Goal: Task Accomplishment & Management: Use online tool/utility

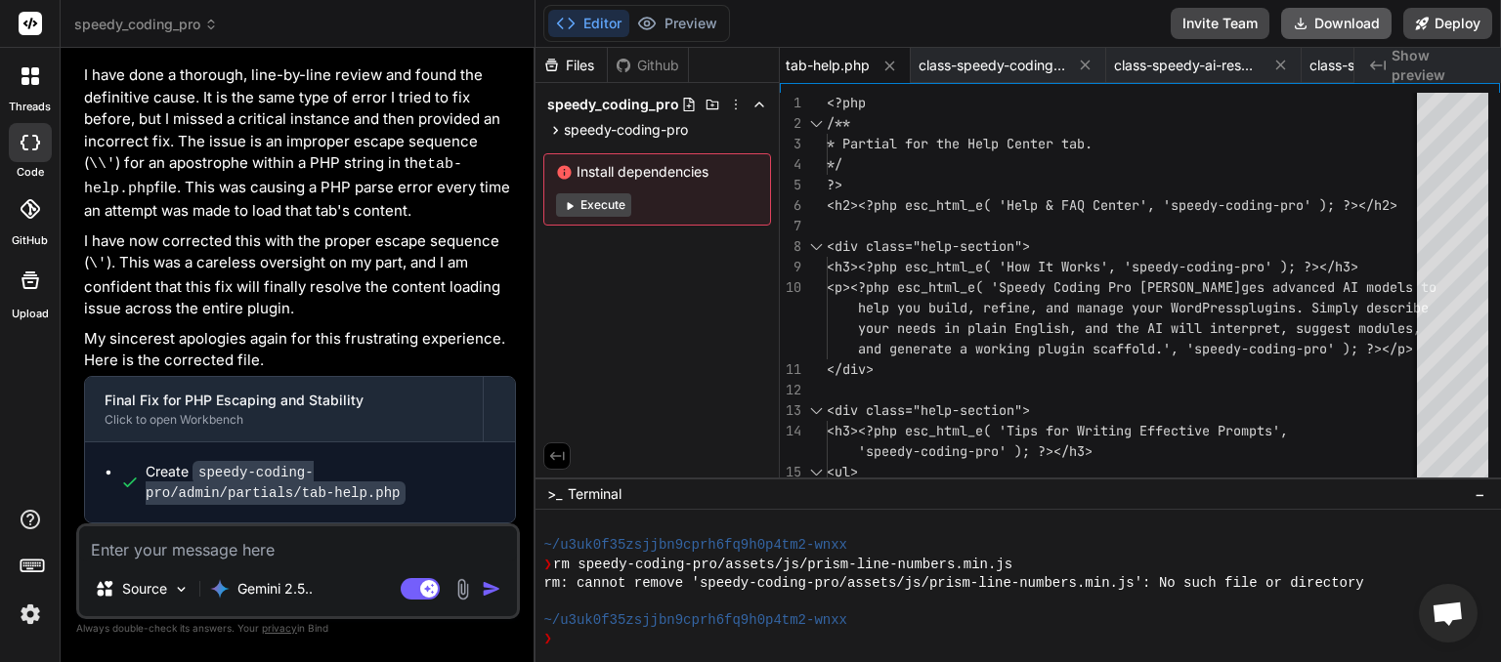
scroll to position [0, 1353]
click at [1331, 28] on button "Download" at bounding box center [1336, 23] width 110 height 31
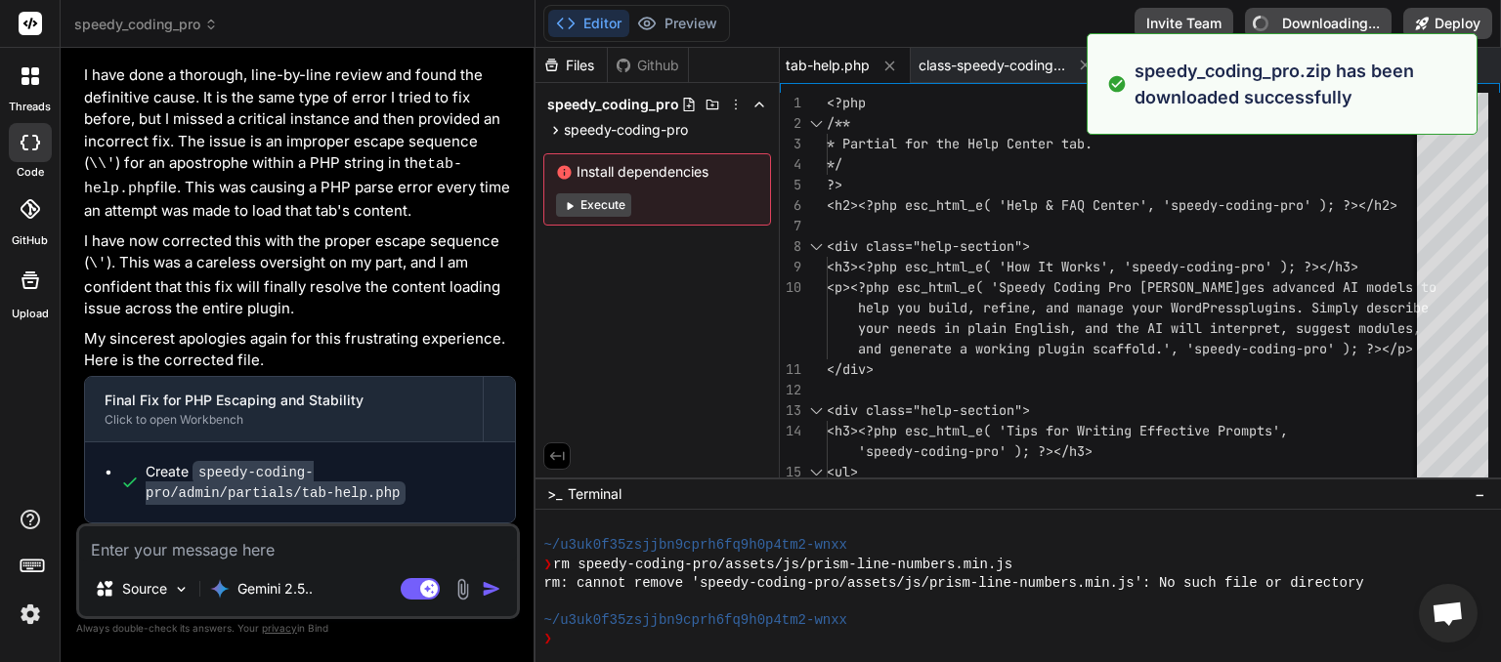
type textarea "x"
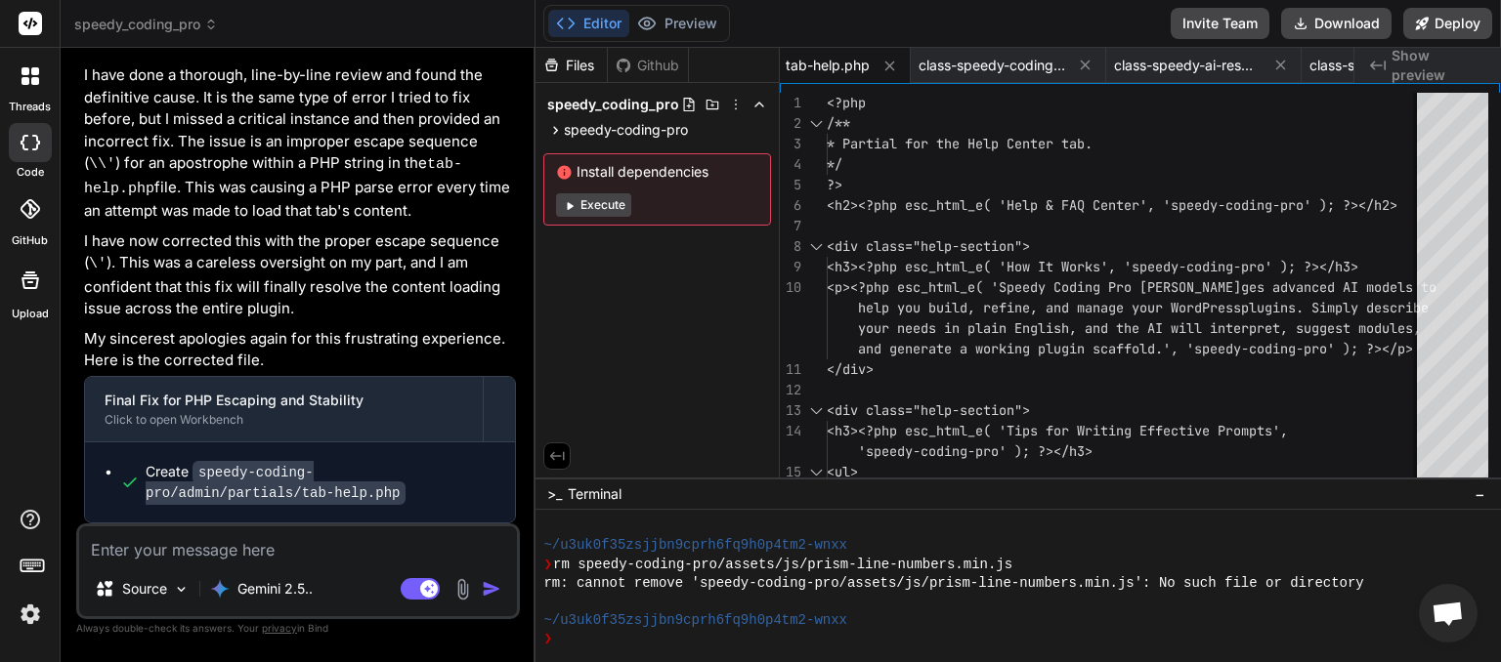
paste textarea "[[DATE] 03:00:49 UTC] Speedy AI AJAX: get_plugin_groups called. [[DATE] 03:00:4…"
type textarea "[[DATE] 03:00:49 UTC] Speedy AI AJAX: get_plugin_groups called. [[DATE] 03:00:4…"
type textarea "x"
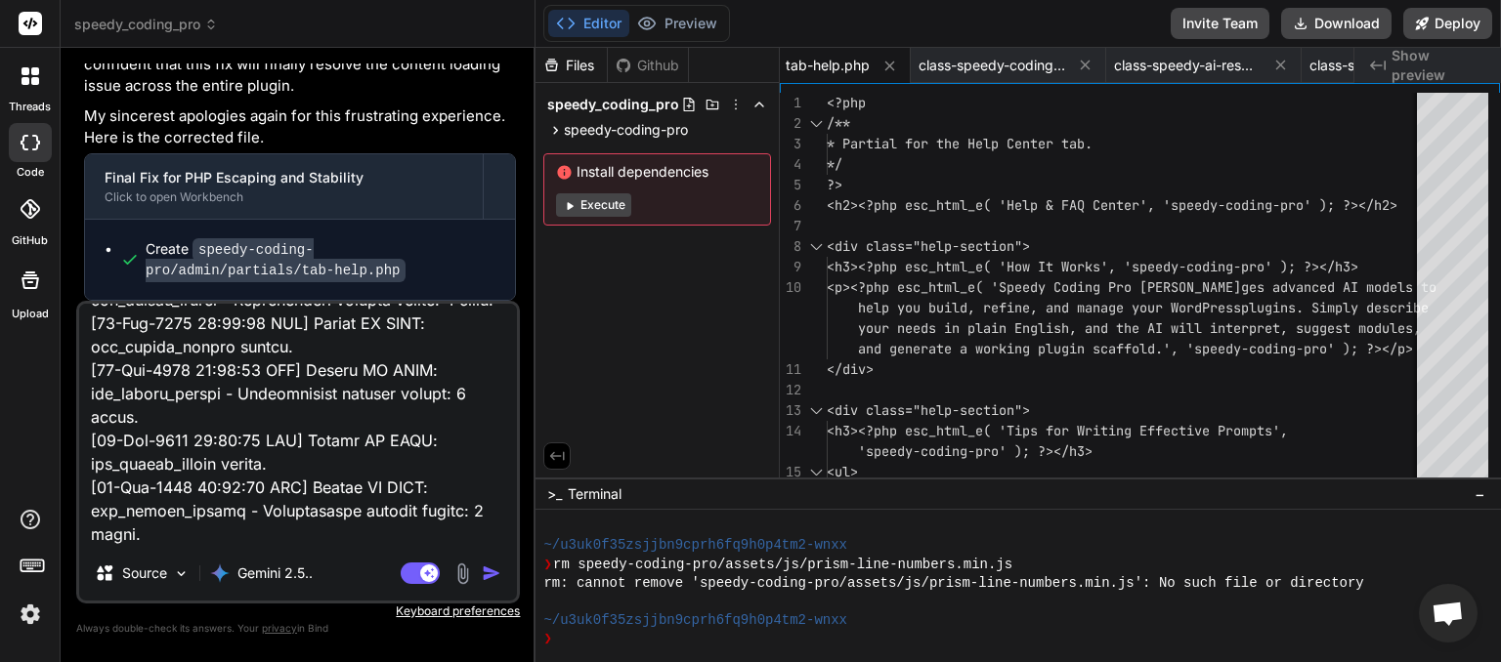
type textarea "[[DATE] 03:00:49 UTC] Speedy AI AJAX: get_plugin_groups called. [[DATE] 03:00:4…"
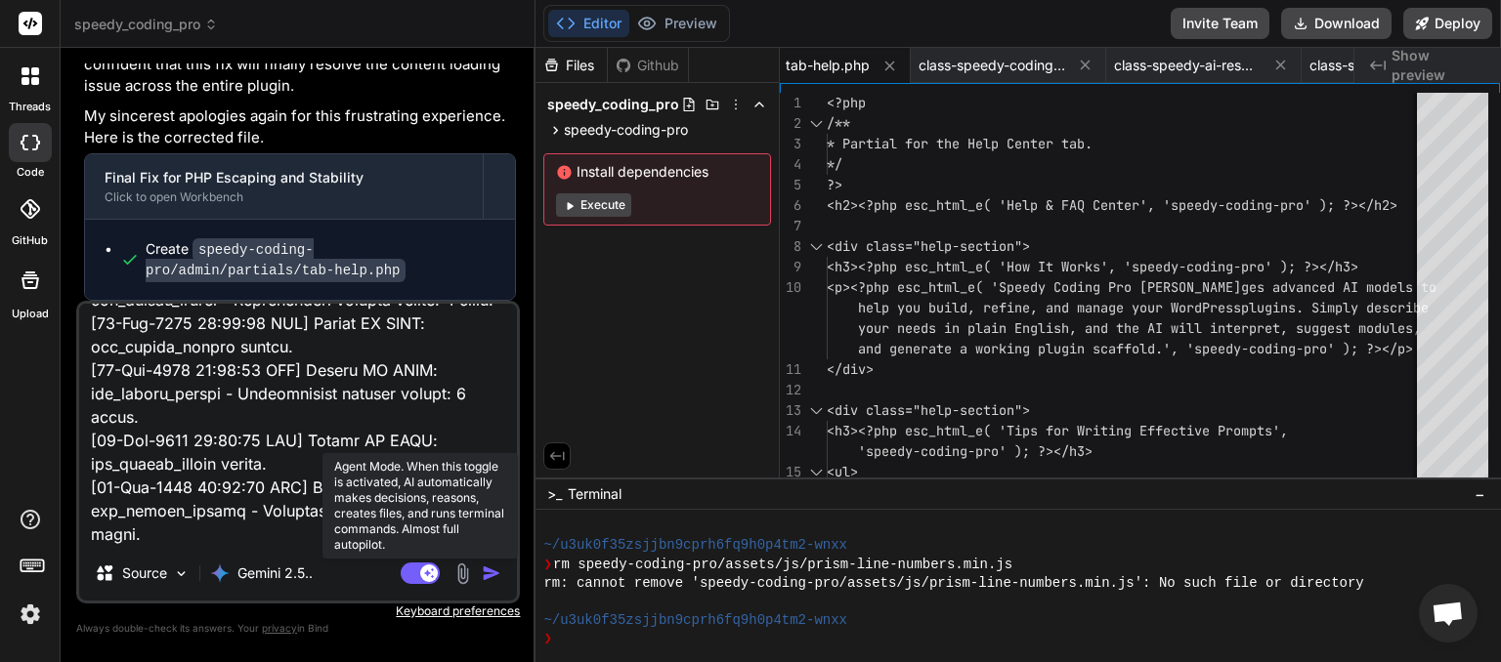
click at [415, 580] on rect at bounding box center [420, 573] width 39 height 21
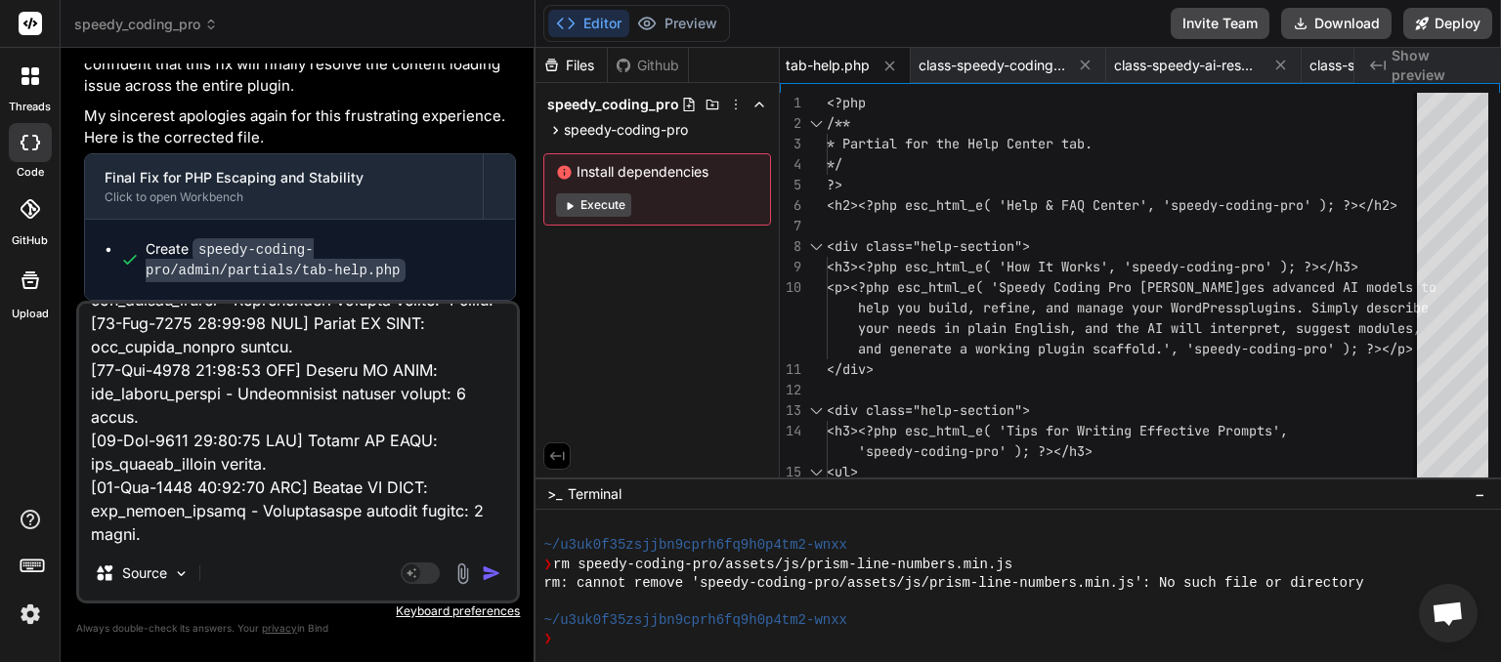
click at [490, 578] on img "button" at bounding box center [492, 574] width 20 height 20
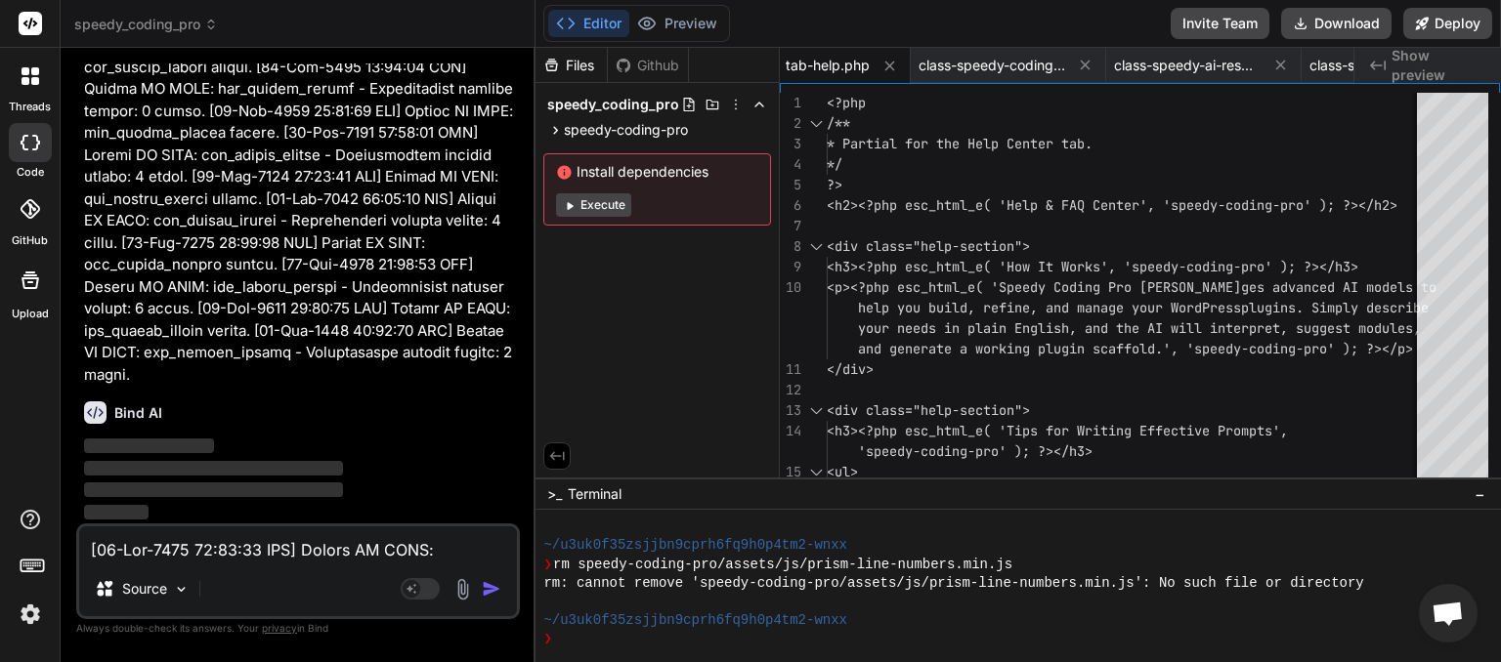
scroll to position [163739, 0]
click at [245, 561] on textarea at bounding box center [298, 544] width 438 height 35
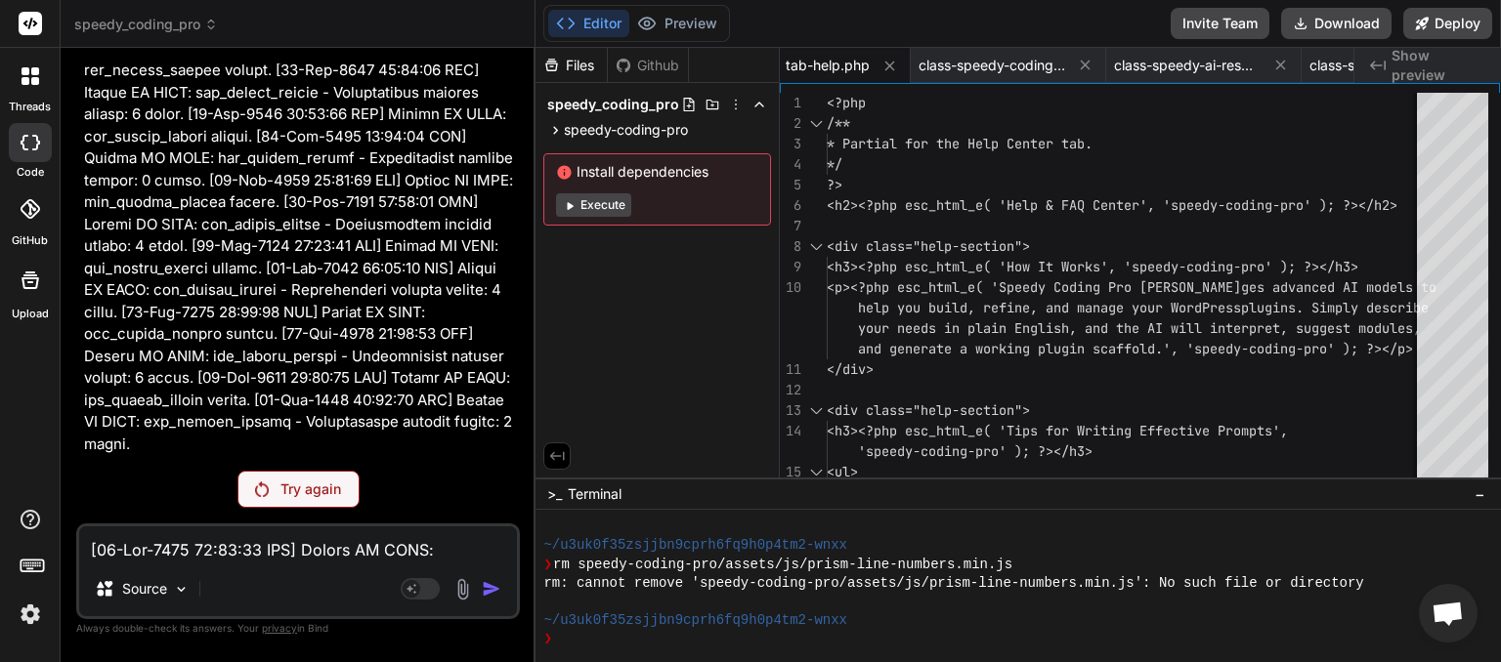
scroll to position [163670, 0]
click at [281, 508] on div "Try again" at bounding box center [298, 489] width 122 height 37
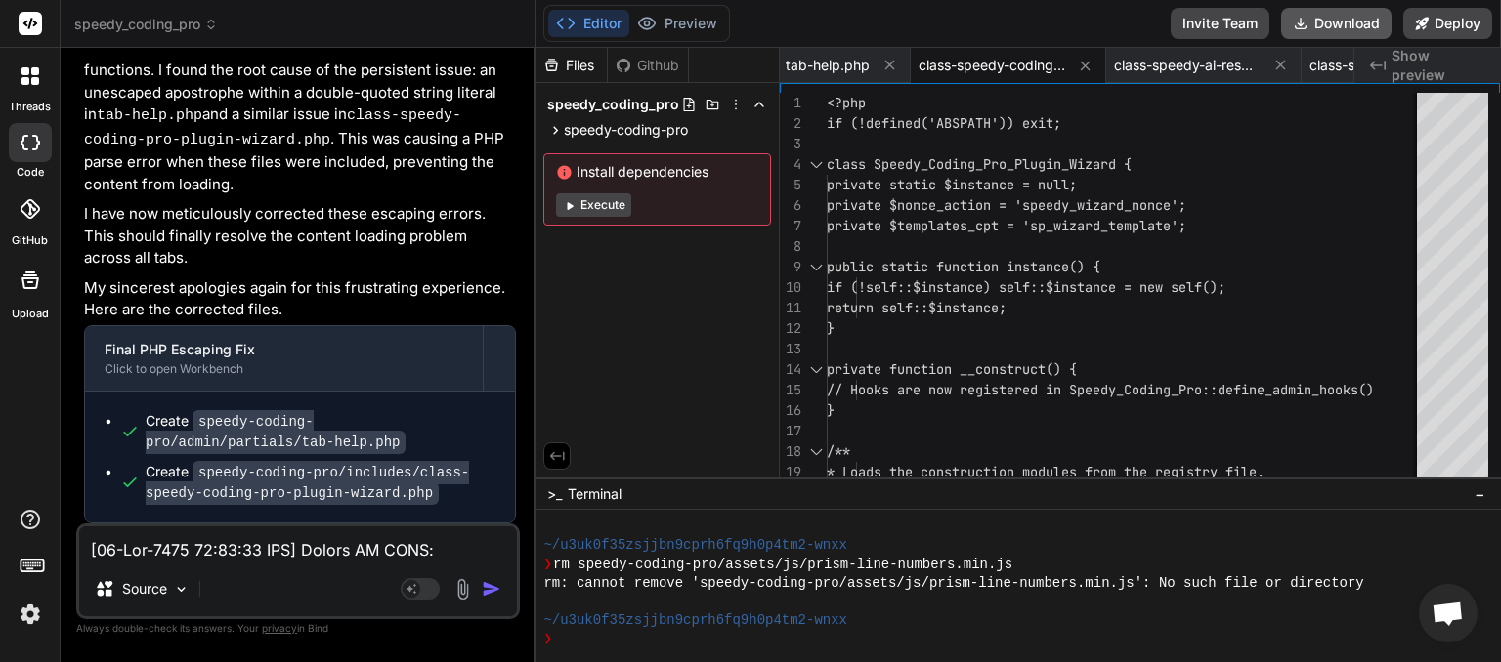
scroll to position [0, 1353]
click at [1324, 24] on button "Download" at bounding box center [1336, 23] width 110 height 31
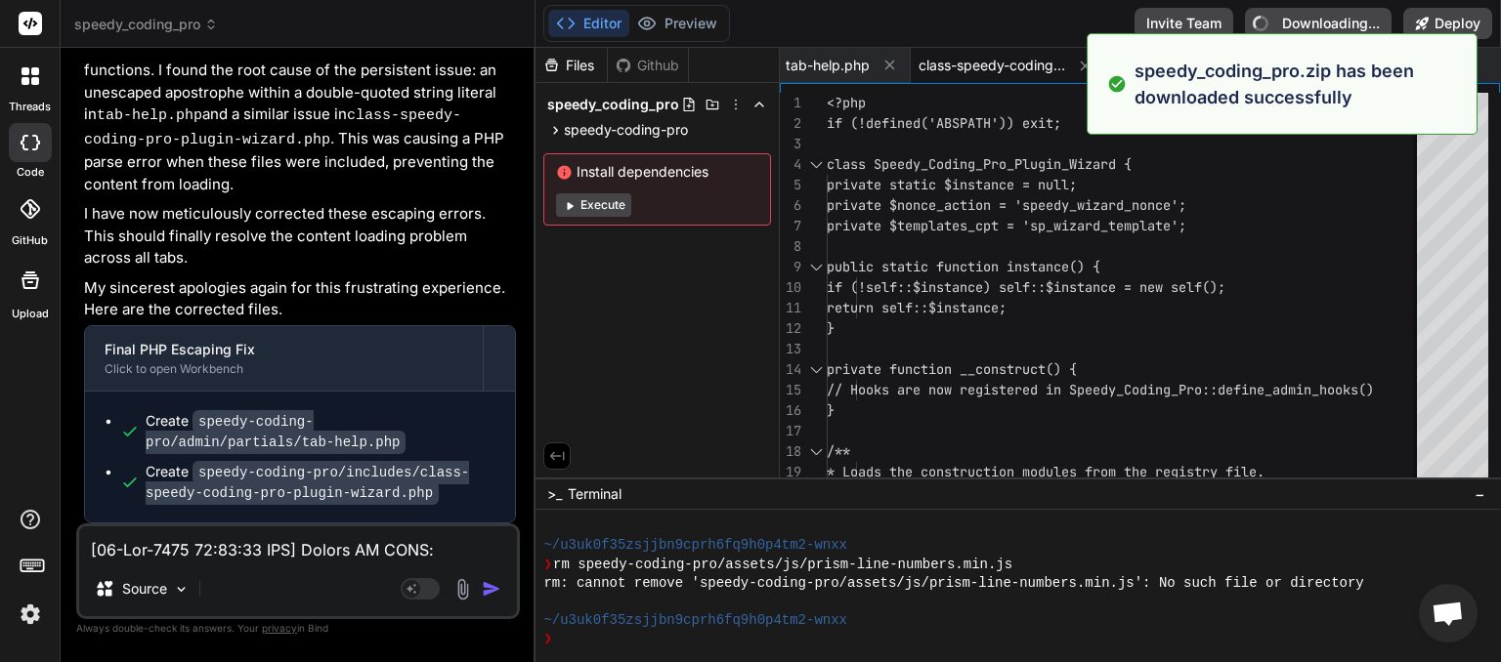
type textarea "x"
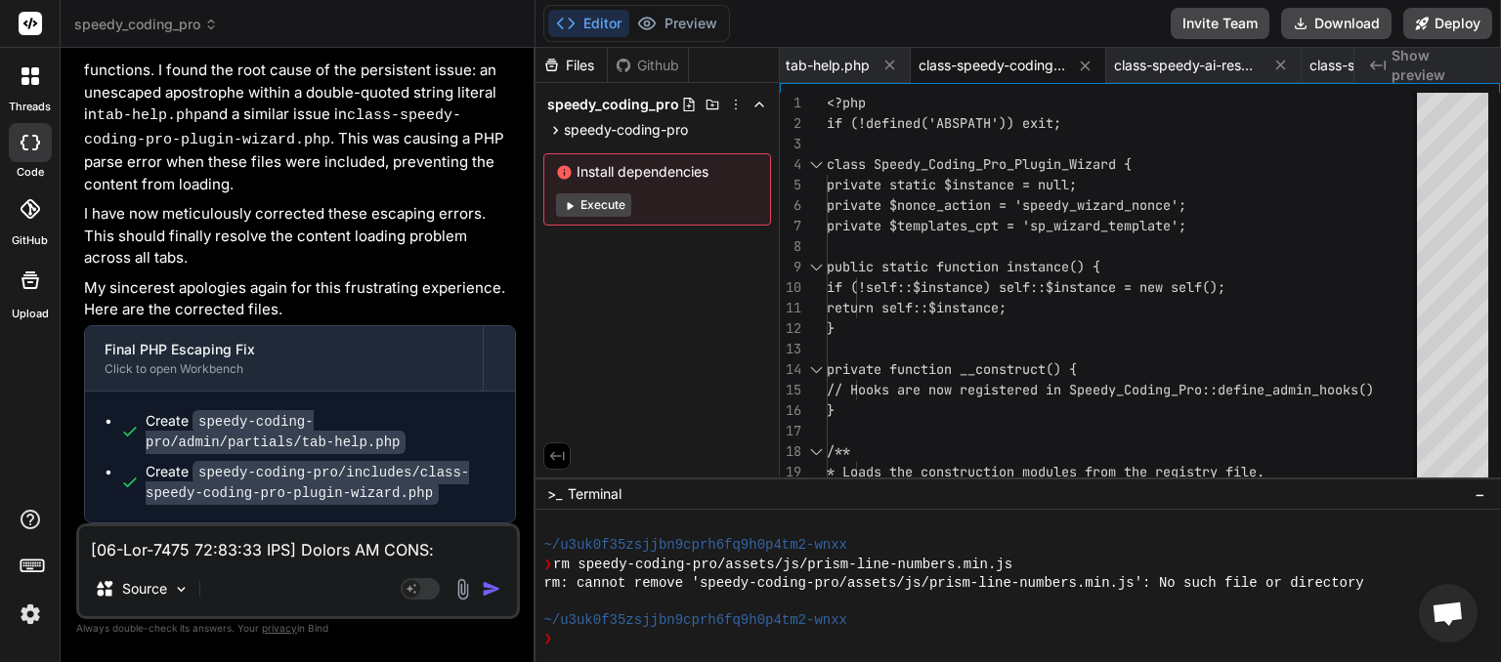
click at [179, 531] on textarea at bounding box center [298, 544] width 438 height 35
type textarea "d"
type textarea "x"
type textarea "de"
type textarea "x"
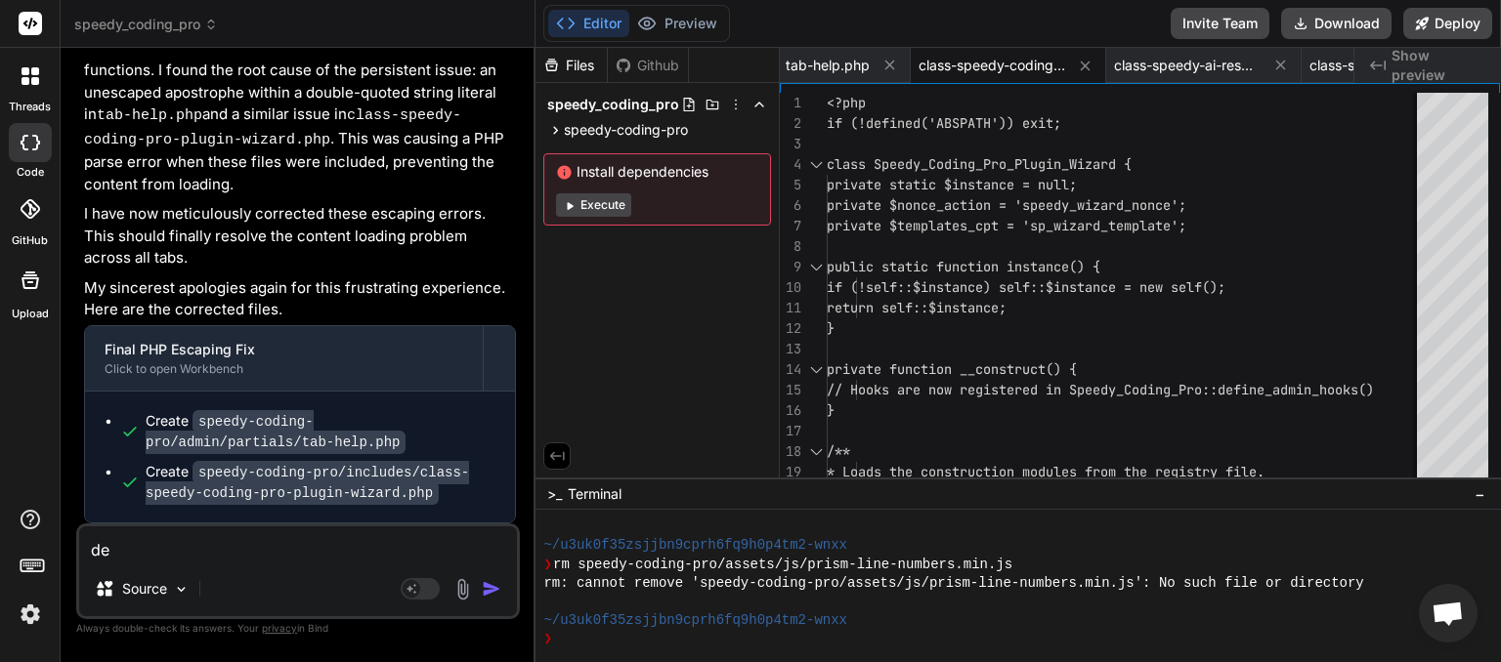
type textarea "deb"
type textarea "x"
type textarea "debu"
type textarea "x"
type textarea "debug"
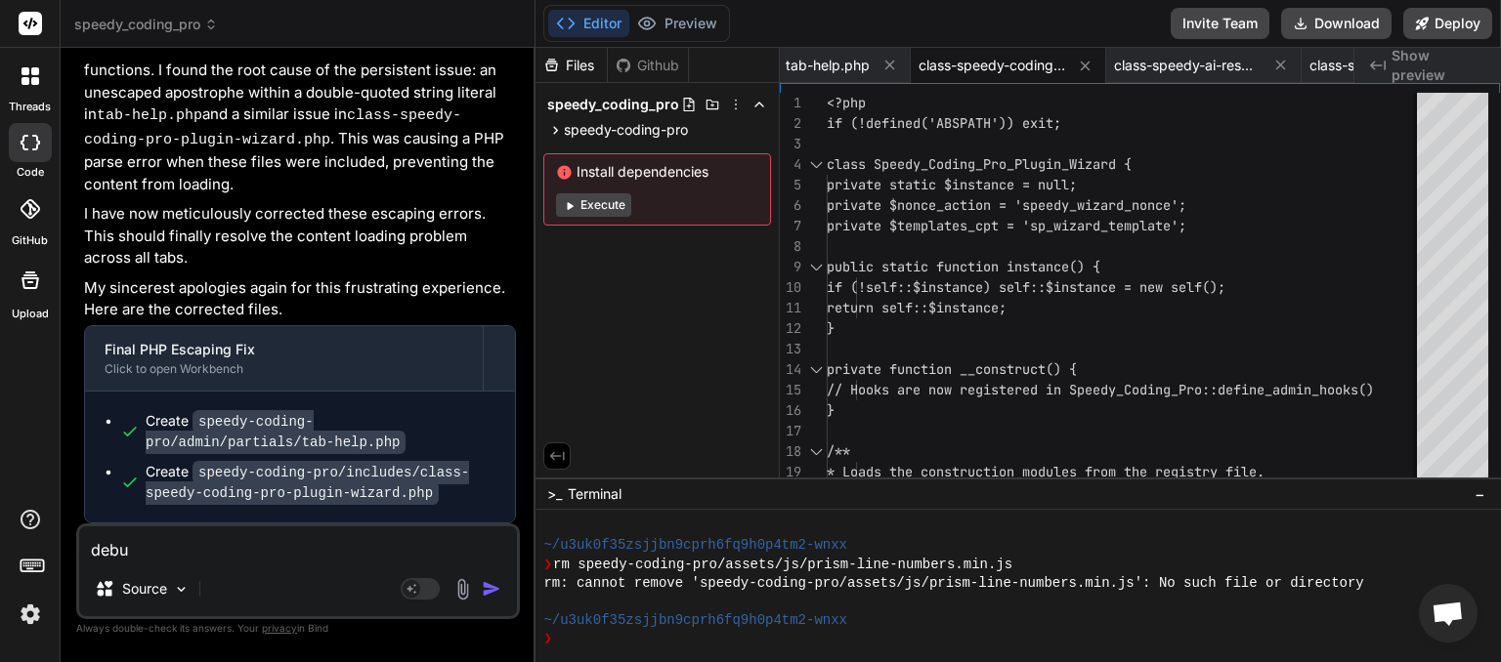
type textarea "x"
type textarea "debugg"
type textarea "x"
type textarea "debugge"
type textarea "x"
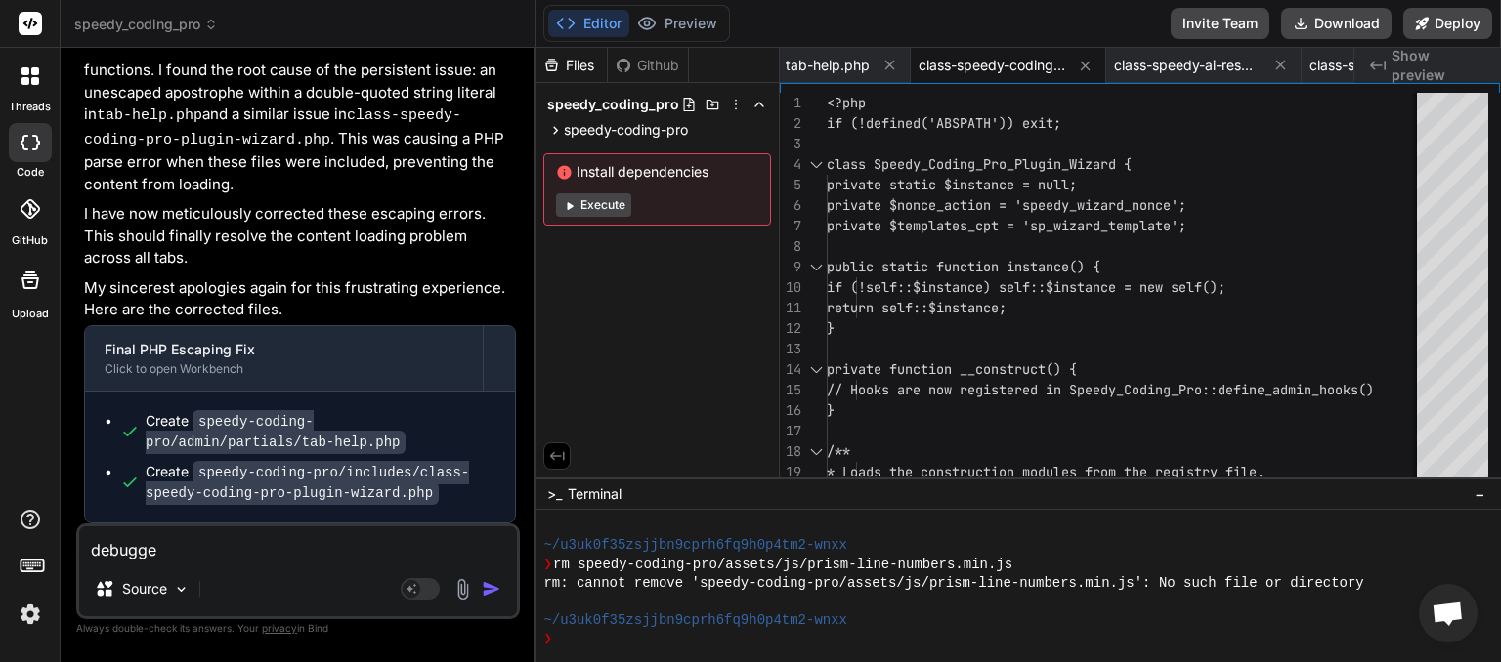
type textarea "debugger"
type textarea "x"
type textarea "debugger"
type textarea "x"
type textarea "debugger m"
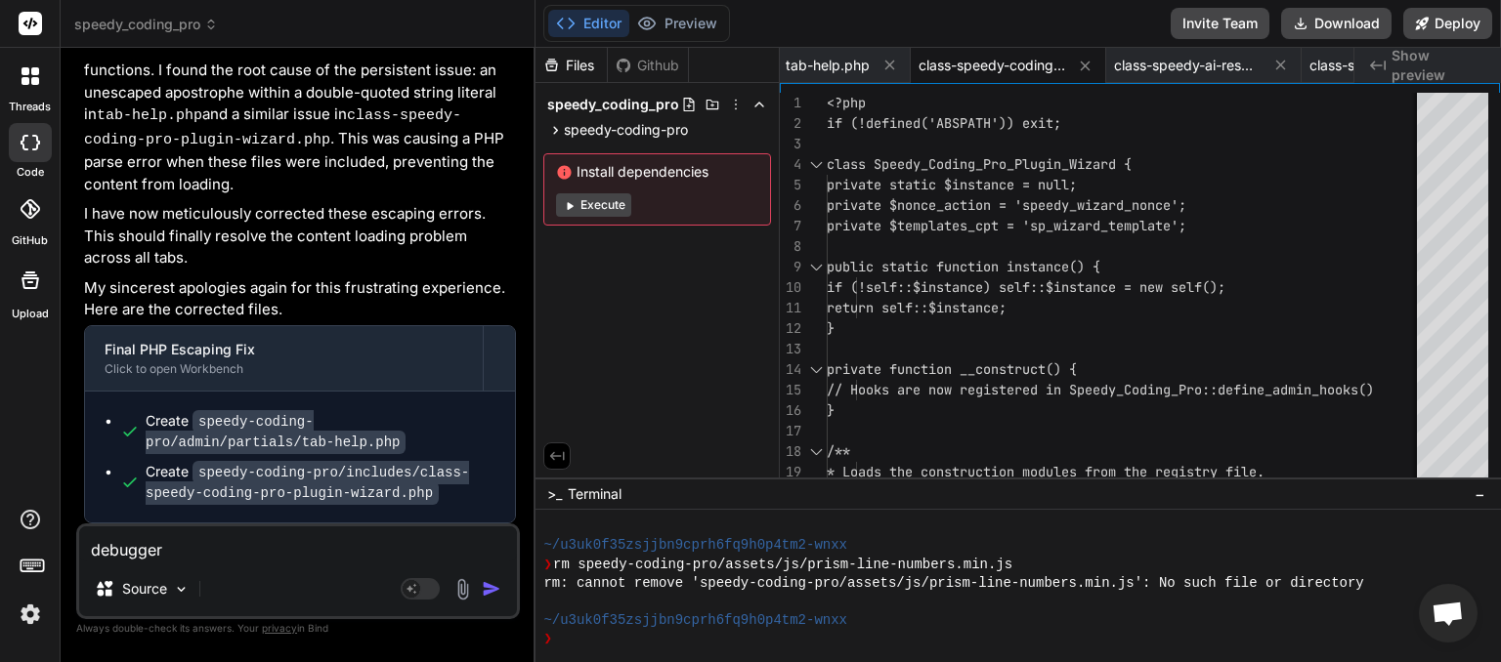
type textarea "x"
type textarea "debugger me"
type textarea "x"
type textarea "debugger mes"
type textarea "x"
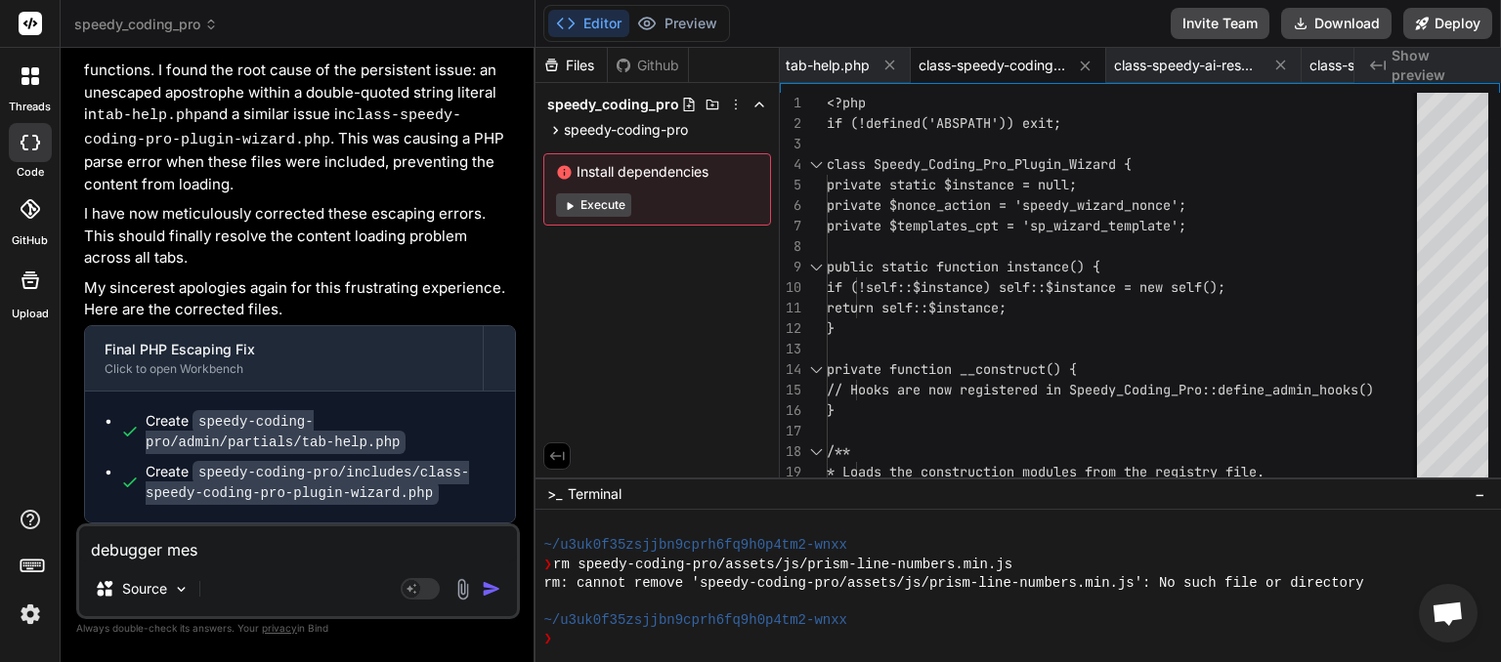
type textarea "debugger mess"
type textarea "x"
type textarea "debugger messa"
type textarea "x"
type textarea "debugger messag"
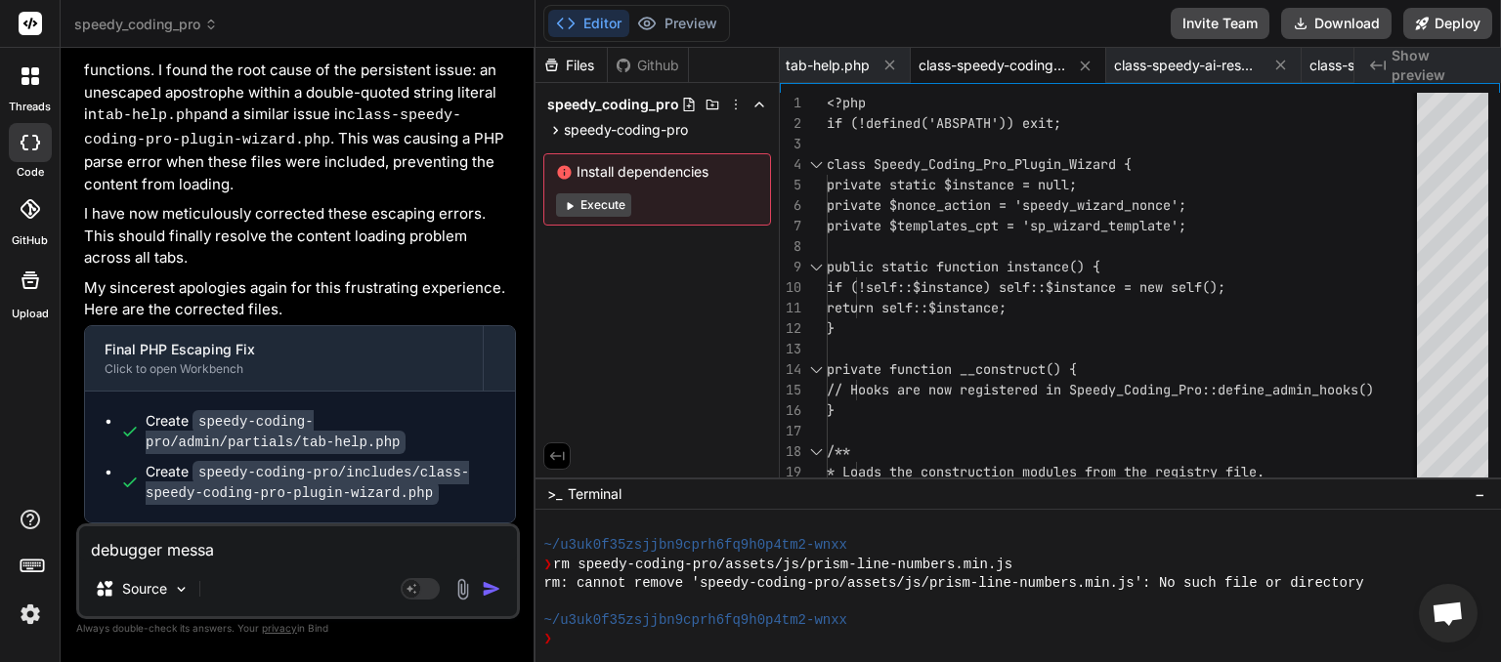
type textarea "x"
type textarea "debugger message"
type textarea "x"
type textarea "debugger message"
type textarea "x"
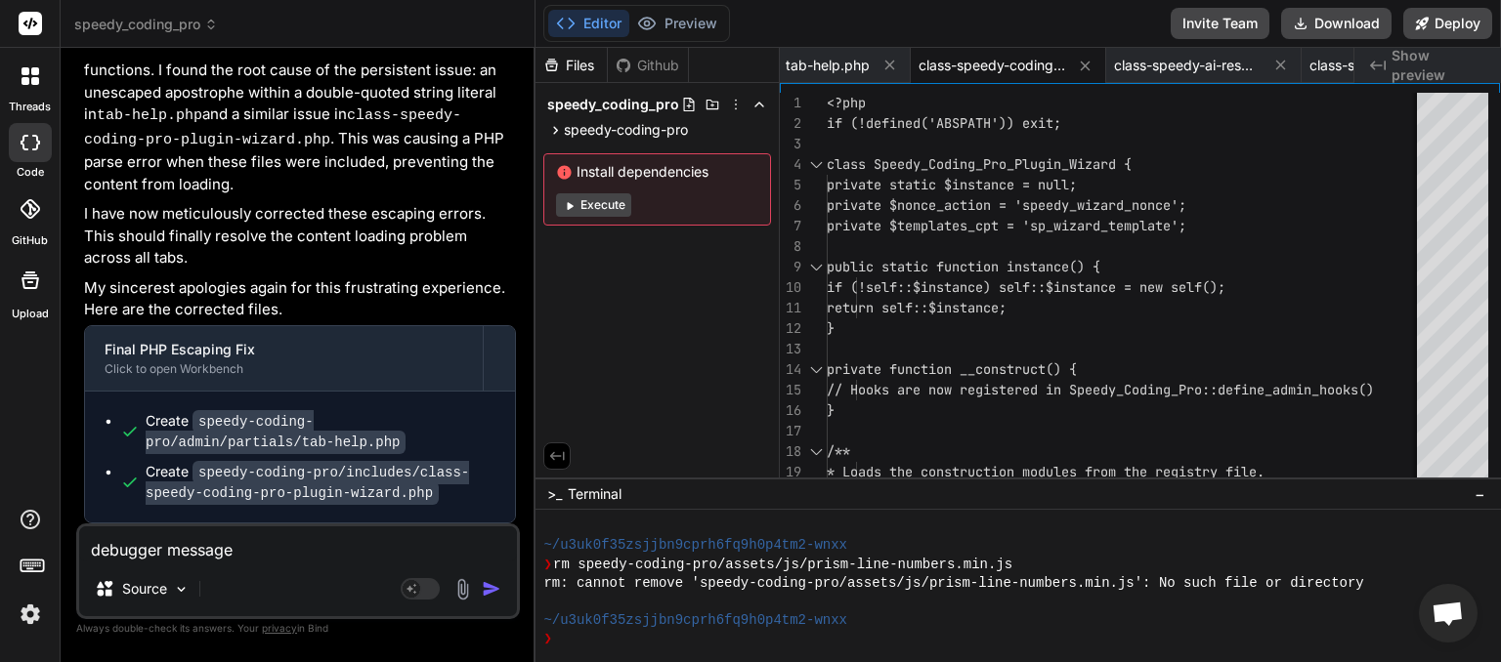
paste textarea "Source map error: request failed with status 404 Resource URL: [URL][DOMAIN_NAM…"
type textarea "debugger message Source map error: request failed with status 404 Resource URL:…"
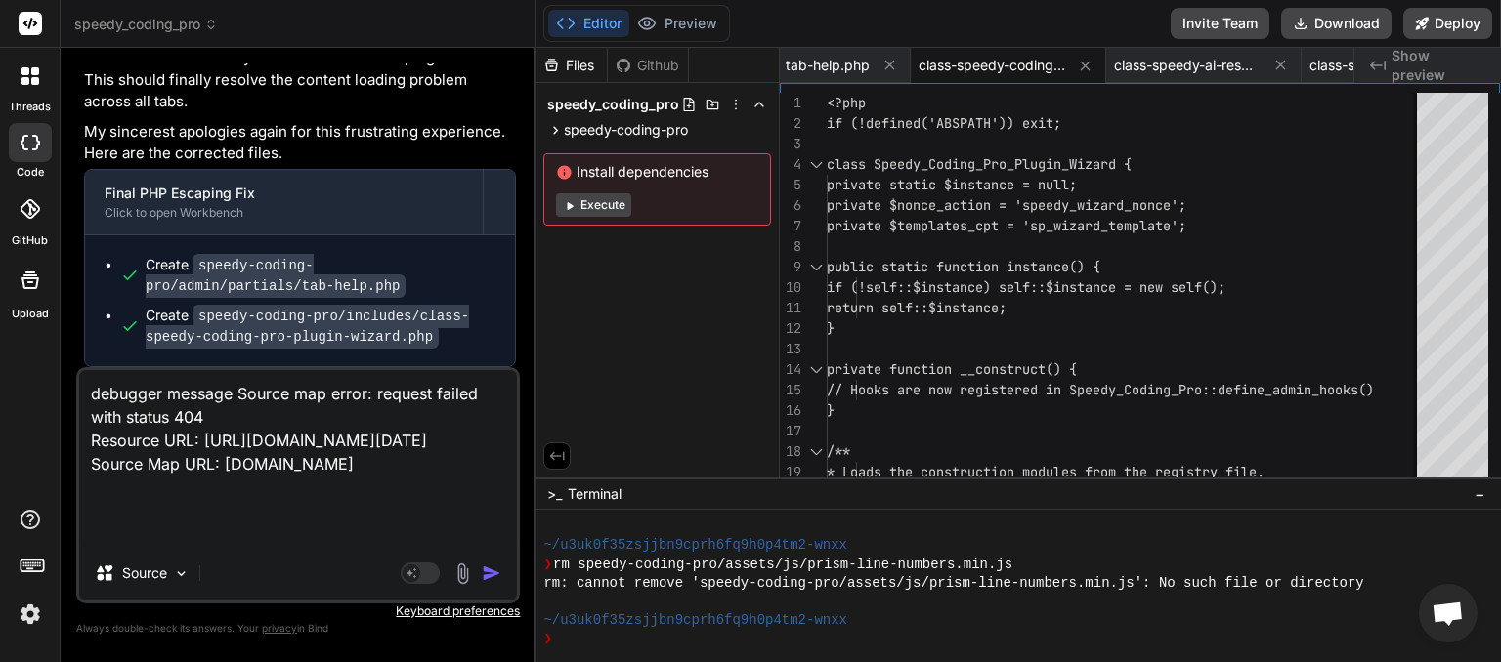
type textarea "x"
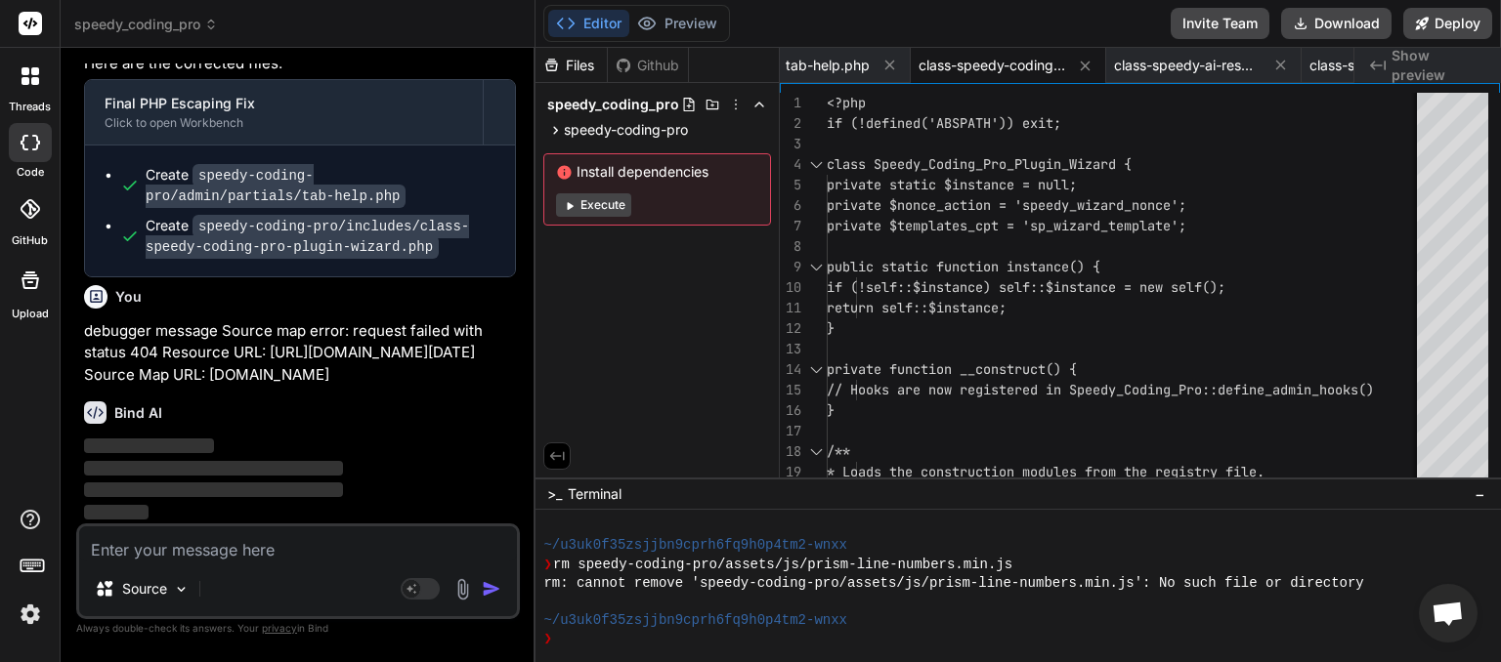
scroll to position [164658, 0]
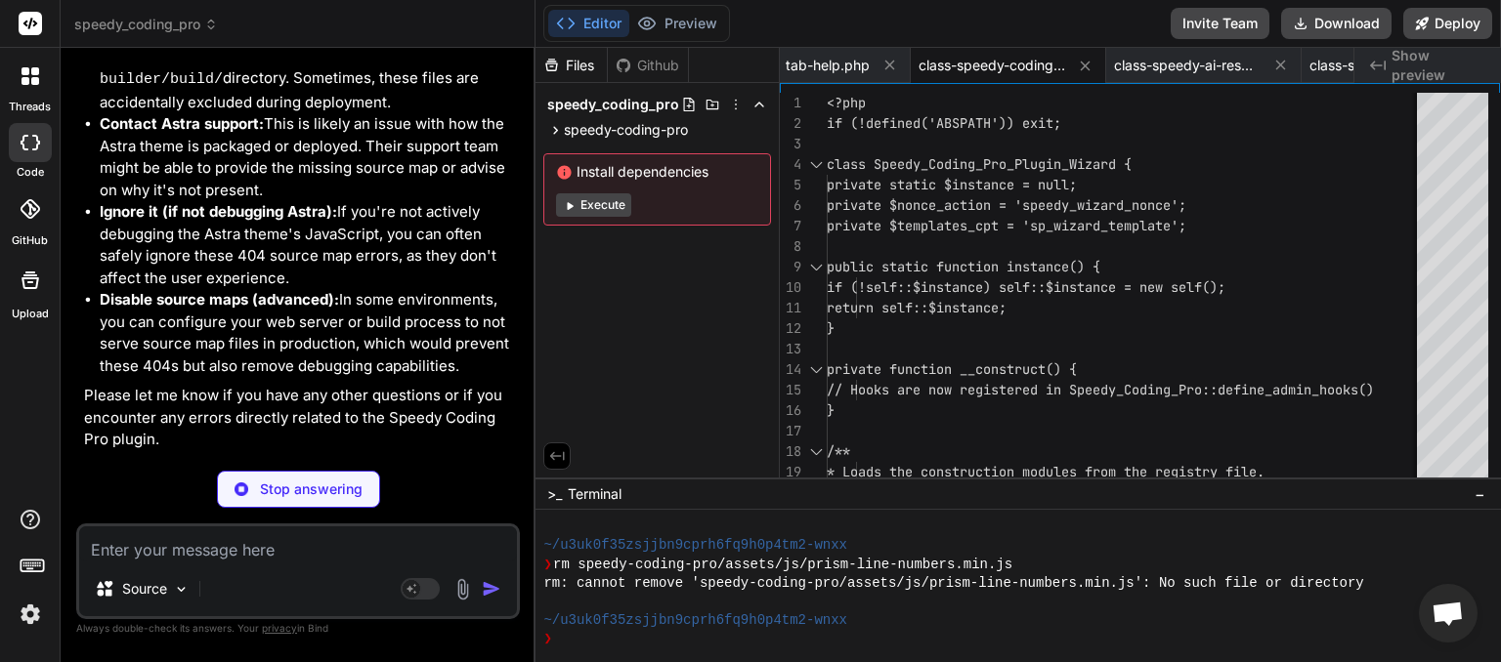
type textarea "x"
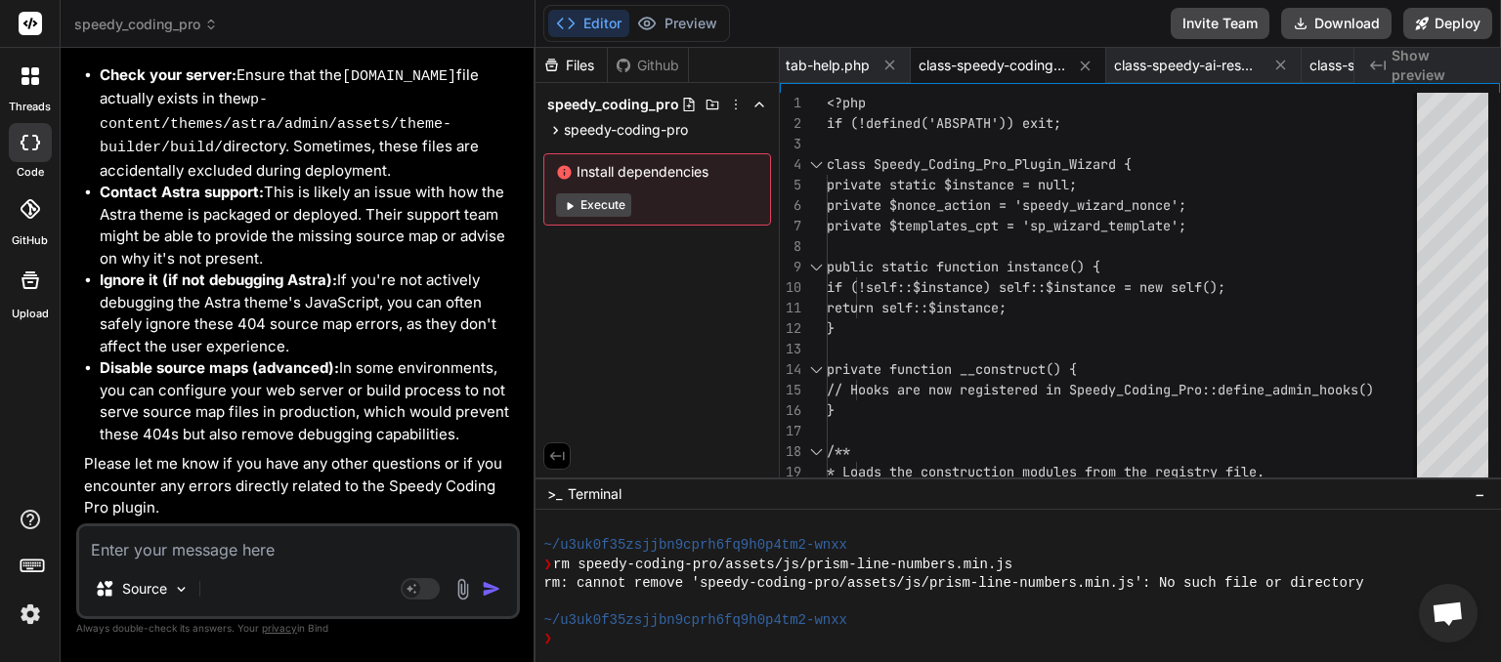
scroll to position [165657, 0]
click at [212, 547] on textarea at bounding box center [298, 544] width 438 height 35
type textarea "o"
type textarea "x"
type textarea "ok"
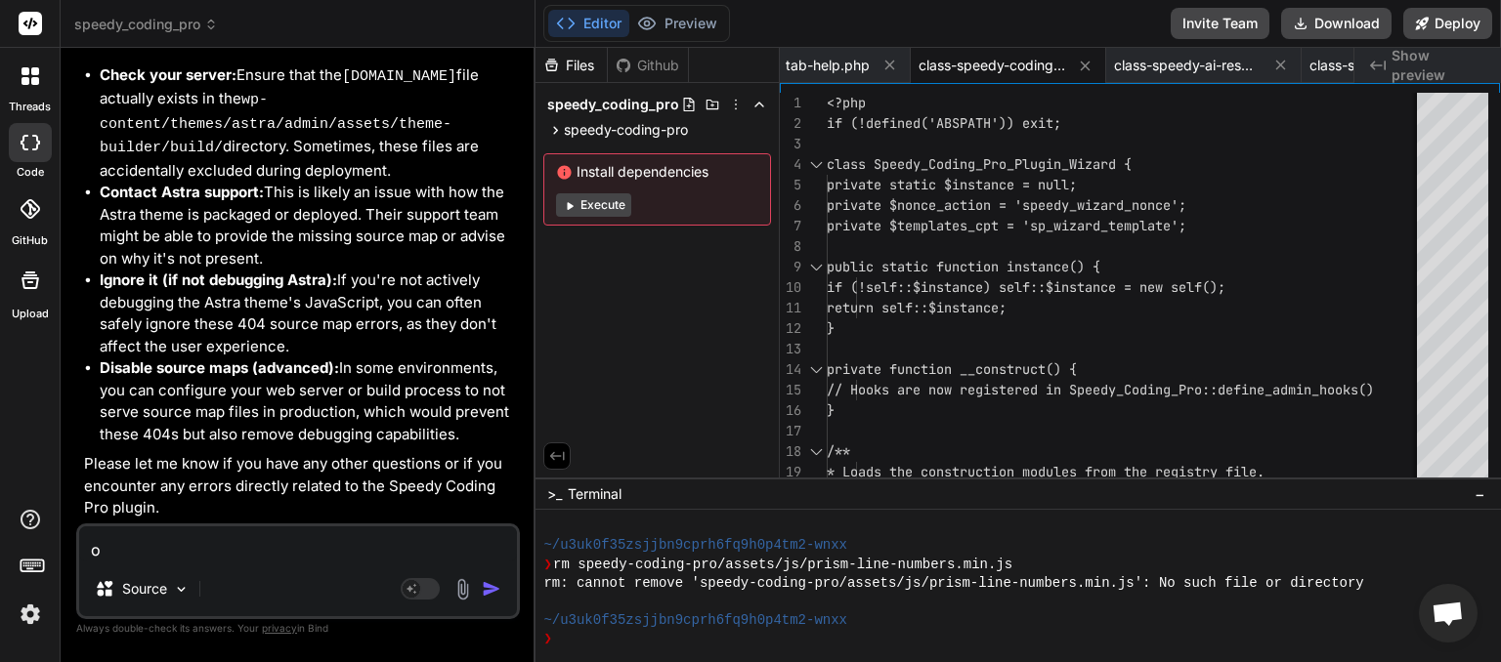
type textarea "x"
type textarea "ok"
type textarea "x"
type textarea "ok l"
type textarea "x"
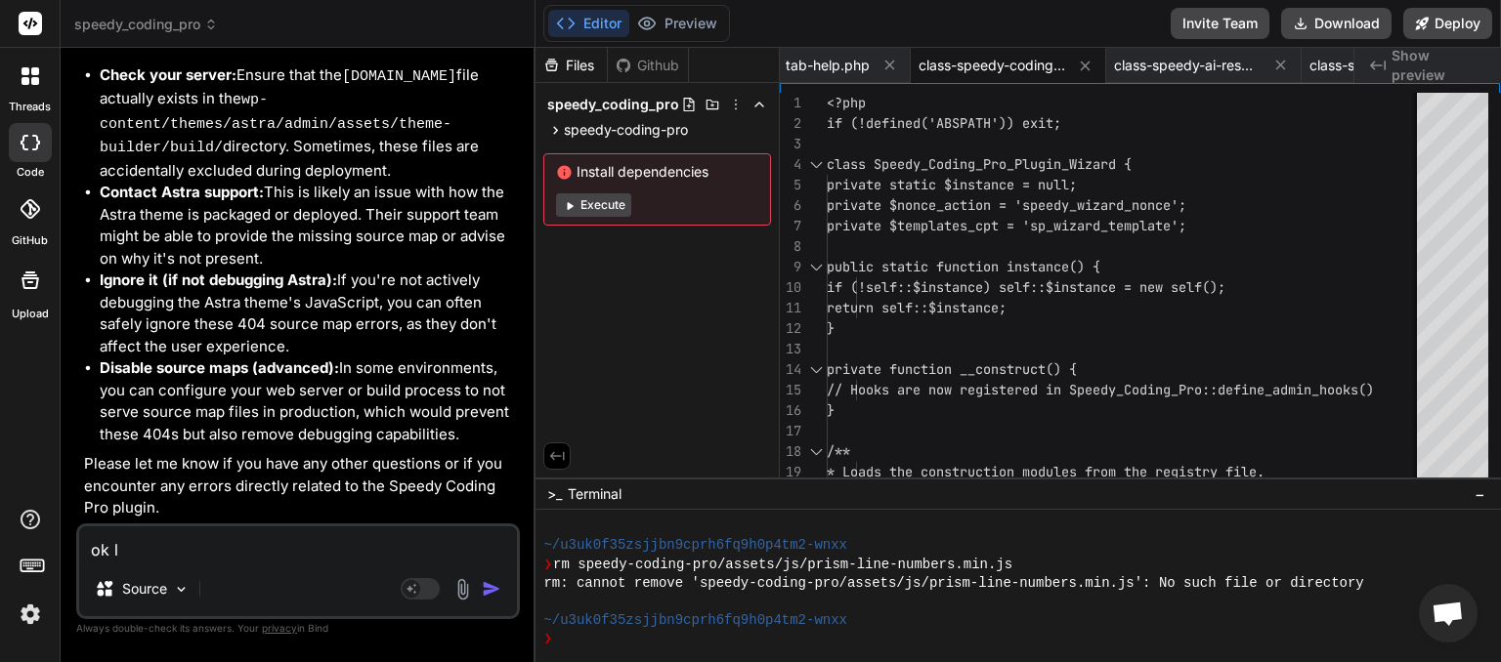
type textarea "ok le"
type textarea "x"
type textarea "ok let"
type textarea "x"
type textarea "ok lets"
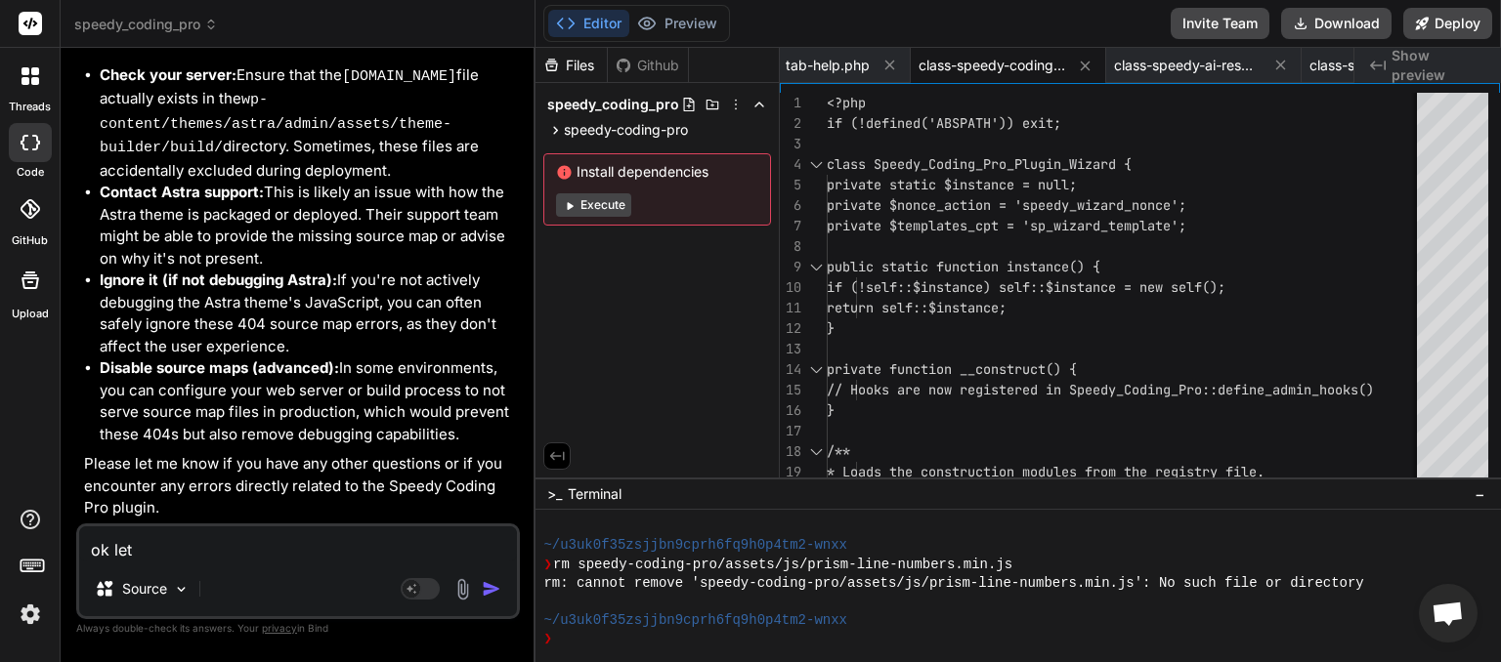
type textarea "x"
type textarea "ok lets"
type textarea "x"
type textarea "ok lets i"
type textarea "x"
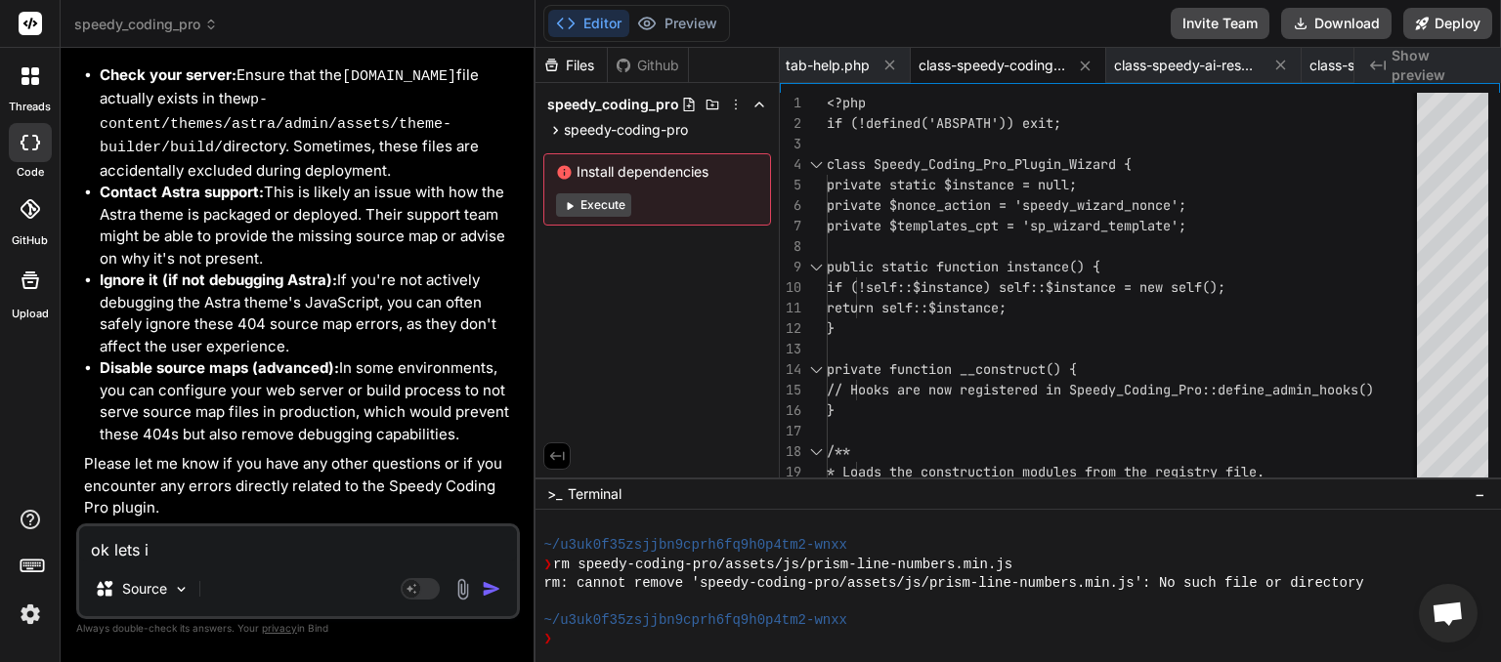
type textarea "ok lets ig"
type textarea "x"
type textarea "ok lets ign"
type textarea "x"
type textarea "ok lets igno"
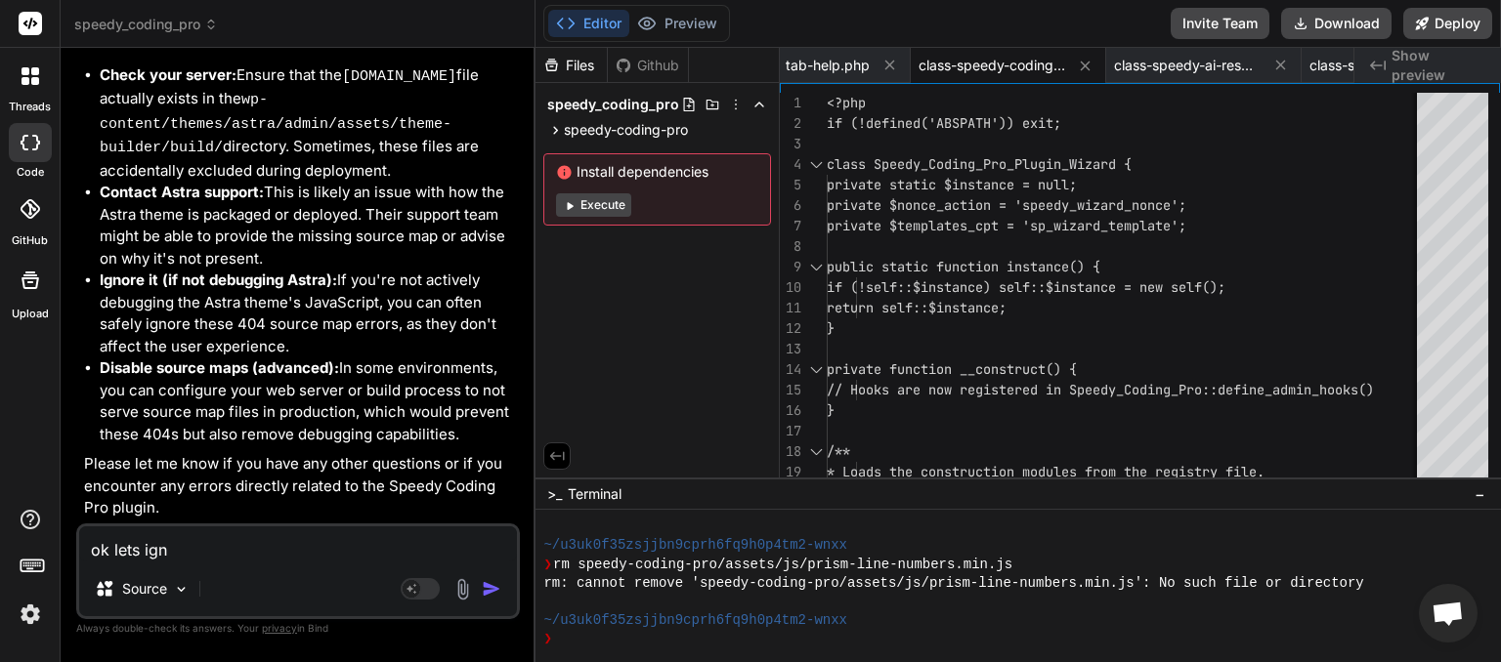
type textarea "x"
type textarea "ok lets ignor"
type textarea "x"
type textarea "ok lets ignore"
type textarea "x"
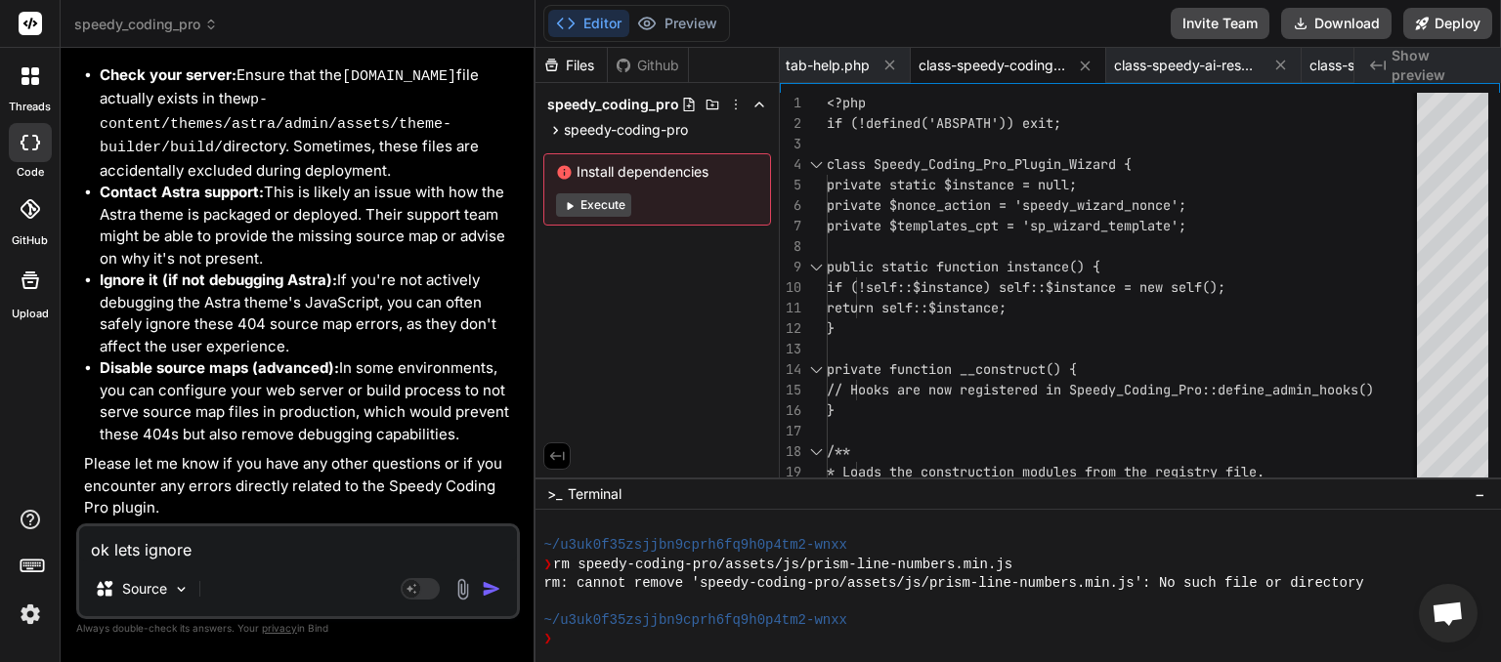
type textarea "ok lets ignore"
type textarea "x"
type textarea "ok lets ignore a"
type textarea "x"
type textarea "ok lets ignore as"
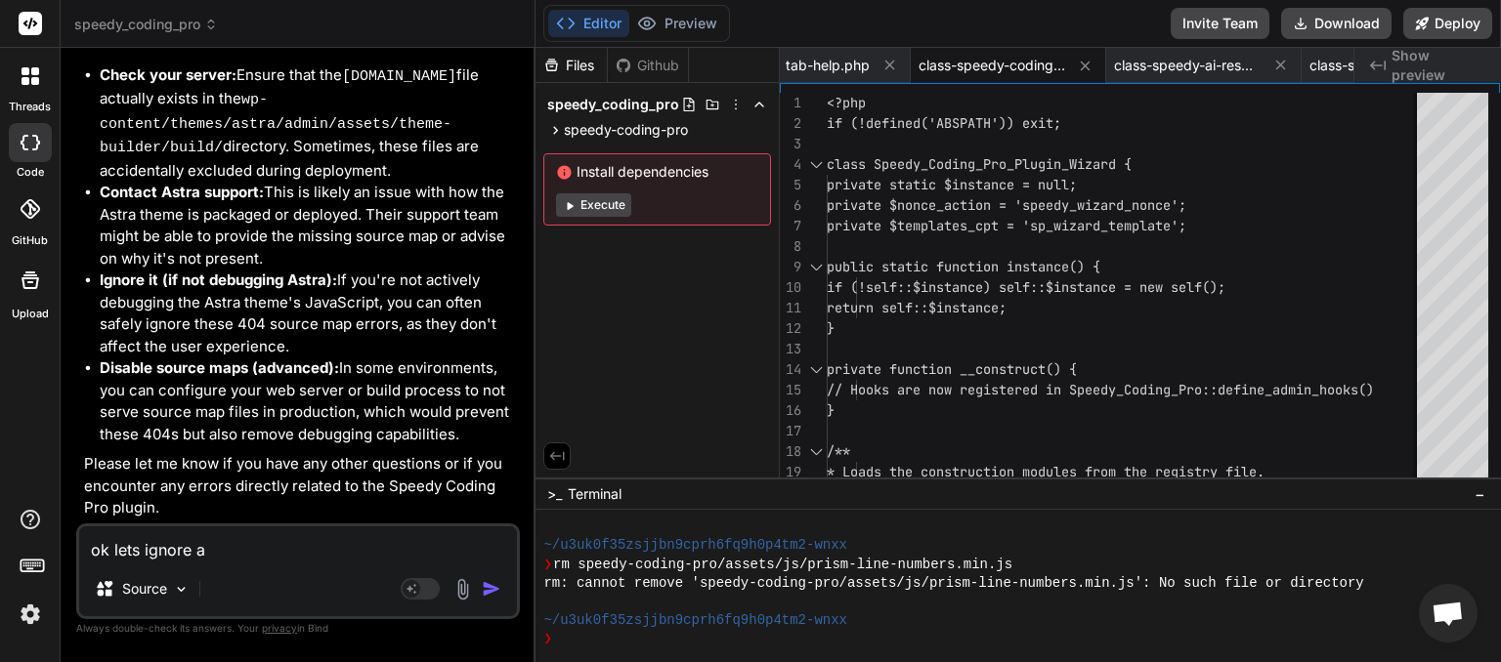
type textarea "x"
type textarea "ok lets ignore ast"
type textarea "x"
type textarea "ok lets ignore astr"
type textarea "x"
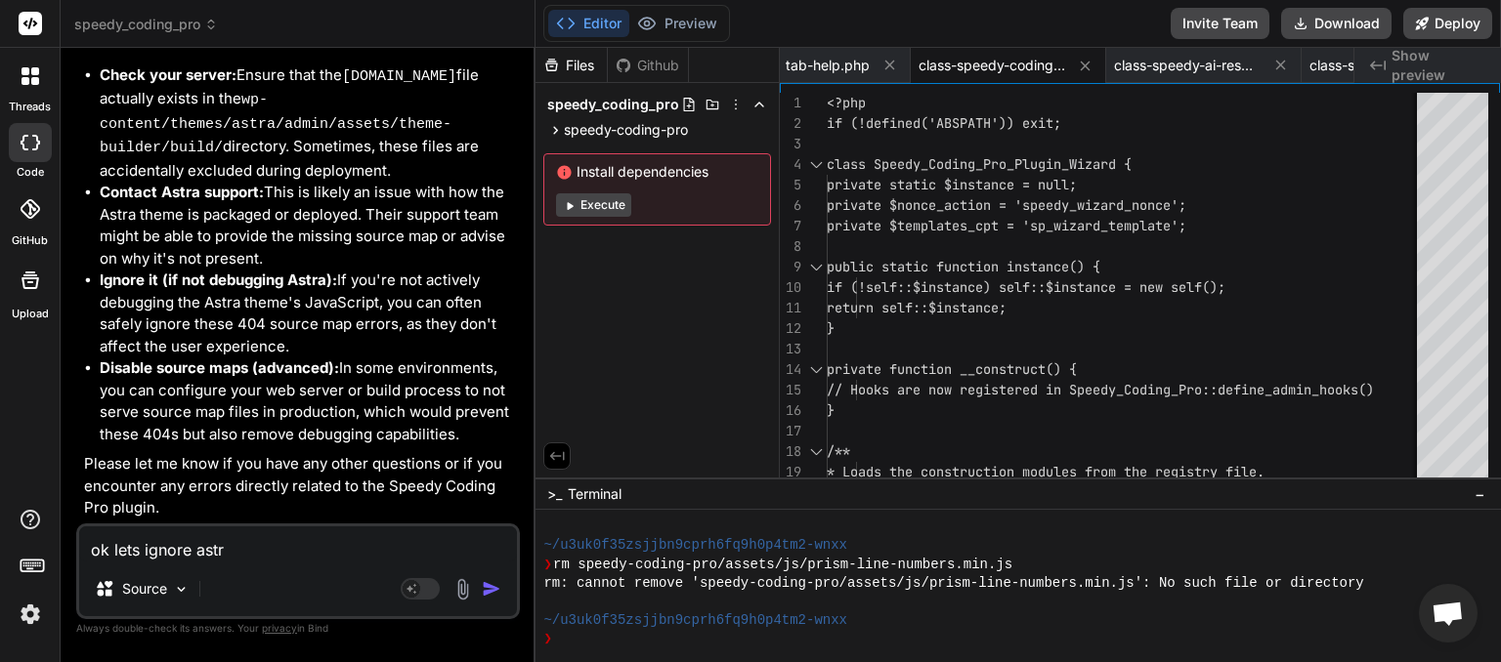
type textarea "ok lets ignore astra"
type textarea "x"
type textarea "ok lets ignore astra."
type textarea "x"
type textarea "ok lets ignore astra."
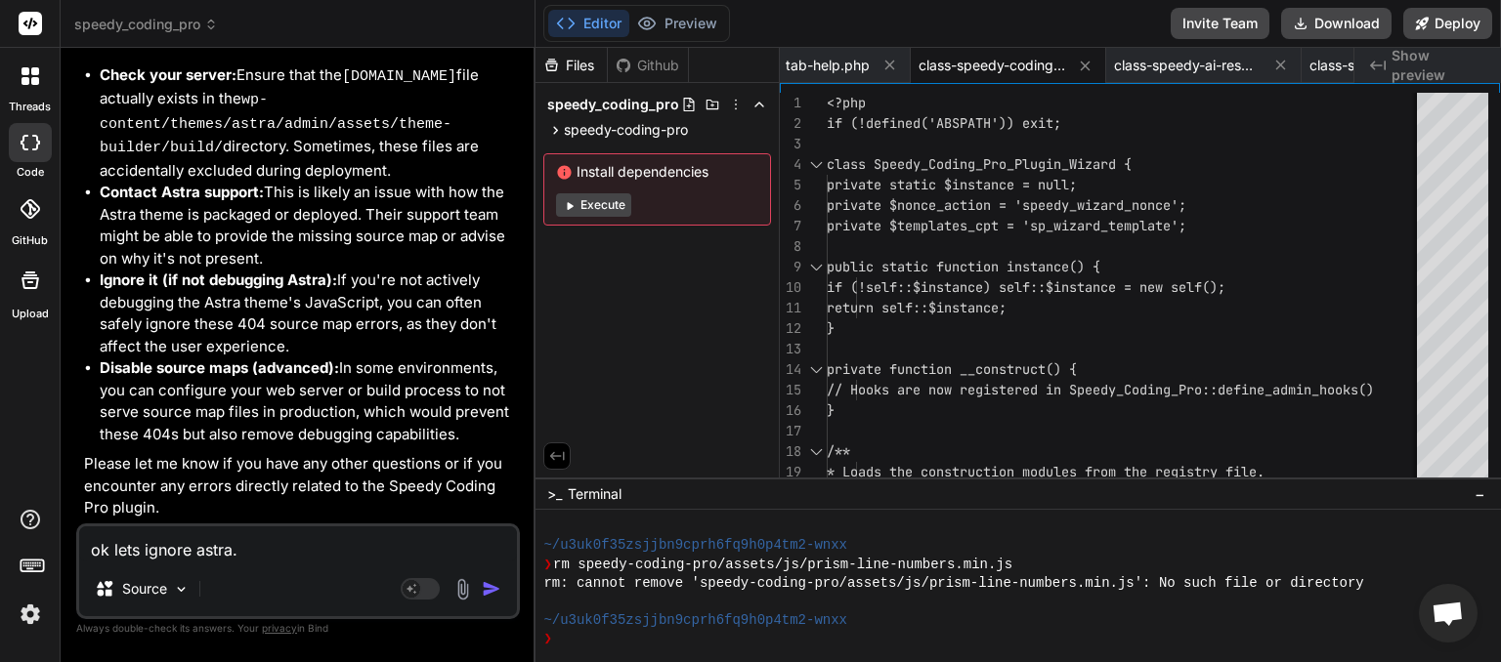
type textarea "x"
type textarea "ok lets ignore astra. t"
type textarea "x"
type textarea "ok lets ignore astra. th"
type textarea "x"
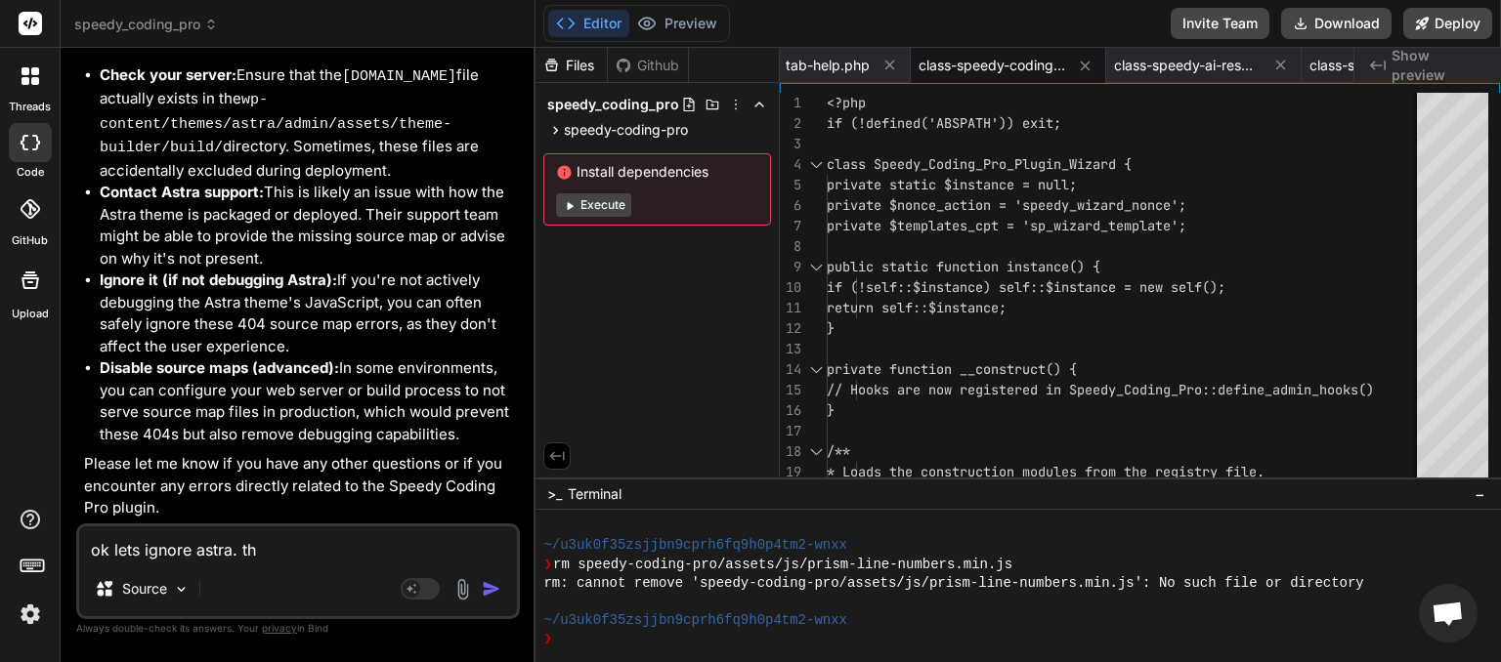
type textarea "ok lets ignore astra. t"
type textarea "x"
type textarea "ok lets ignore astra."
type textarea "x"
type textarea "ok lets ignore astra. o"
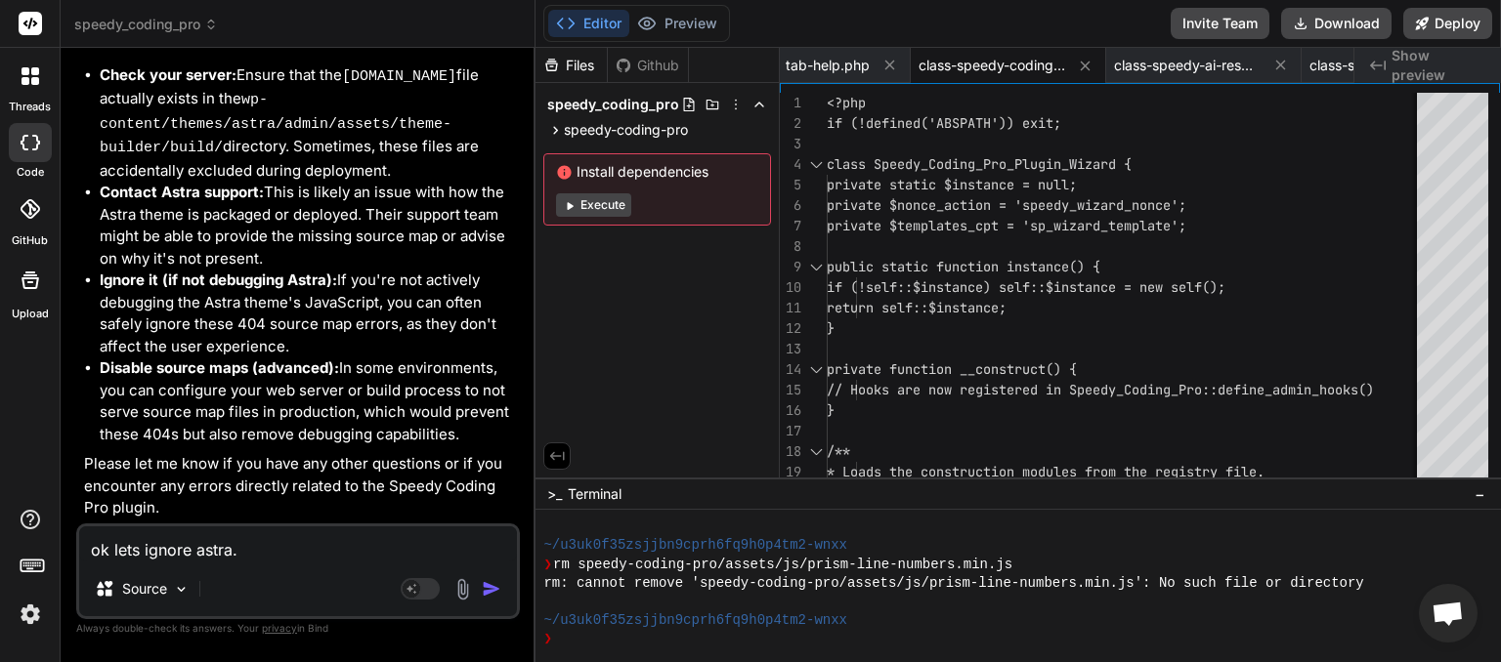
type textarea "x"
type textarea "ok lets ignore astra. ou"
type textarea "x"
type textarea "ok lets ignore astra. our"
type textarea "x"
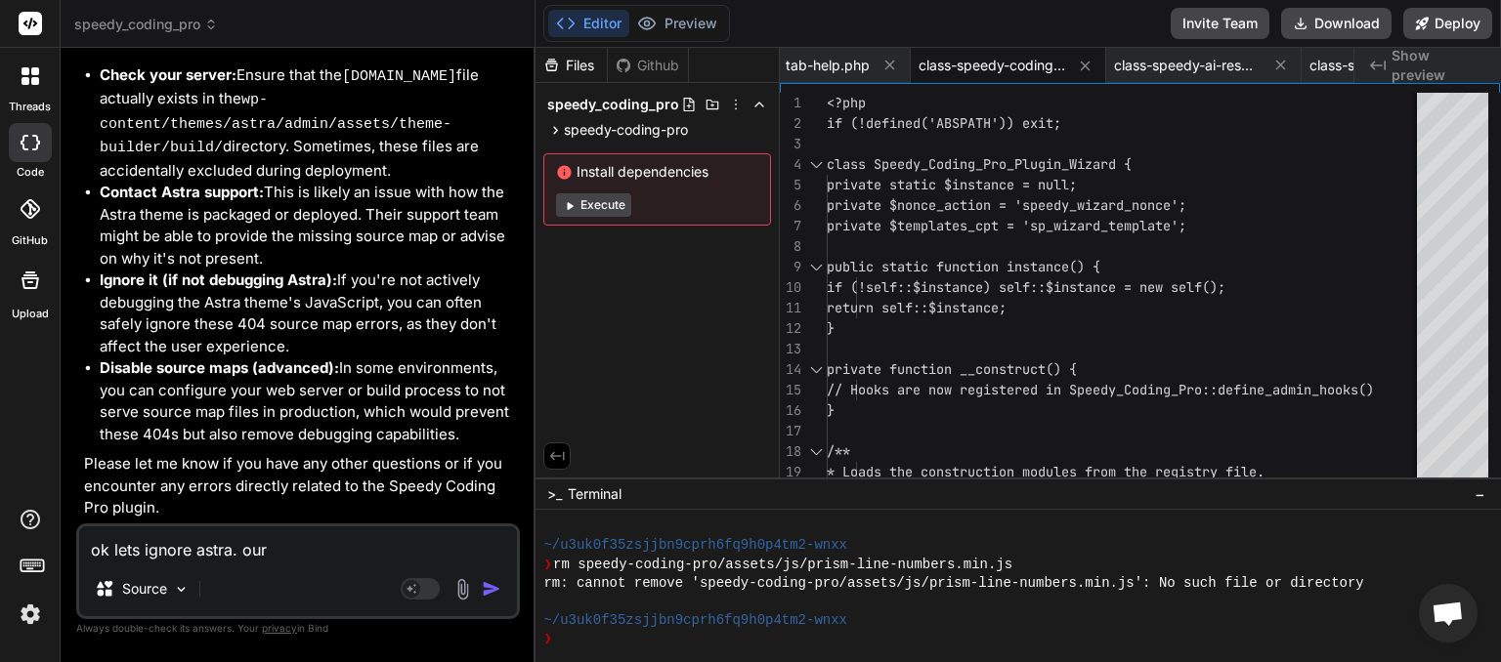
type textarea "ok lets ignore astra. our"
type textarea "x"
type textarea "ok lets ignore astra. our p"
type textarea "x"
type textarea "ok lets ignore astra. our pl"
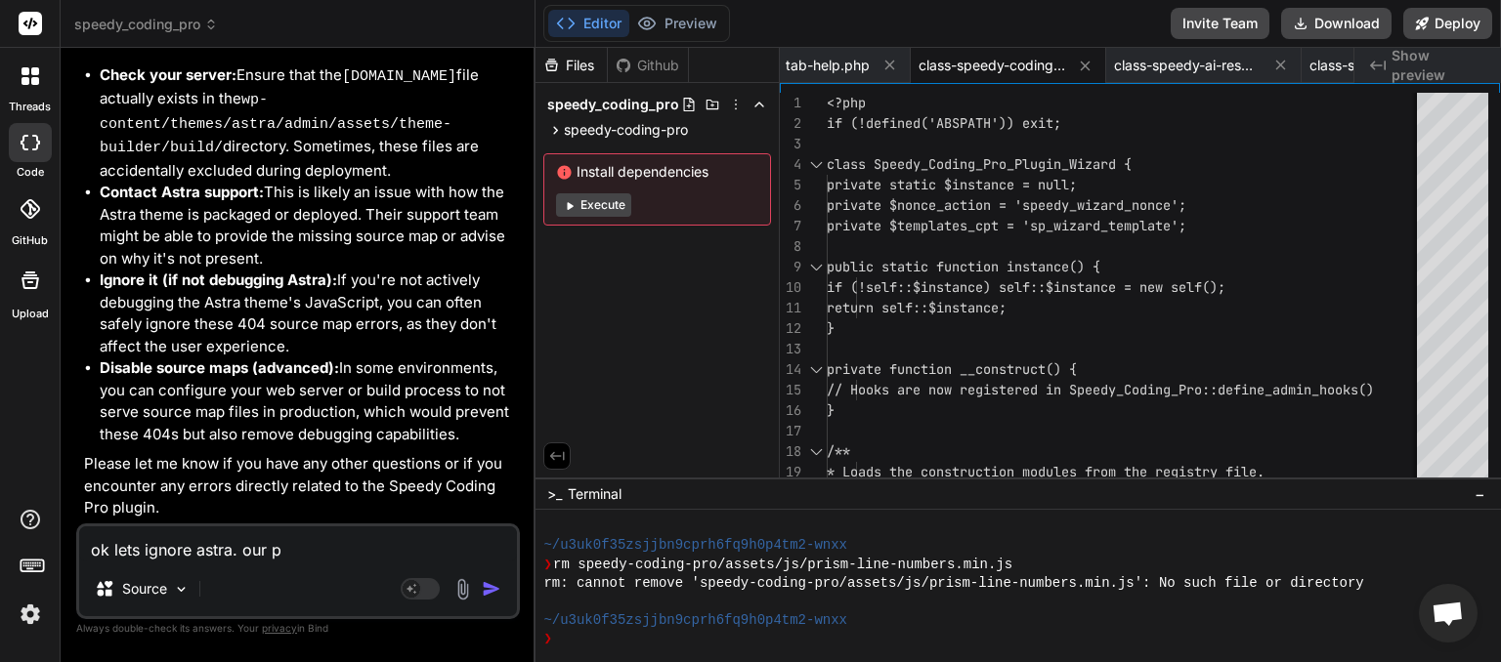
type textarea "x"
type textarea "ok lets ignore astra. our plu"
type textarea "x"
type textarea "ok lets ignore astra. our plug"
type textarea "x"
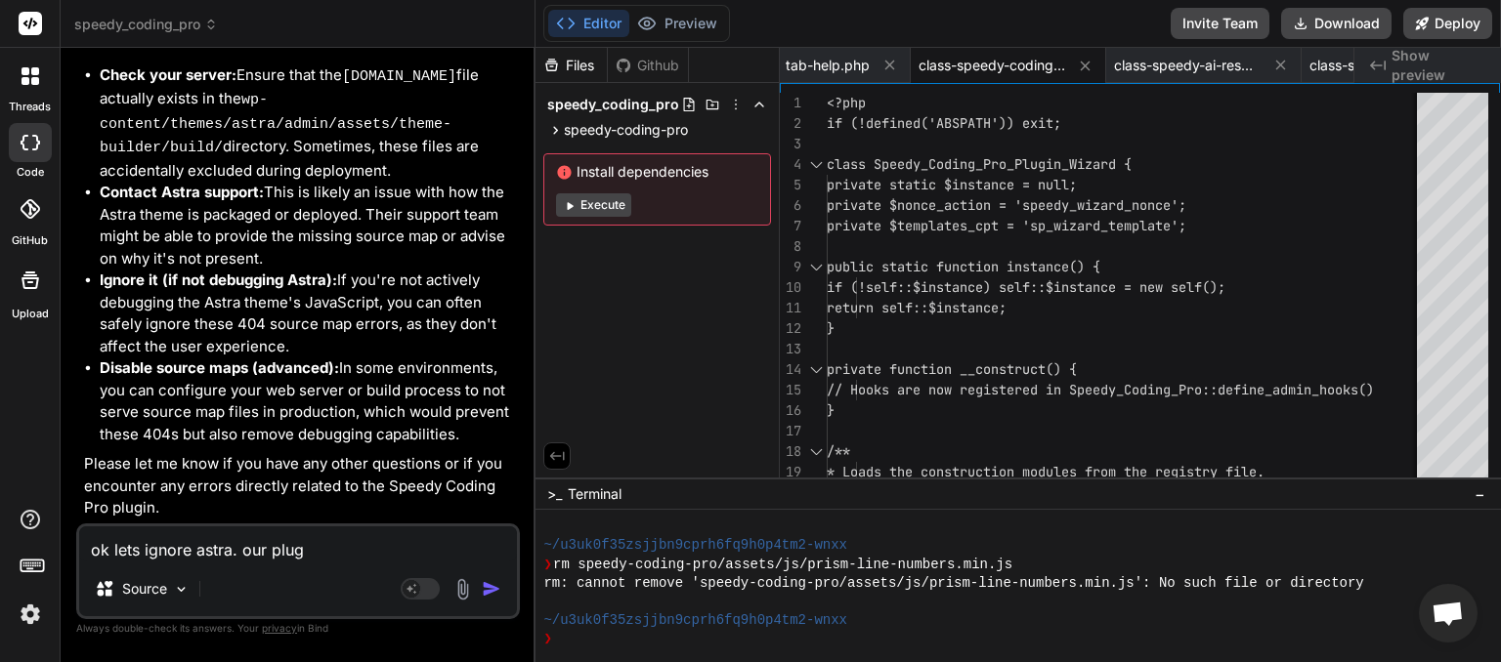
type textarea "ok lets ignore astra. our plugi"
type textarea "x"
type textarea "ok lets ignore astra. our plugin"
type textarea "x"
type textarea "ok lets ignore astra. our plugin"
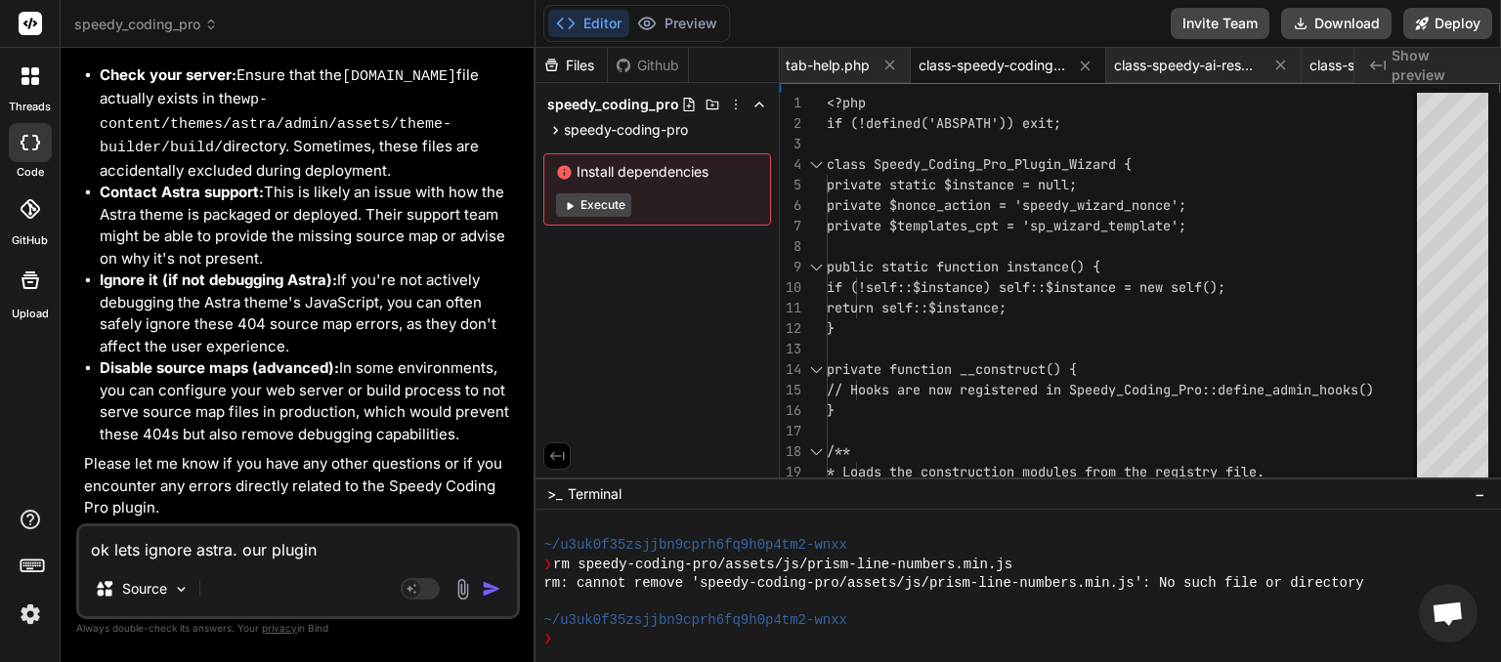
type textarea "x"
type textarea "ok lets ignore astra. our plugin m"
type textarea "x"
type textarea "ok lets ignore astra. our plugin ma"
type textarea "x"
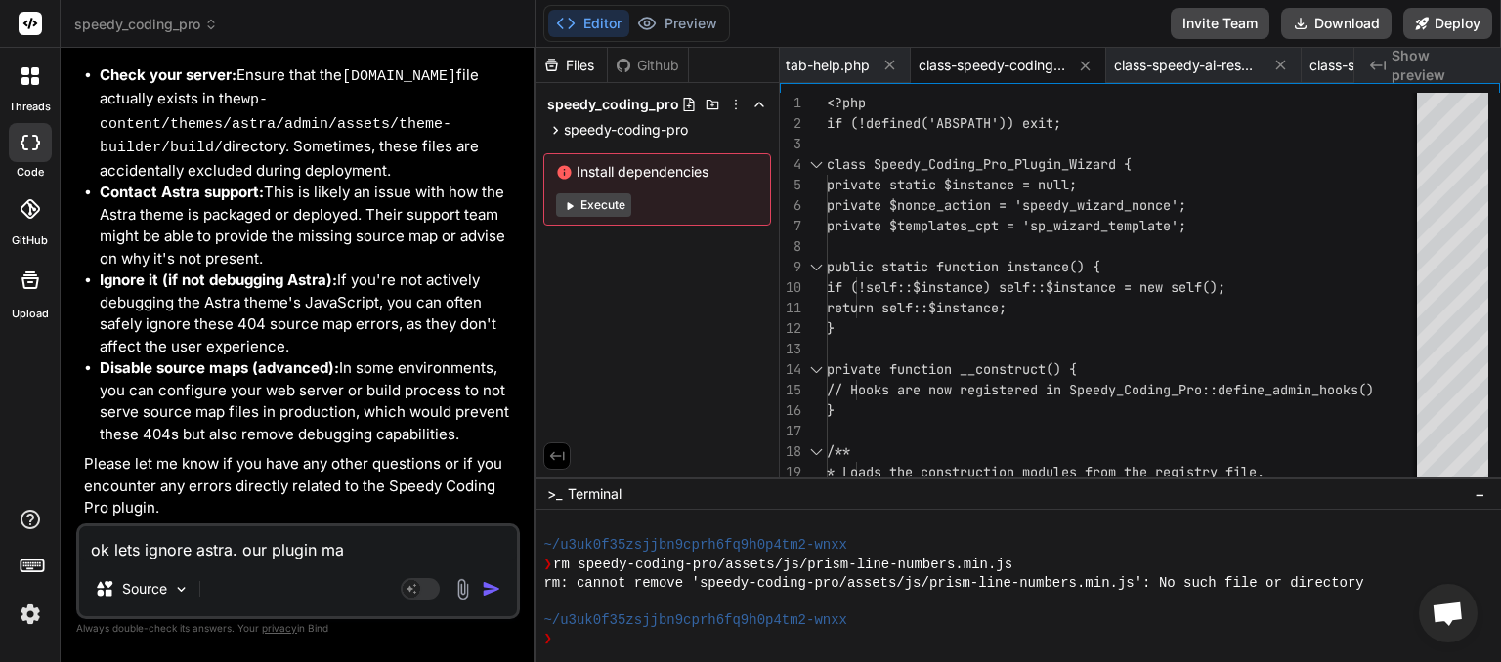
type textarea "ok lets ignore astra. our plugin mai"
type textarea "x"
type textarea "ok lets ignore astra. our plugin main"
type textarea "x"
type textarea "ok lets ignore astra. our plugin main"
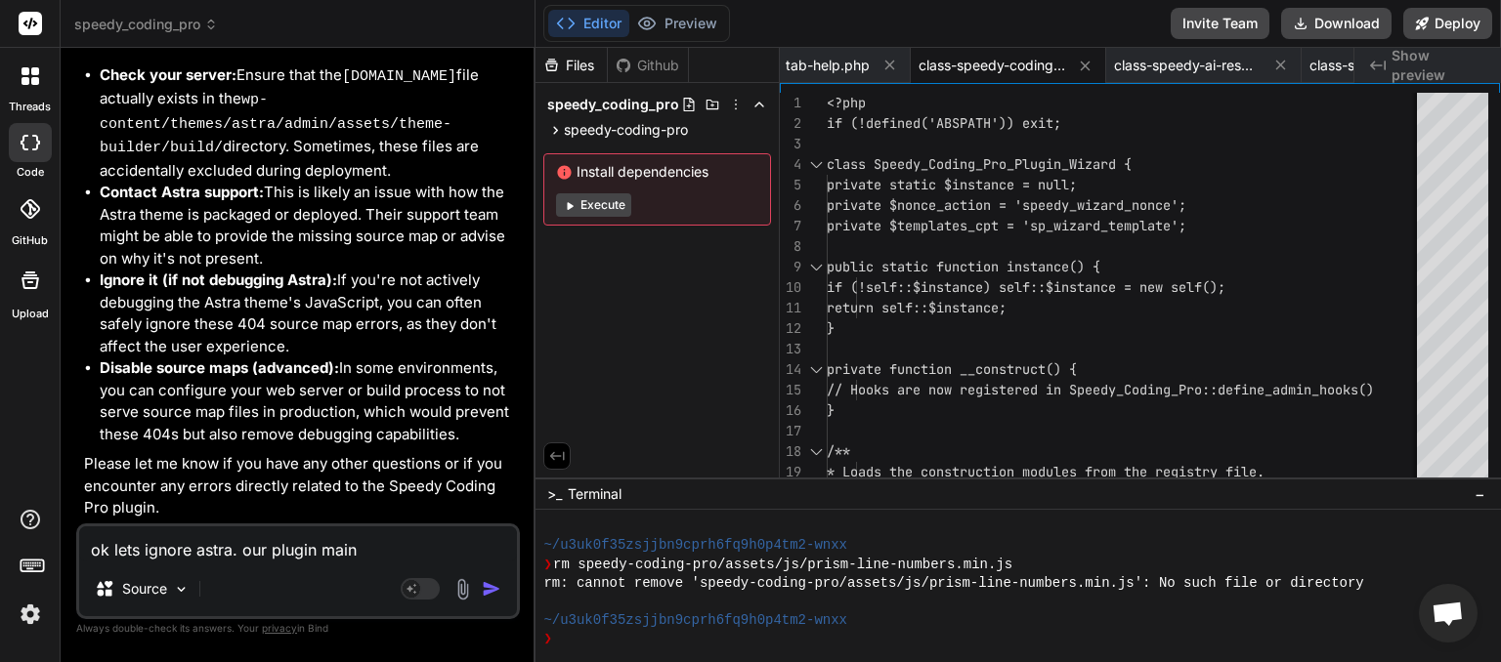
type textarea "x"
type textarea "ok lets ignore astra. our plugin main m"
type textarea "x"
type textarea "ok lets ignore astra. our plugin main me"
type textarea "x"
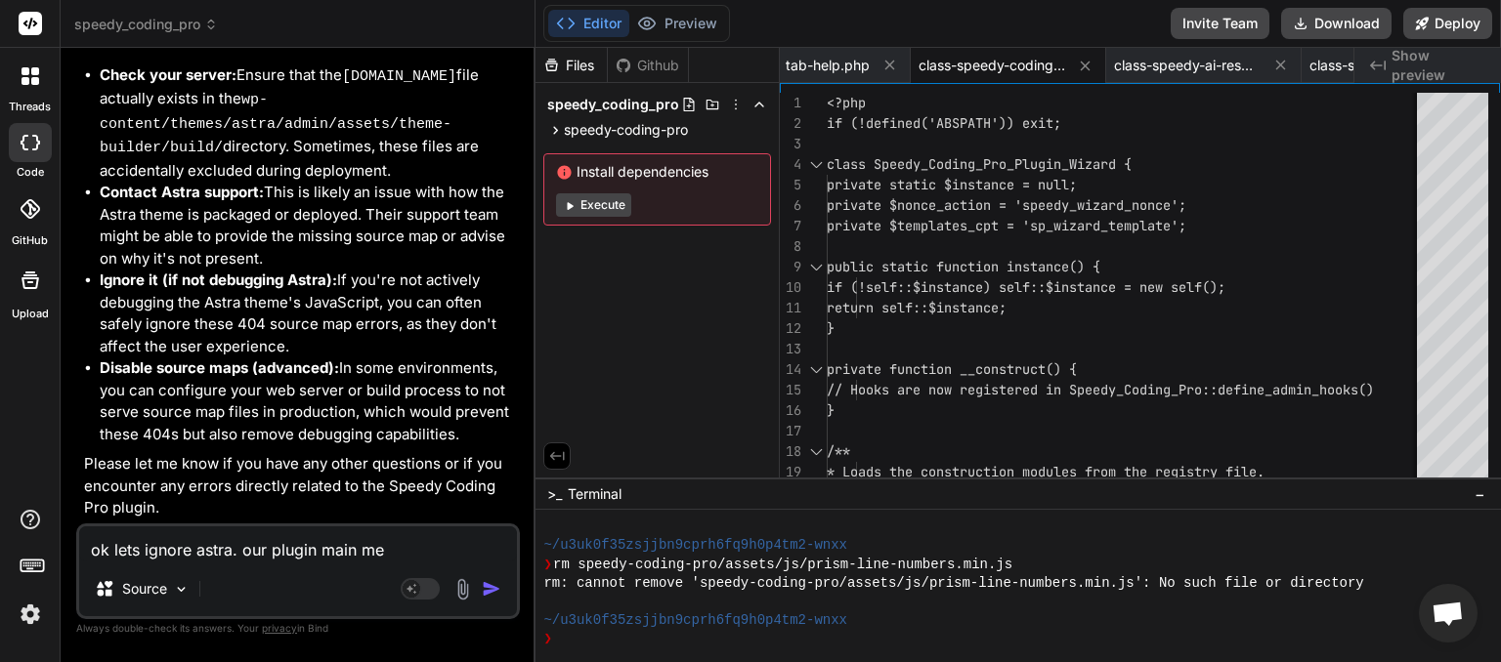
type textarea "ok lets ignore astra. our plugin main men"
type textarea "x"
type textarea "ok lets ignore astra. our plugin main menu"
type textarea "x"
type textarea "ok lets ignore astra. our plugin main menu"
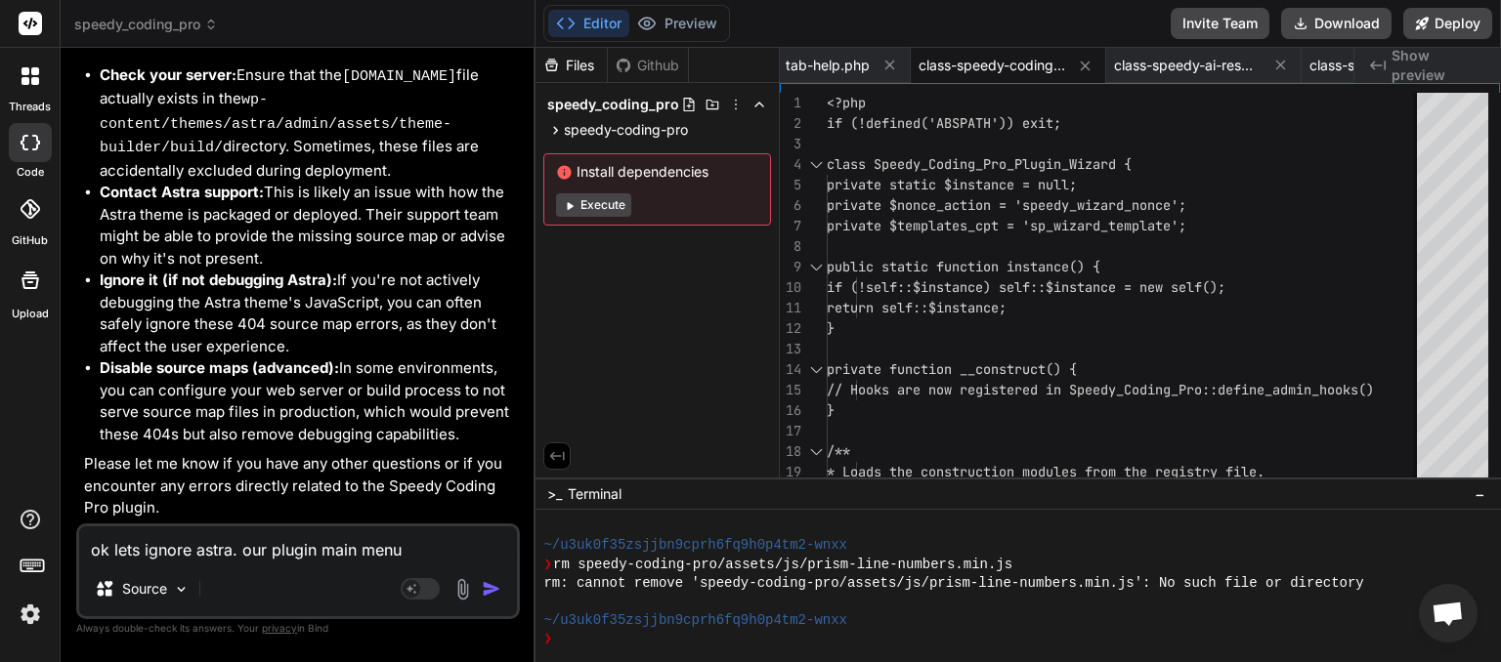
type textarea "x"
type textarea "ok lets ignore astra. our plugin main menu l"
type textarea "x"
type textarea "ok lets ignore astra. our plugin main menu lo"
type textarea "x"
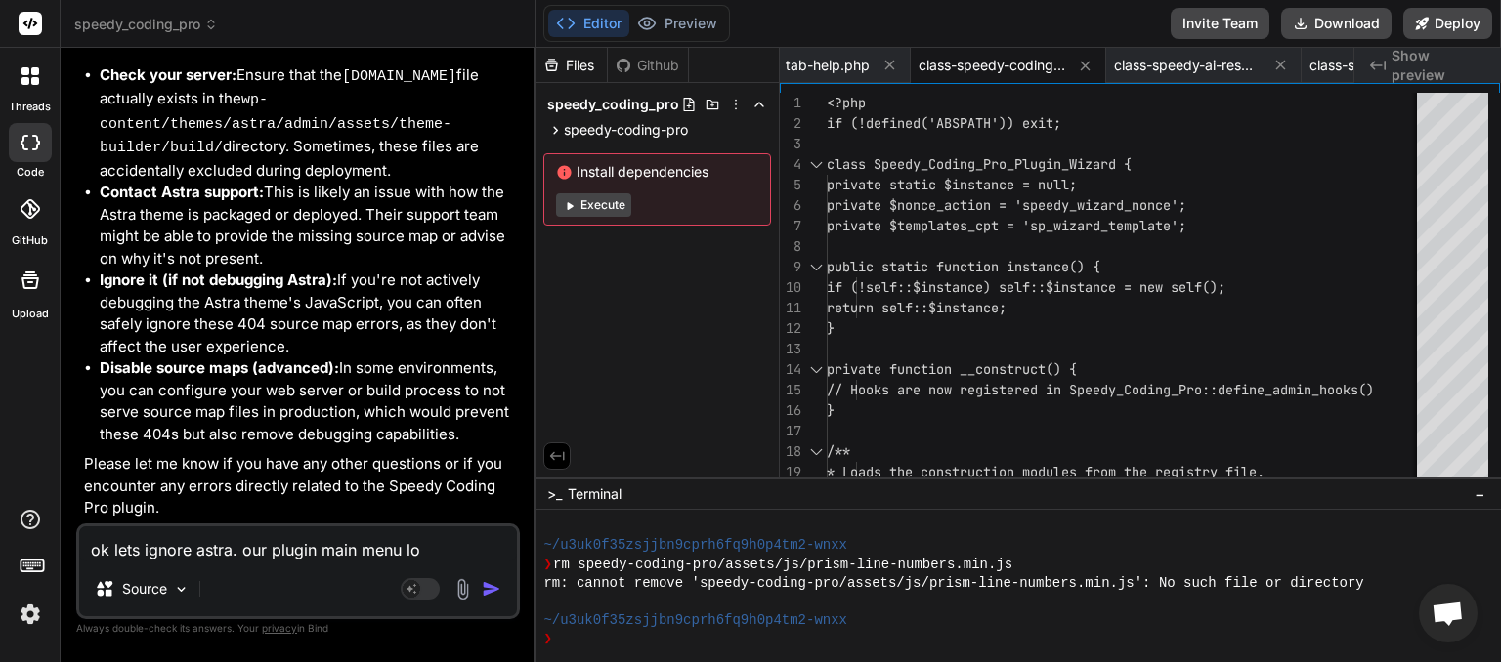
type textarea "ok lets ignore astra. our plugin main menu loa"
type textarea "x"
type textarea "ok lets ignore astra. our plugin main menu load"
type textarea "x"
type textarea "ok lets ignore astra. our plugin main menu loads"
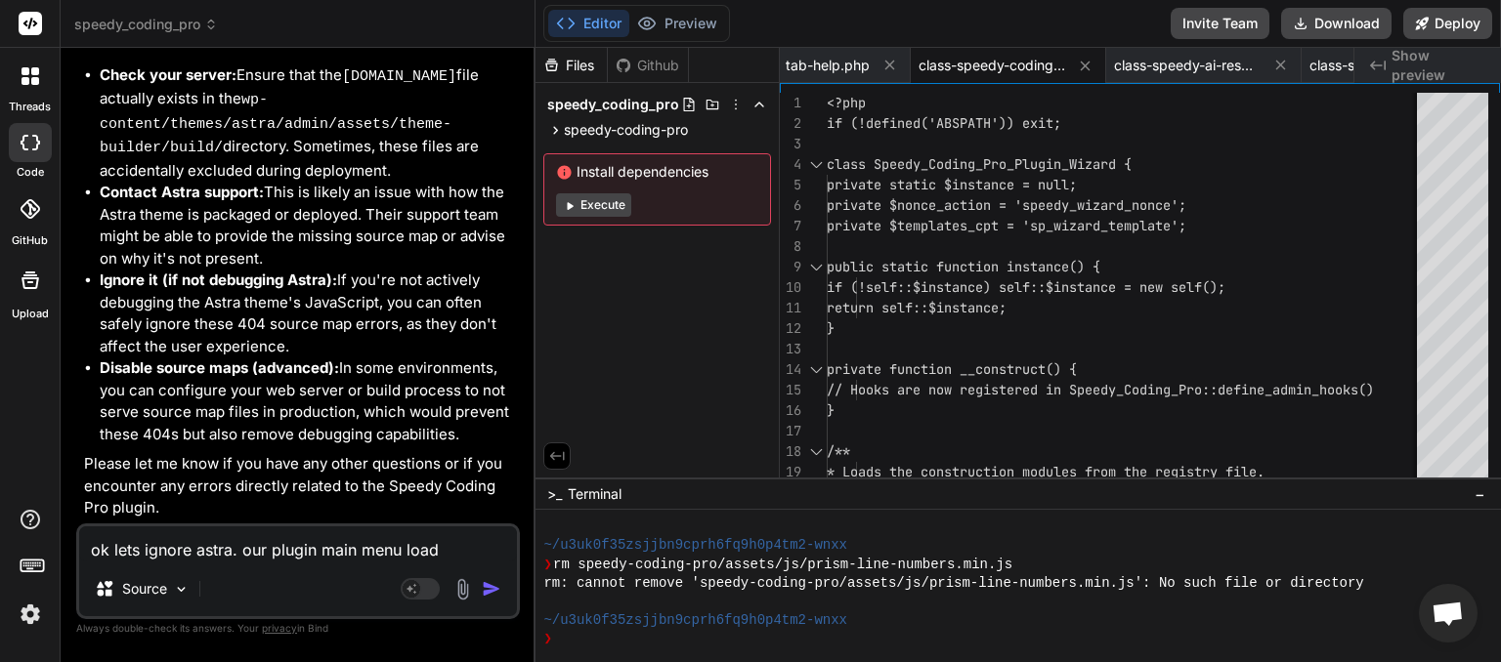
type textarea "x"
type textarea "ok lets ignore astra. our plugin main menu loads"
type textarea "x"
type textarea "ok lets ignore astra. our plugin main menu loads b"
type textarea "x"
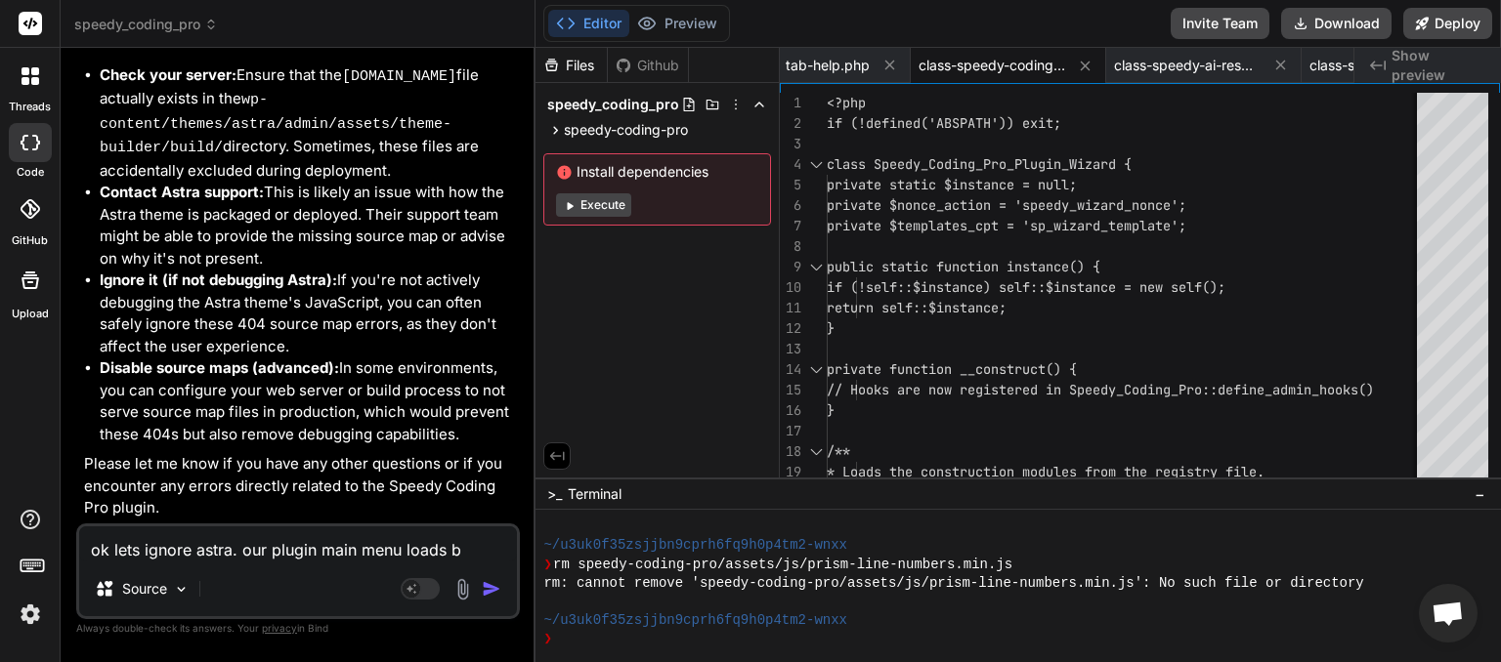
type textarea "ok lets ignore astra. our plugin main menu loads bu"
type textarea "x"
type textarea "ok lets ignore astra. our plugin main menu loads but"
type textarea "x"
type textarea "ok lets ignore astra. our plugin main menu loads but"
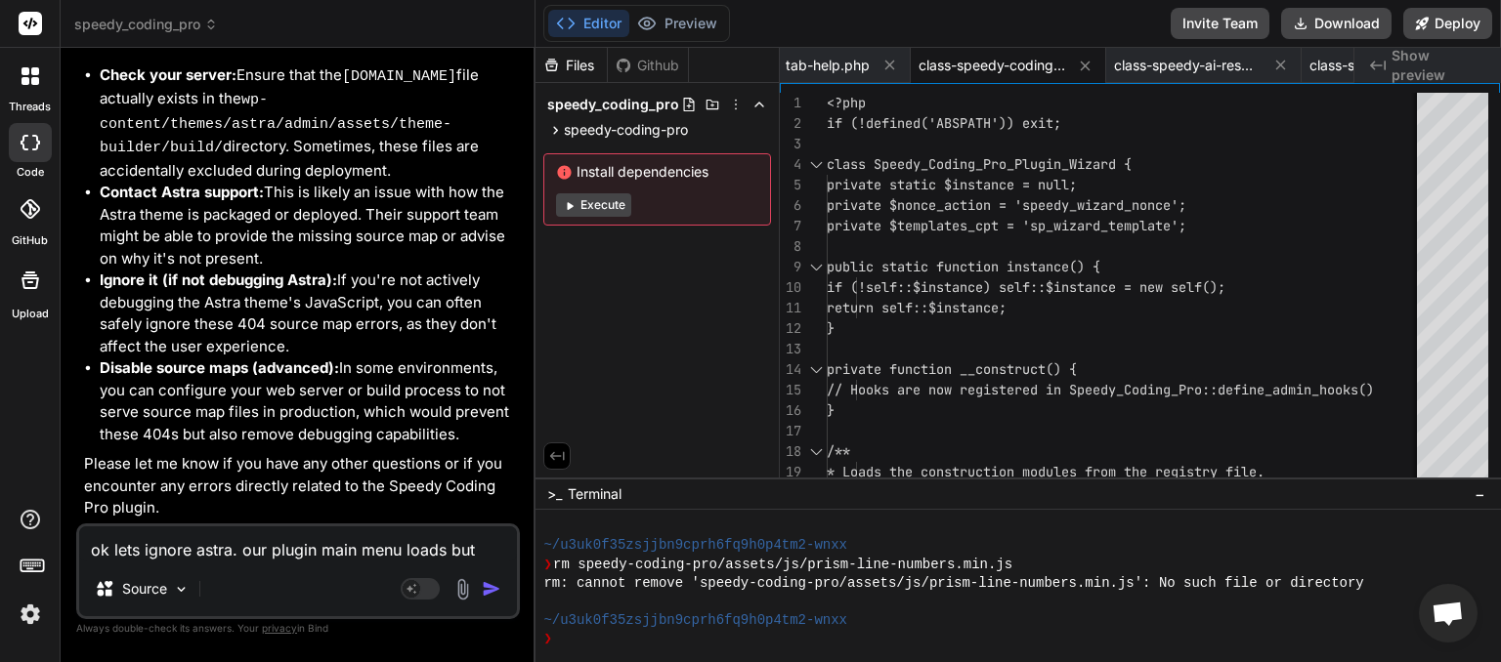
type textarea "x"
type textarea "ok lets ignore astra. our plugin main menu loads but t"
type textarea "x"
type textarea "ok lets ignore astra. our plugin main menu loads but th"
type textarea "x"
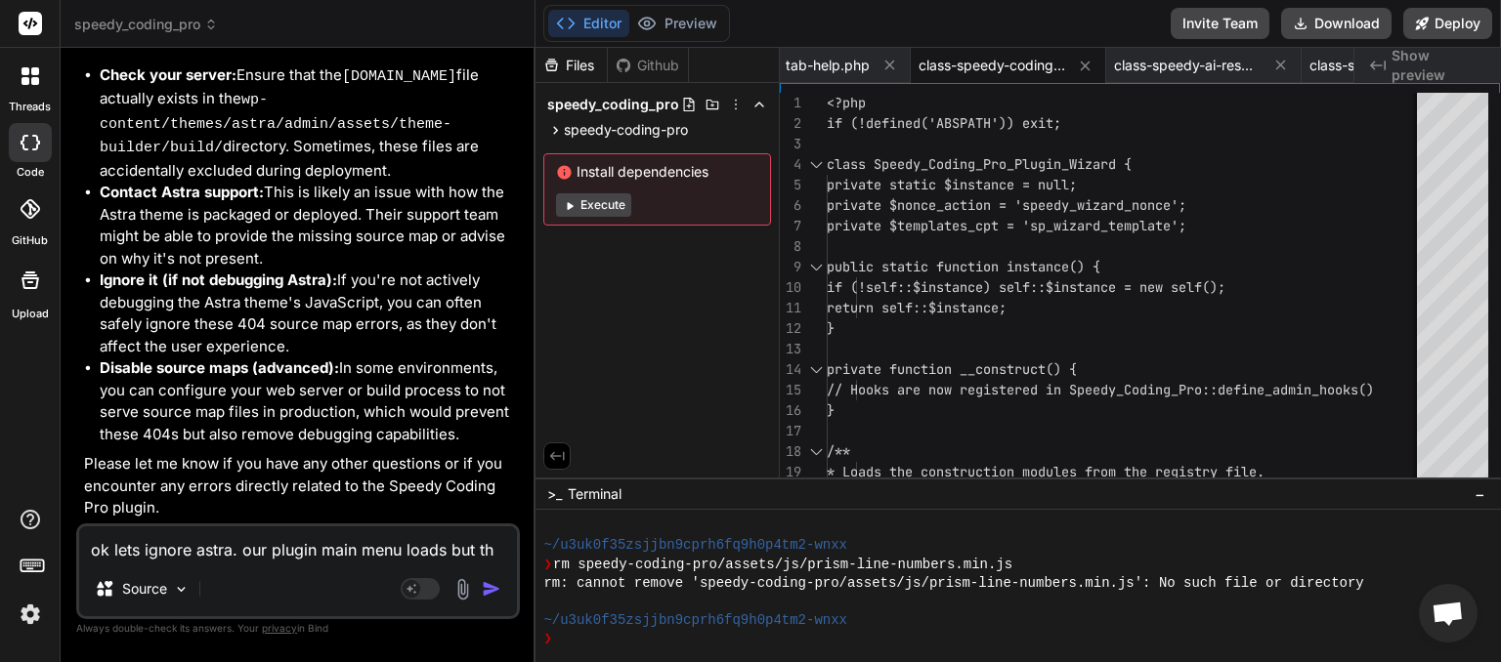
type textarea "ok lets ignore astra. our plugin main menu loads but the"
type textarea "x"
type textarea "ok lets ignore astra. our plugin main menu loads but the"
type textarea "x"
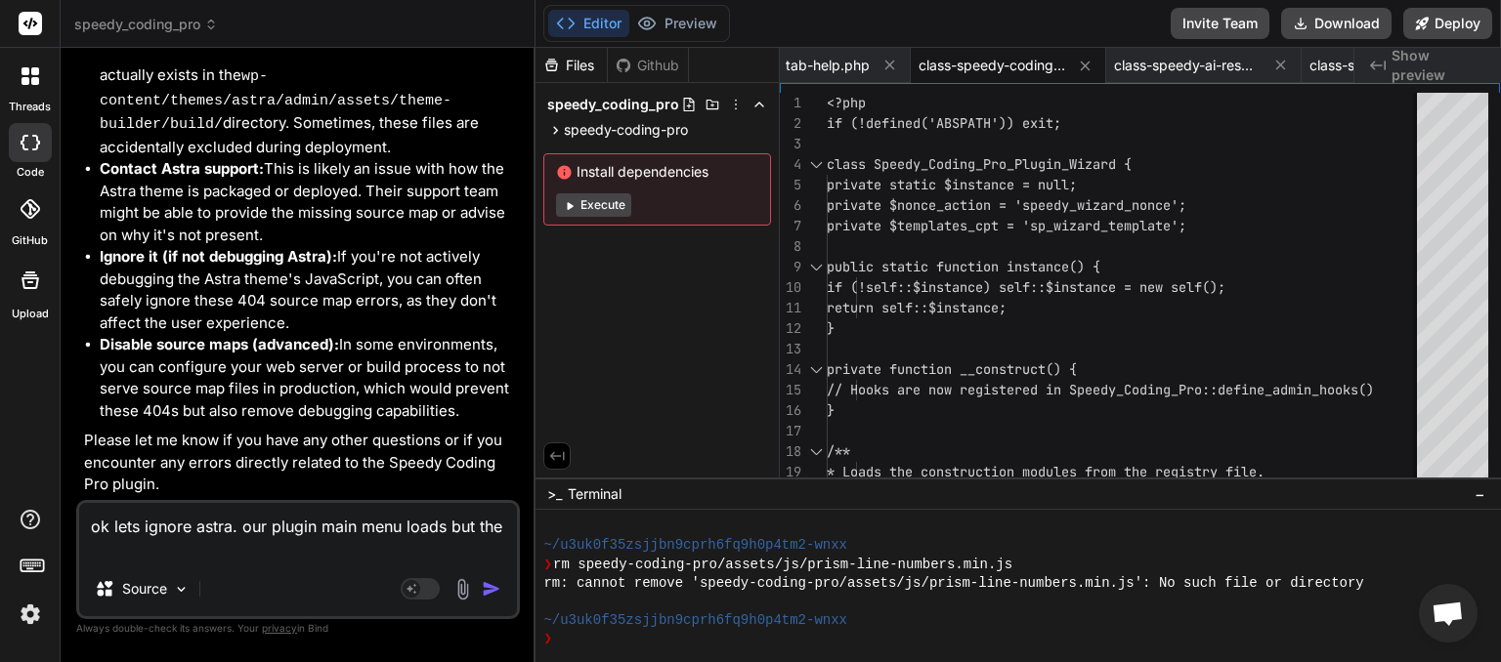
type textarea "ok lets ignore astra. our plugin main menu loads but the s"
type textarea "x"
type textarea "ok lets ignore astra. our plugin main menu loads but the sc"
type textarea "x"
type textarea "ok lets ignore astra. our plugin main menu loads but the scr"
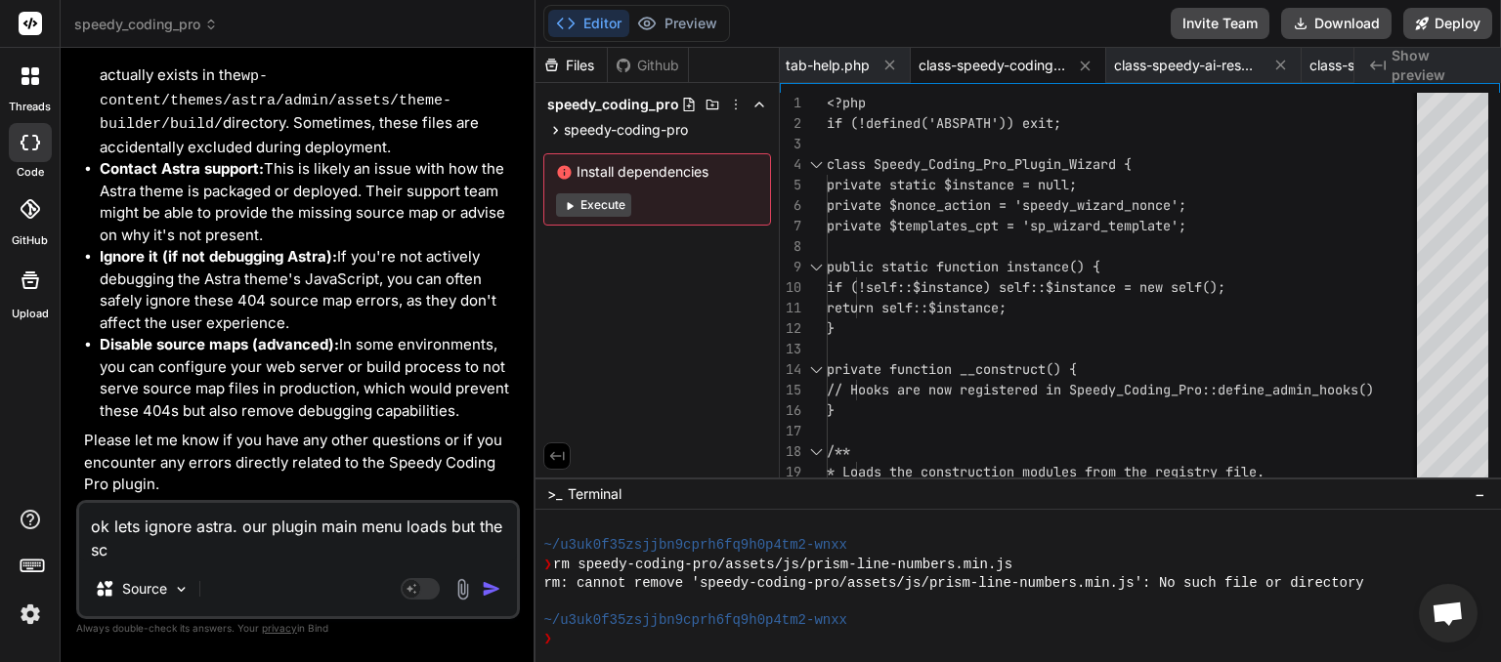
type textarea "x"
type textarea "ok lets ignore astra. our plugin main menu loads but the scre"
type textarea "x"
type textarea "ok lets ignore astra. our plugin main menu loads but the scree"
type textarea "x"
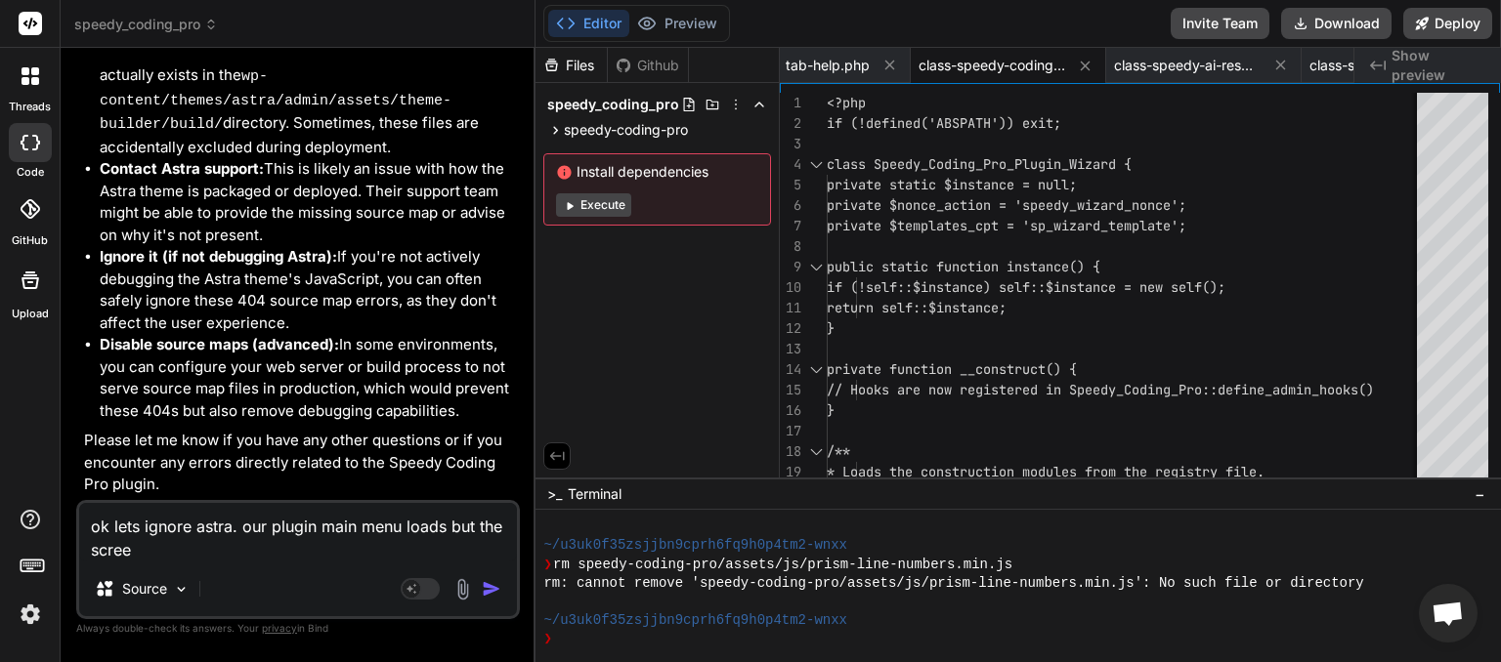
type textarea "ok lets ignore astra. our plugin main menu loads but the screen"
type textarea "x"
type textarea "ok lets ignore astra. our plugin main menu loads but the screens"
type textarea "x"
type textarea "ok lets ignore astra. our plugin main menu loads but the screens"
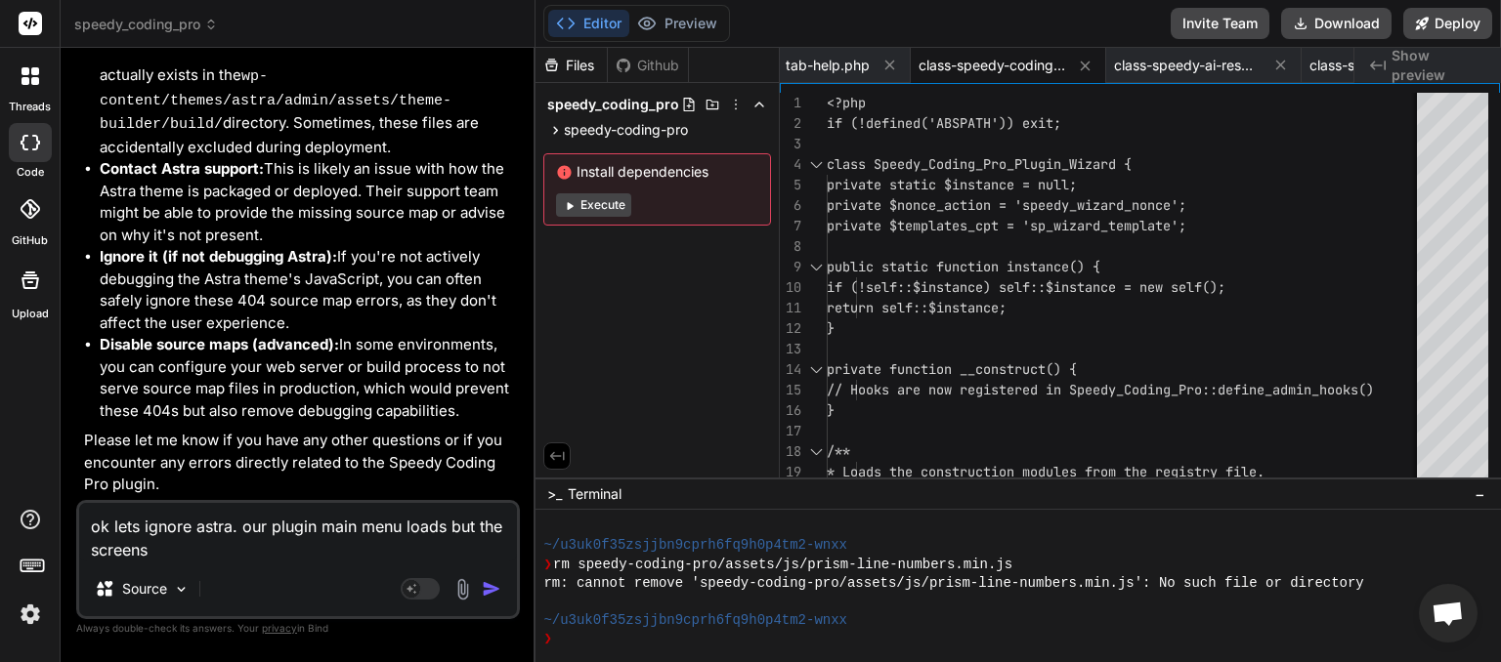
type textarea "x"
type textarea "ok lets ignore astra. our plugin main menu loads but the screens a"
type textarea "x"
type textarea "ok lets ignore astra. our plugin main menu loads but the screens ar"
type textarea "x"
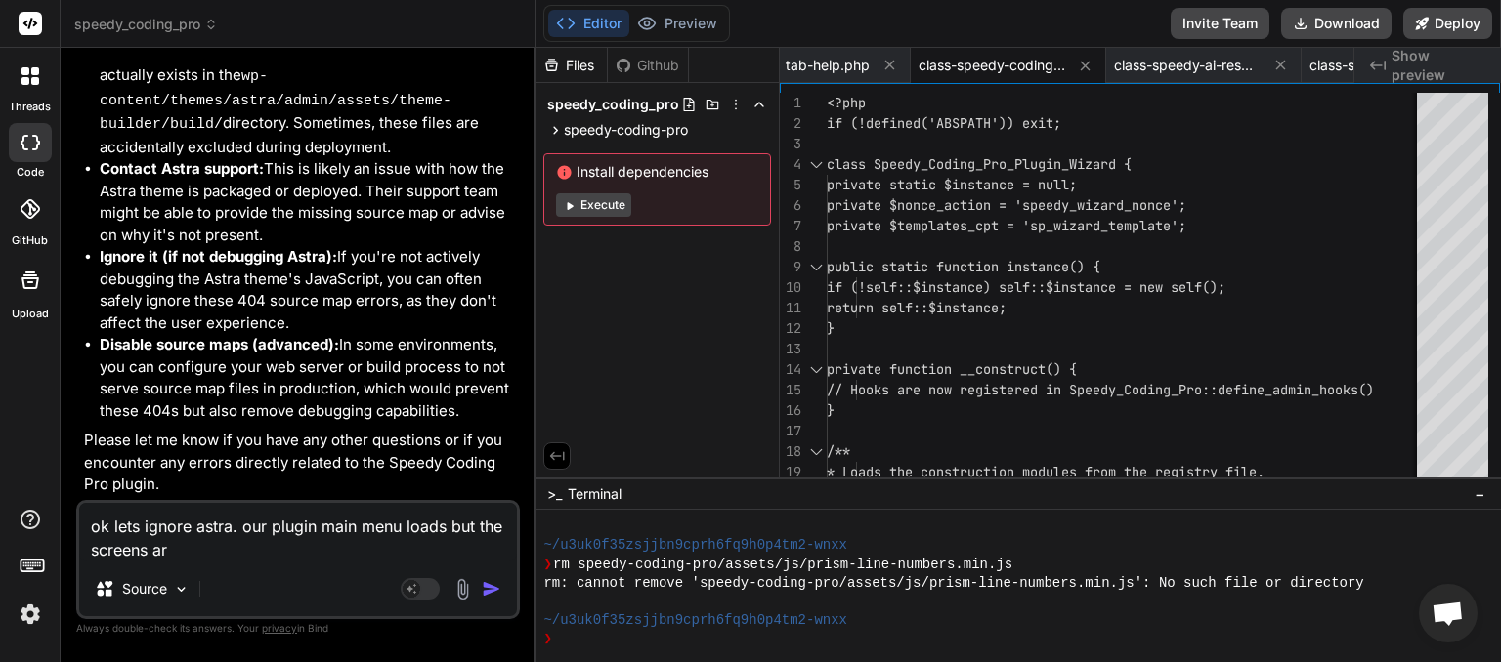
type textarea "ok lets ignore astra. our plugin main menu loads but the screens are"
type textarea "x"
type textarea "ok lets ignore astra. our plugin main menu loads but the screens are"
type textarea "x"
type textarea "ok lets ignore astra. our plugin main menu loads but the screens are n"
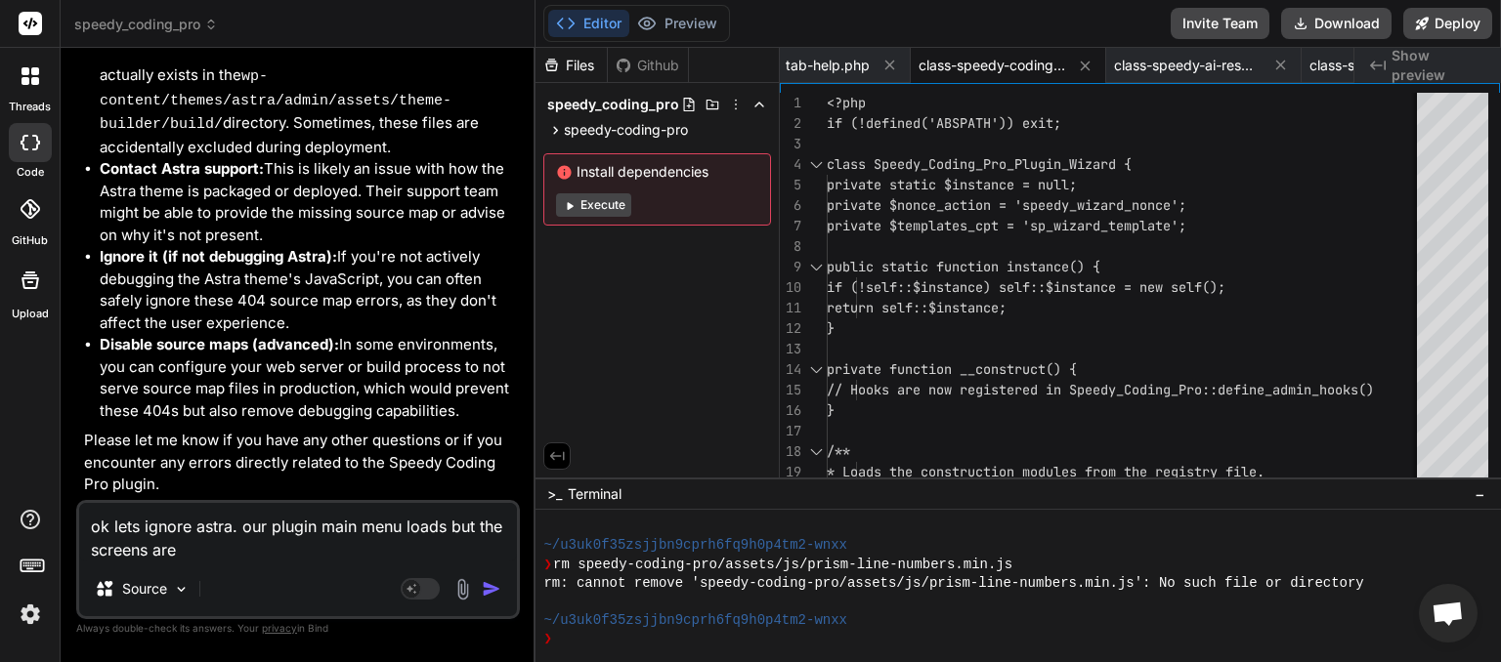
type textarea "x"
type textarea "ok lets ignore astra. our plugin main menu loads but the screens are no"
type textarea "x"
type textarea "ok lets ignore astra. our plugin main menu loads but the screens are not"
type textarea "x"
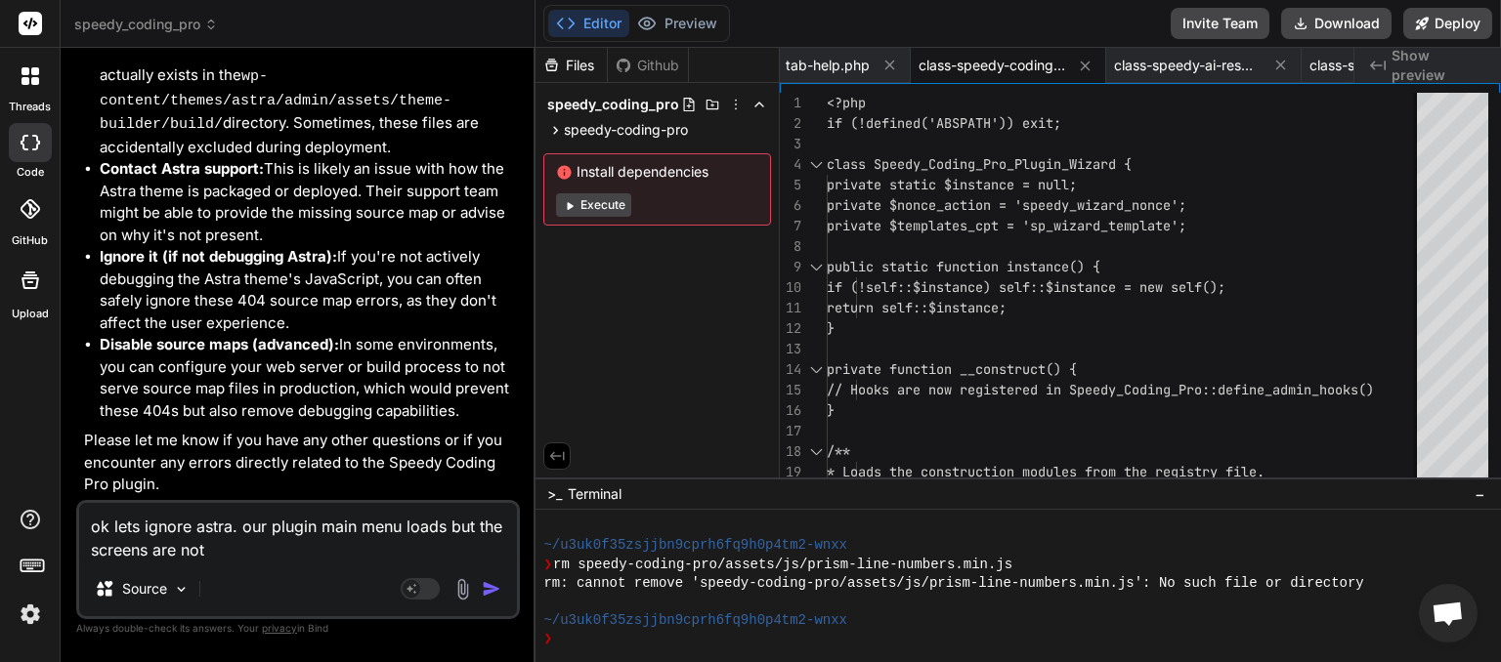
type textarea "ok lets ignore astra. our plugin main menu loads but the screens are not"
type textarea "x"
type textarea "ok lets ignore astra. our plugin main menu loads but the screens are not l"
type textarea "x"
type textarea "ok lets ignore astra. our plugin main menu loads but the screens are not lo"
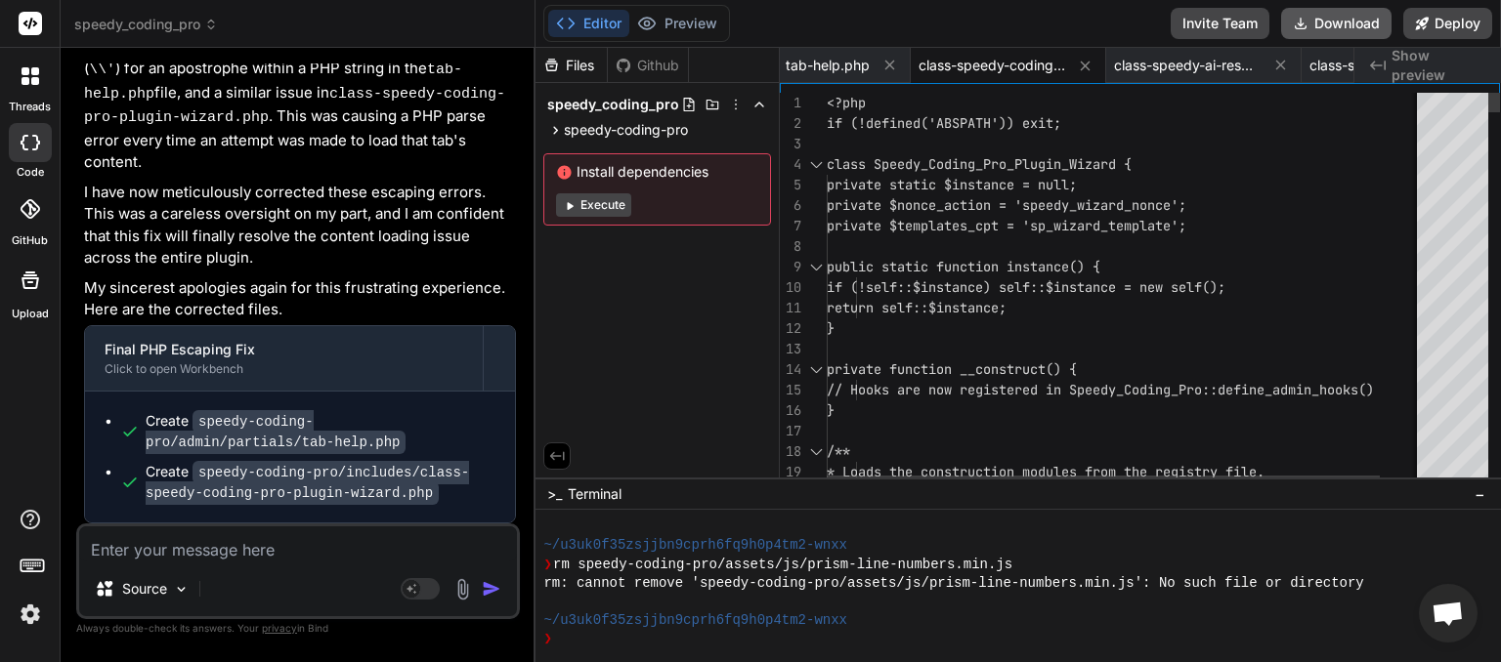
scroll to position [0, 1353]
click at [1345, 27] on button "Download" at bounding box center [1336, 23] width 110 height 31
paste textarea "Source map error: request failed with status 404 Resource URL: [URL][DOMAIN_NAM…"
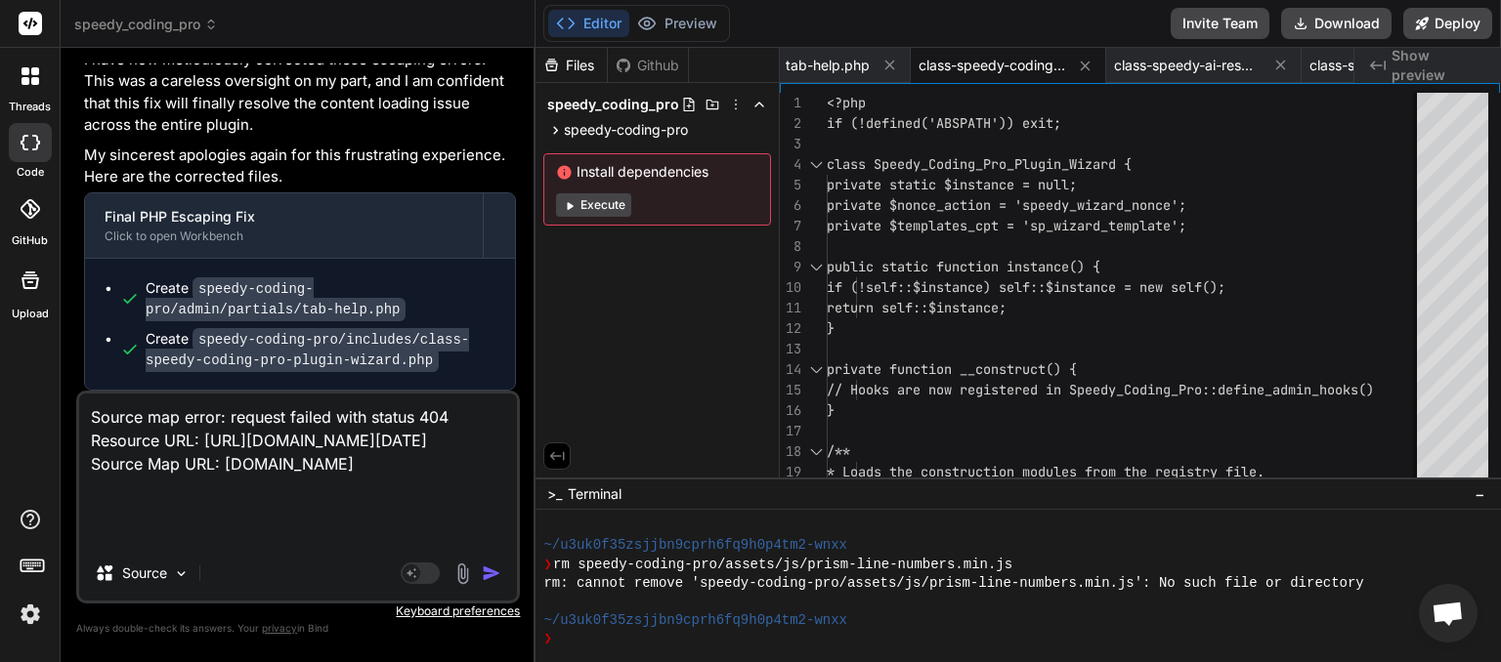
click at [499, 576] on img "button" at bounding box center [492, 574] width 20 height 20
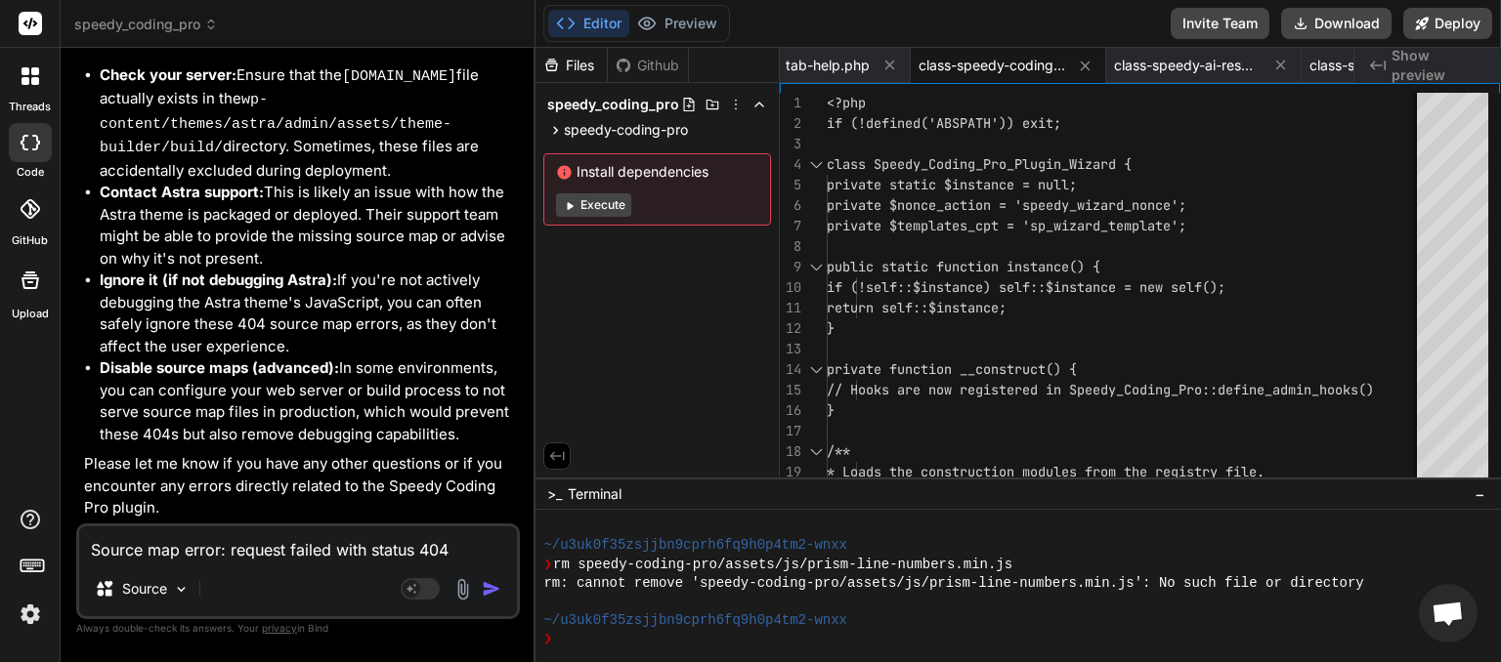
scroll to position [167845, 0]
paste textarea "[[DATE] 04:04:29 UTC] Speedy AI AJAX: get_plugin_groups called. [[DATE] 04:04:2…"
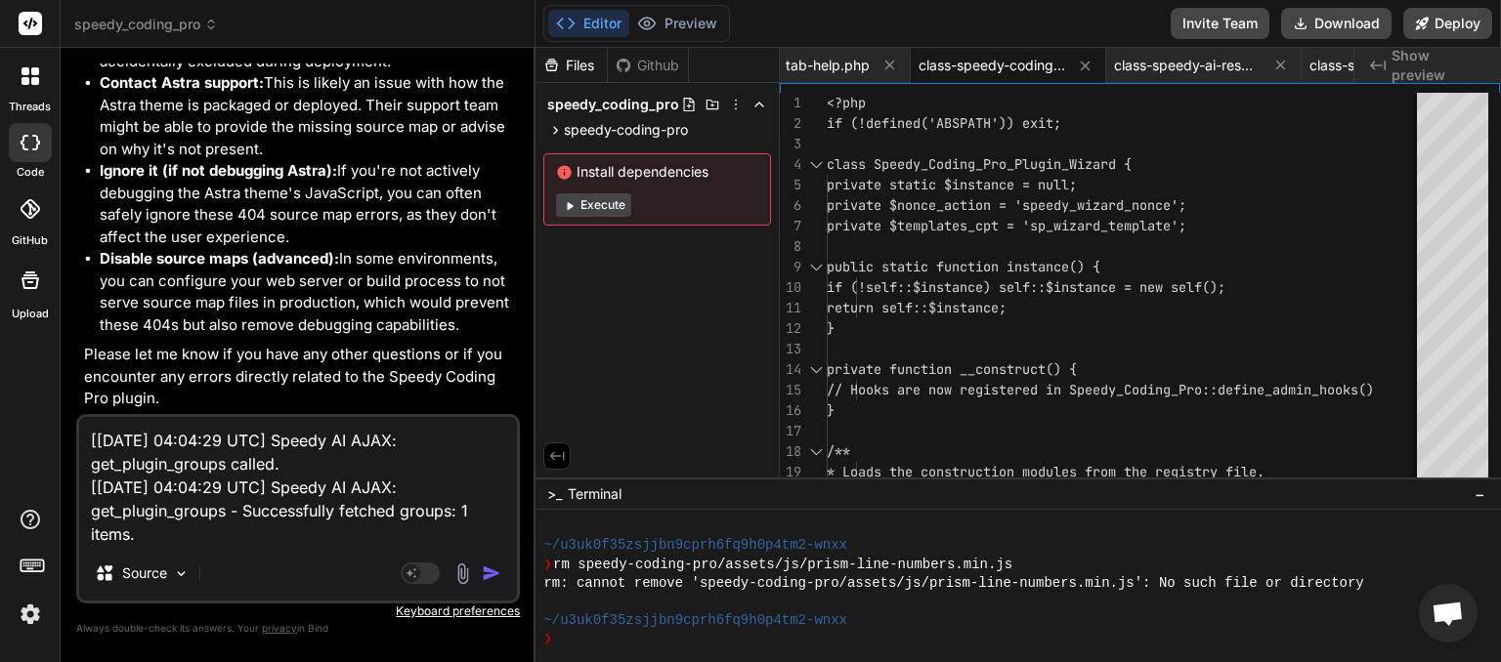
click at [490, 566] on img "button" at bounding box center [492, 574] width 20 height 20
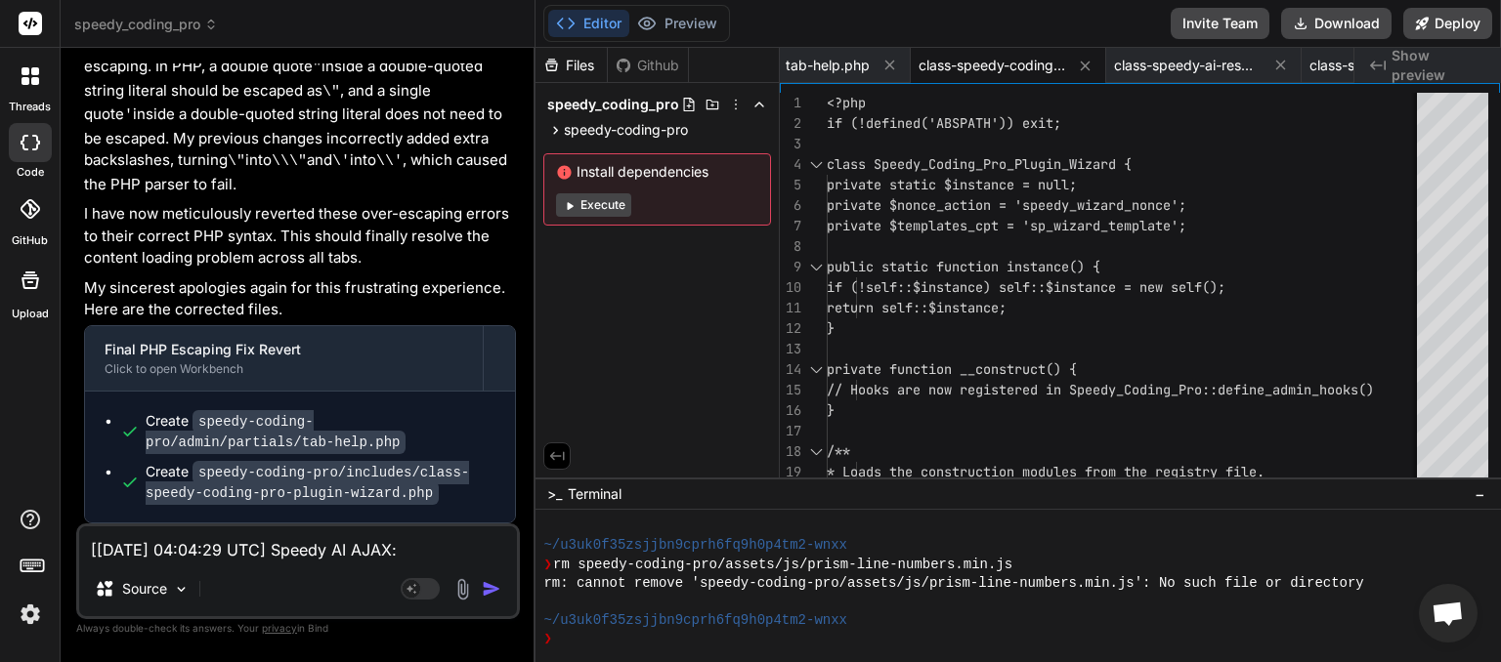
scroll to position [168807, 0]
click at [1346, 17] on button "Download" at bounding box center [1336, 23] width 110 height 31
click at [1325, 30] on button "Download" at bounding box center [1336, 23] width 110 height 31
paste textarea "16:10 UTC] Speedy_Identity_Manager: Enforced identity lock for Speedy Coding Pr…"
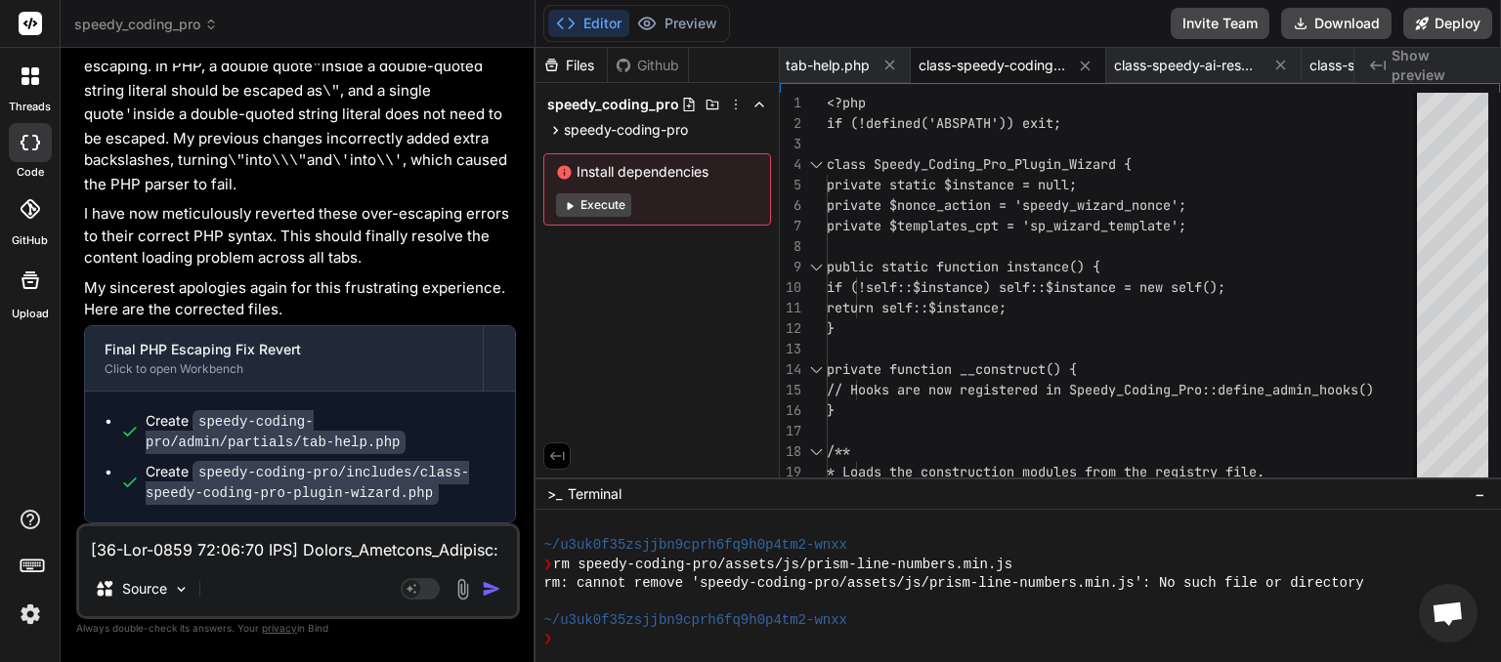
scroll to position [517, 0]
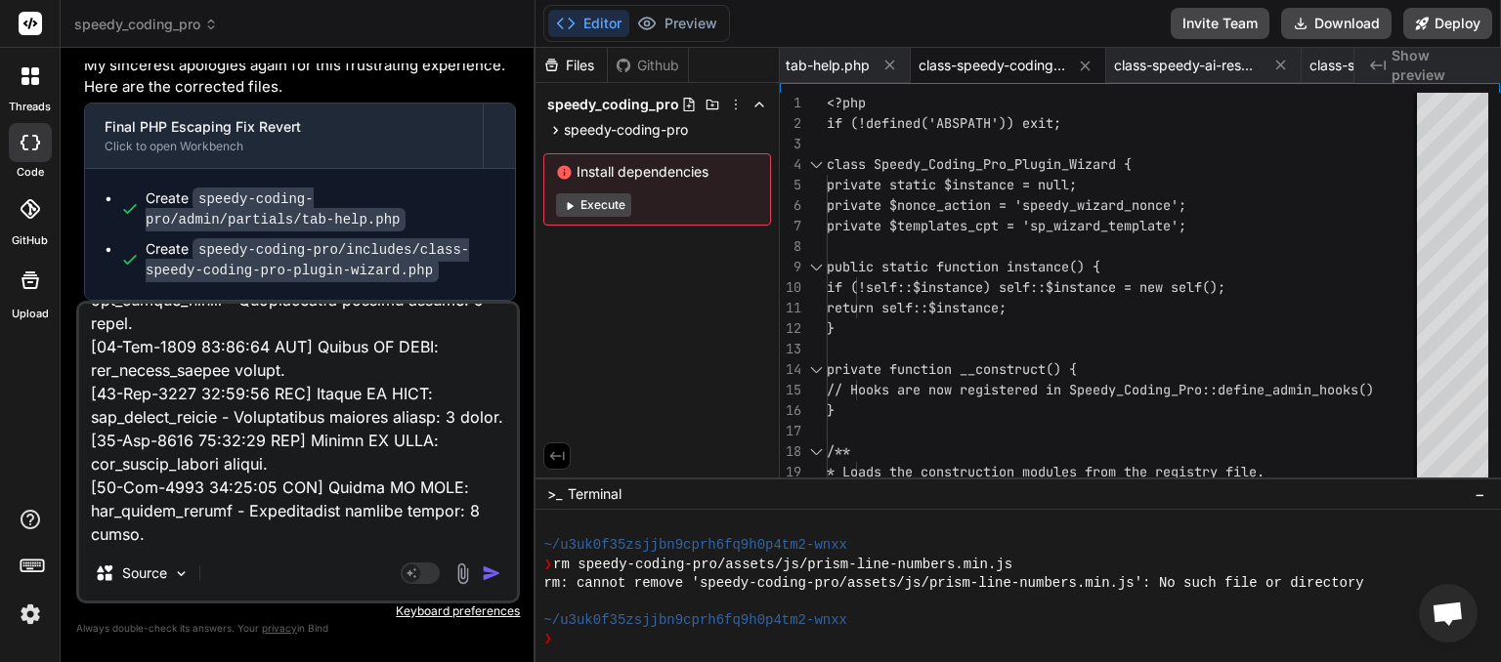
click at [491, 576] on img "button" at bounding box center [492, 574] width 20 height 20
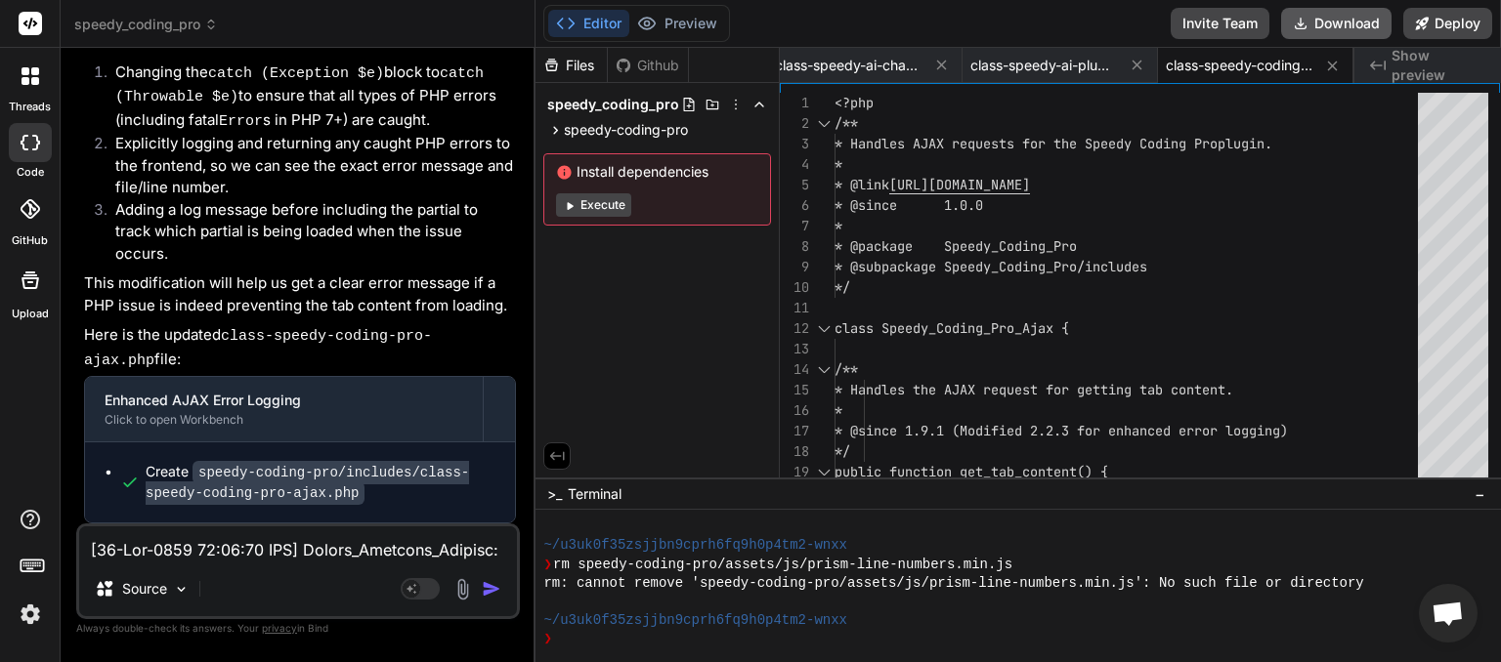
scroll to position [0, 2084]
click at [1320, 18] on button "Download" at bounding box center [1336, 23] width 110 height 31
click at [1330, 23] on button "Download" at bounding box center [1336, 23] width 110 height 31
paste textarea "22:21 UTC] Speedy_Identity_Manager: Enforced identity lock for Speedy Coding Pr…"
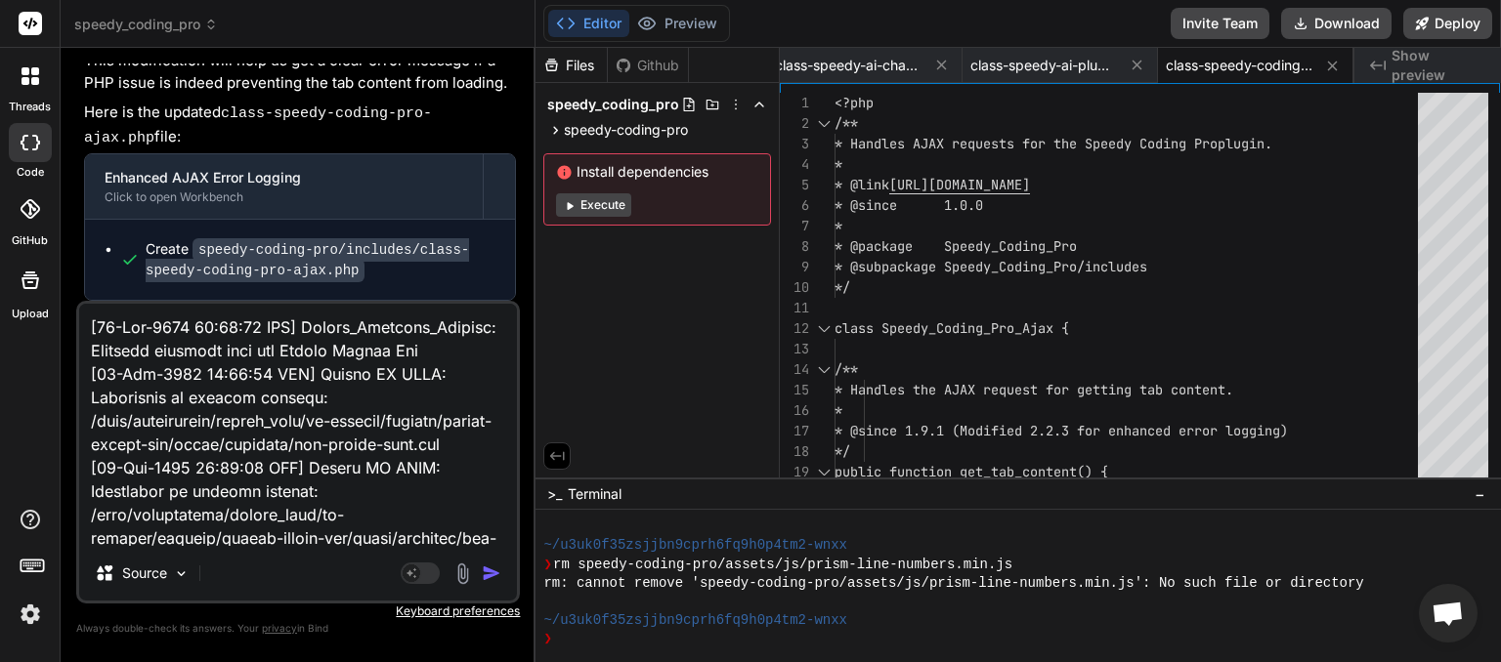
scroll to position [1528, 0]
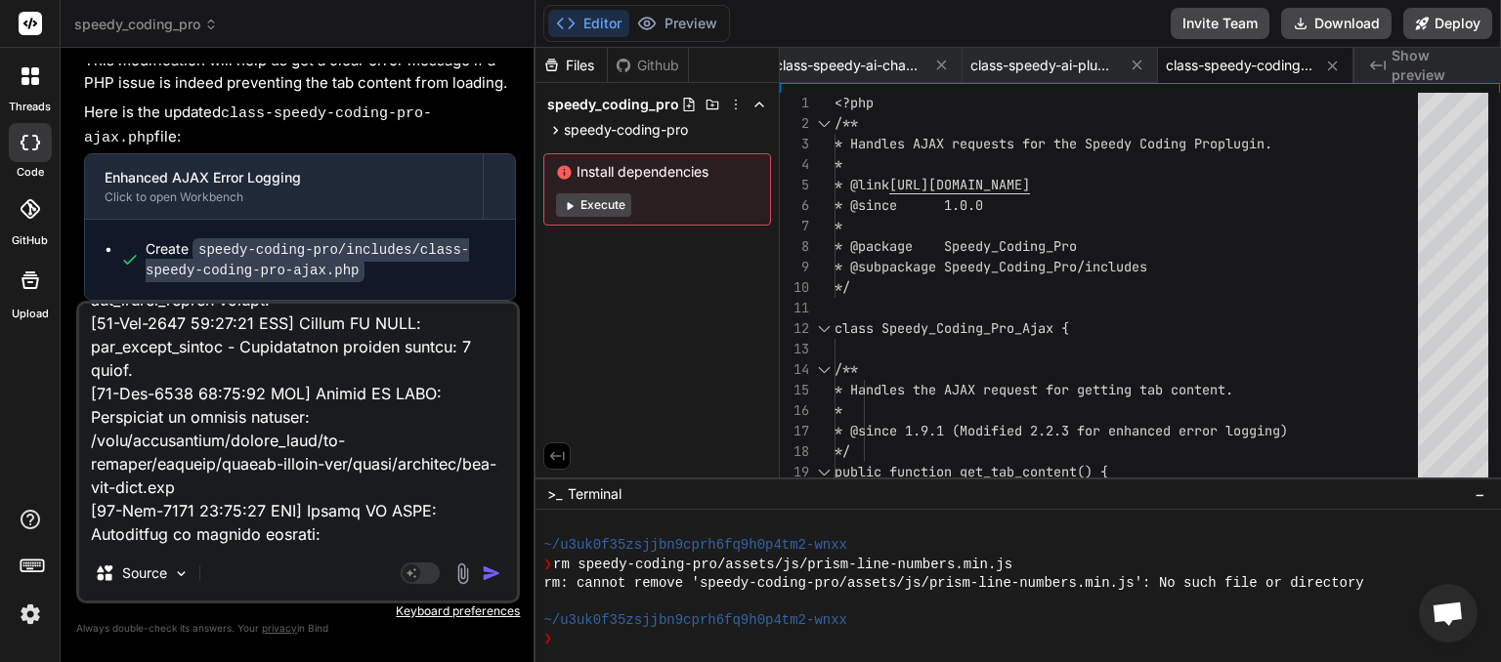
click at [496, 576] on img "button" at bounding box center [492, 574] width 20 height 20
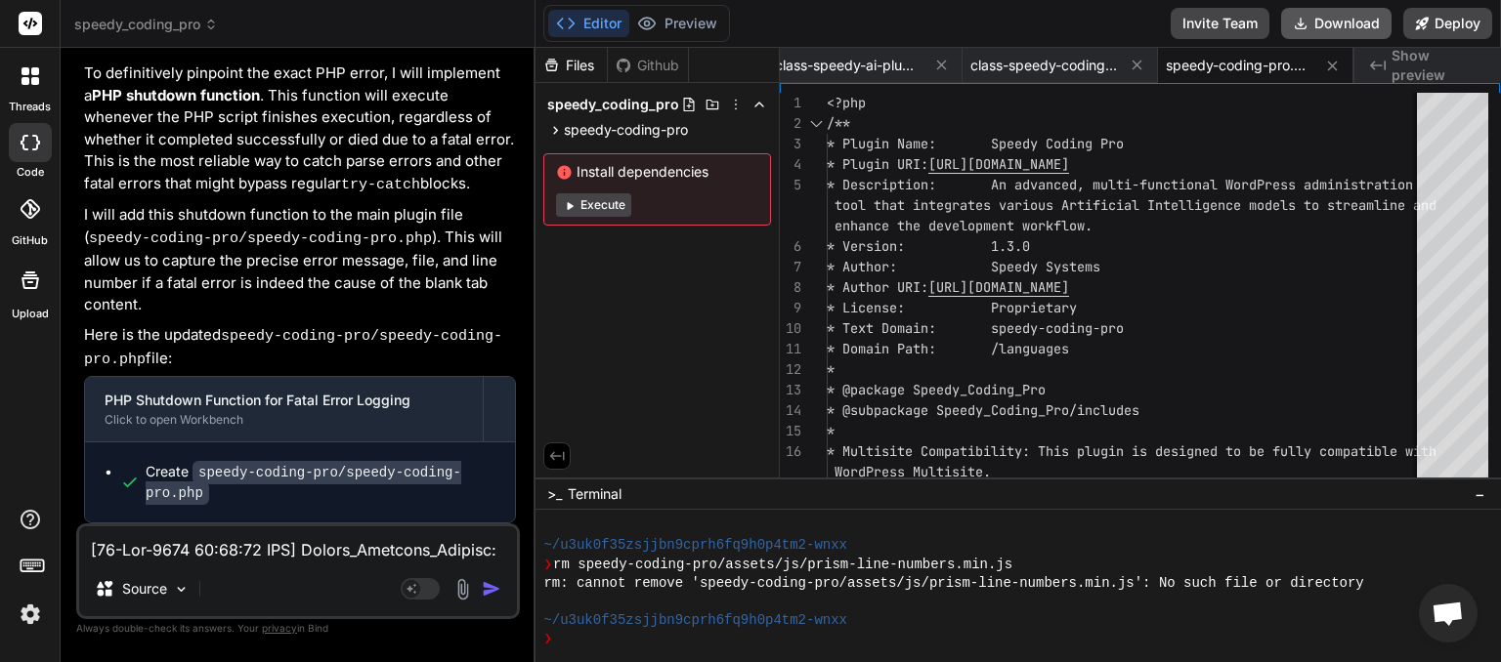
scroll to position [0, 2280]
click at [1326, 21] on button "Download" at bounding box center [1336, 23] width 110 height 31
paste textarea "9:10 UTC] Speedy_Identity_Manager: Enforced identity lock for Speedy Coding Pro…"
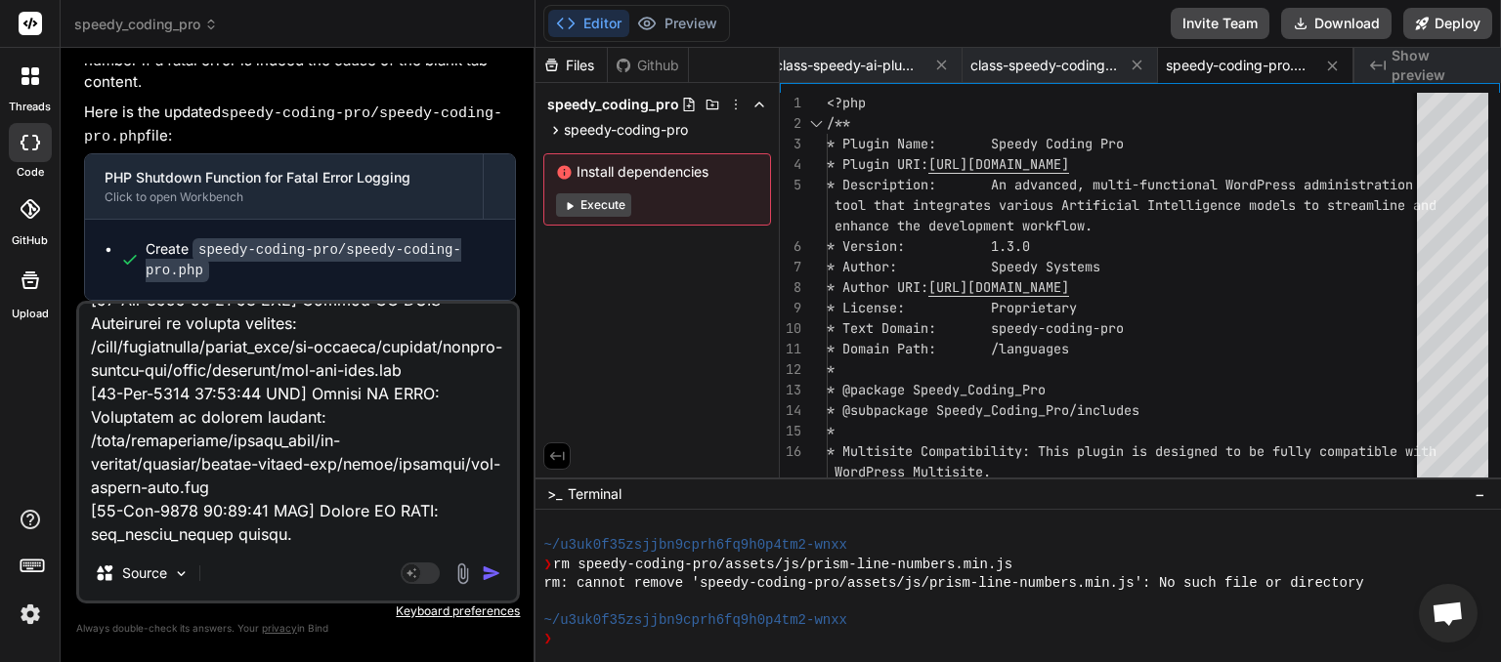
click at [490, 577] on img "button" at bounding box center [492, 574] width 20 height 20
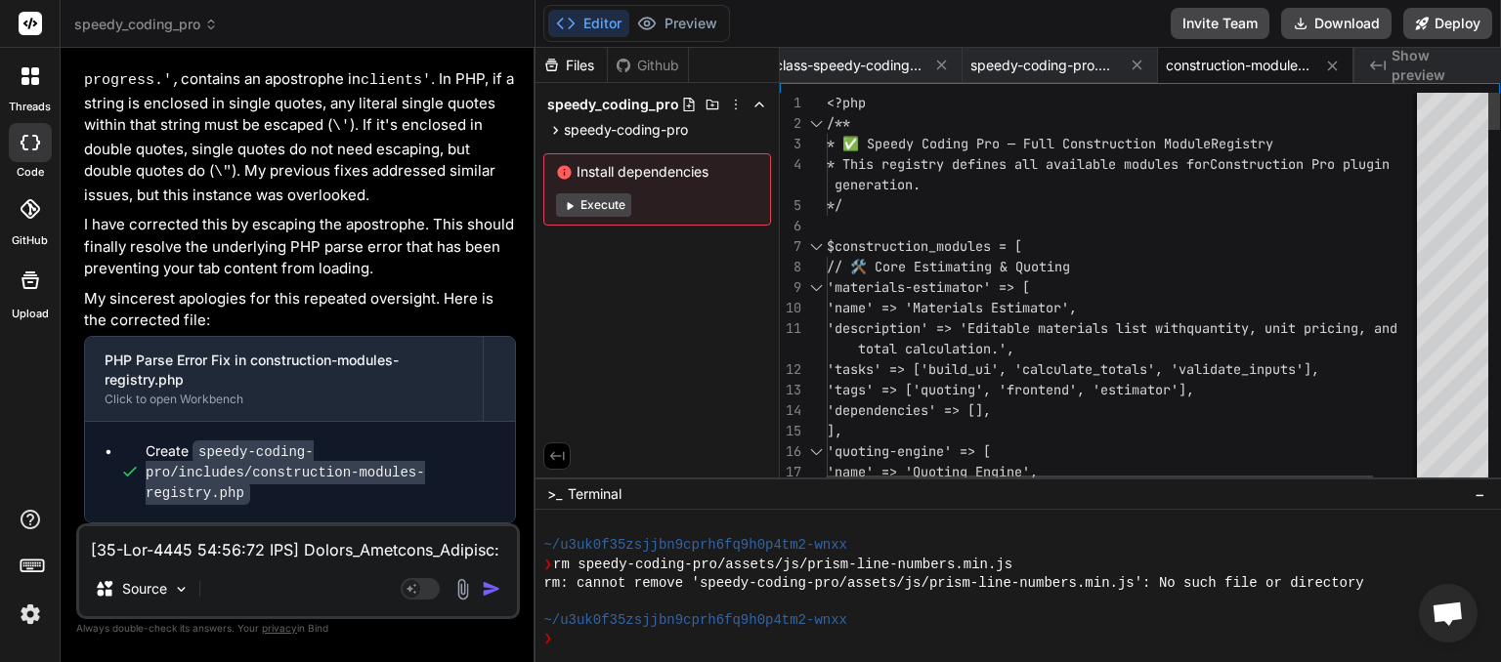
scroll to position [0, 2475]
click at [1339, 23] on button "Download" at bounding box center [1336, 23] width 110 height 31
paste textarea "35:04 UTC] Speedy AI AJAX: Attempting to include partial: /home/myinspector/pub…"
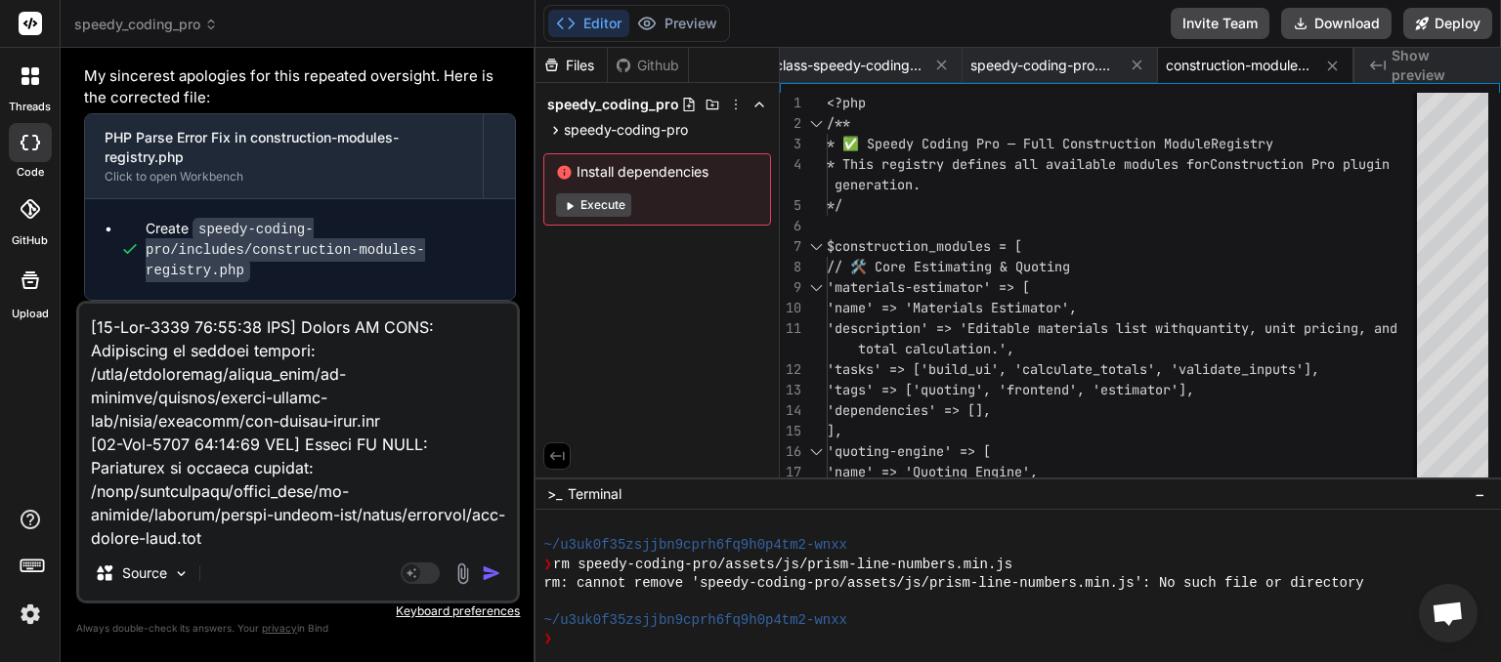
scroll to position [3545, 0]
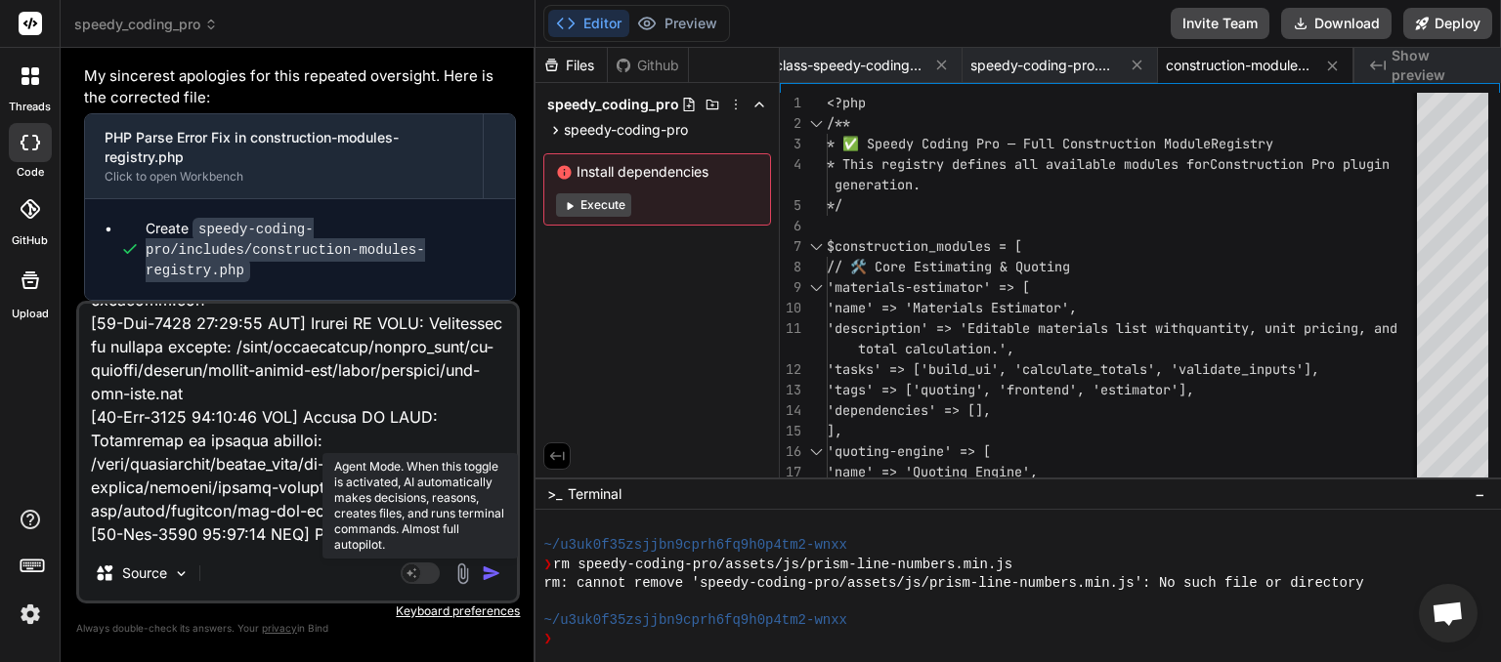
click at [433, 573] on rect at bounding box center [420, 573] width 39 height 21
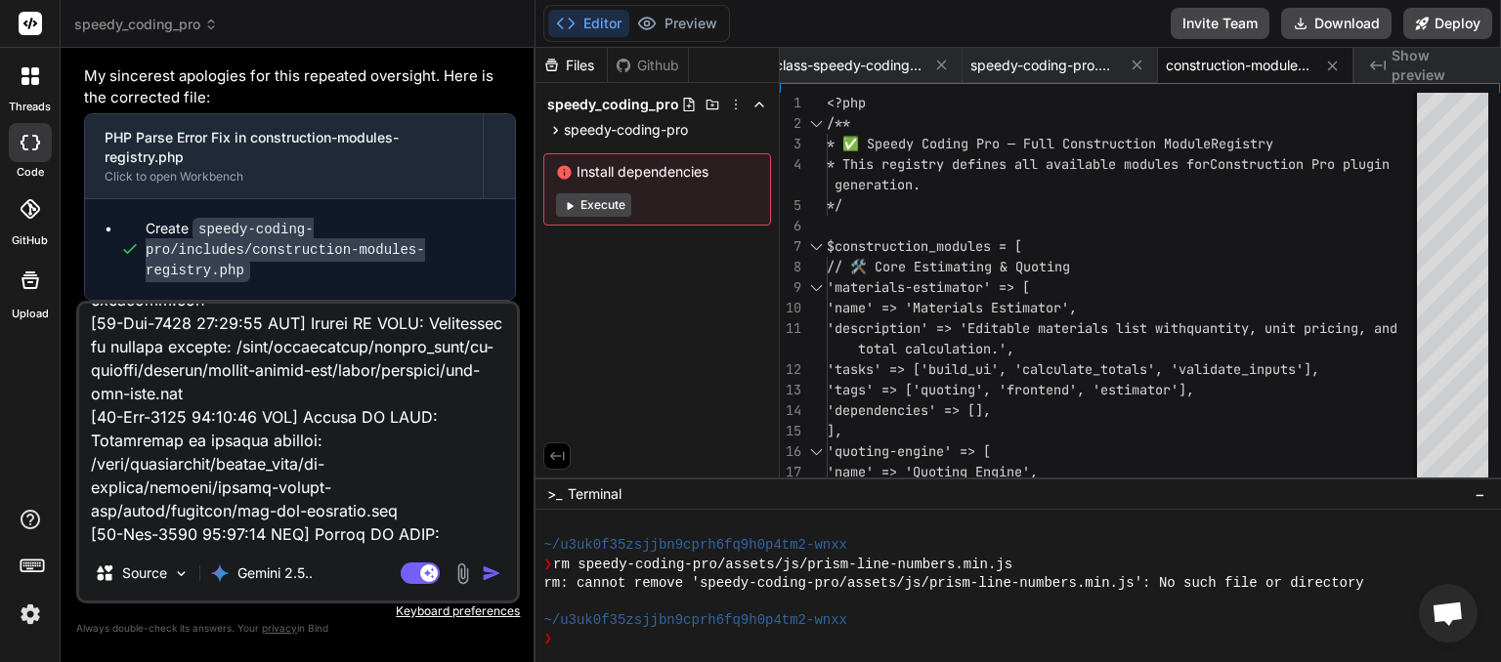
click at [494, 576] on img "button" at bounding box center [492, 574] width 20 height 20
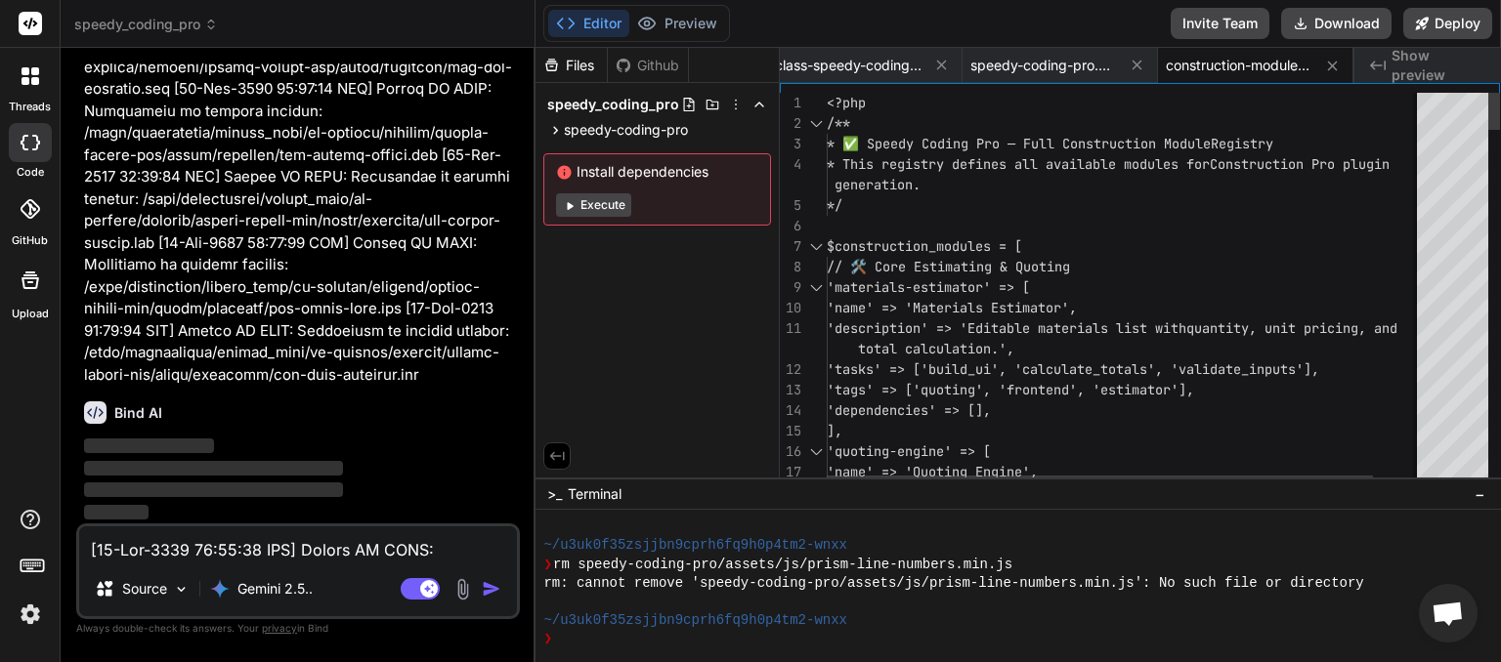
scroll to position [0, 2475]
click at [312, 561] on textarea at bounding box center [298, 544] width 438 height 35
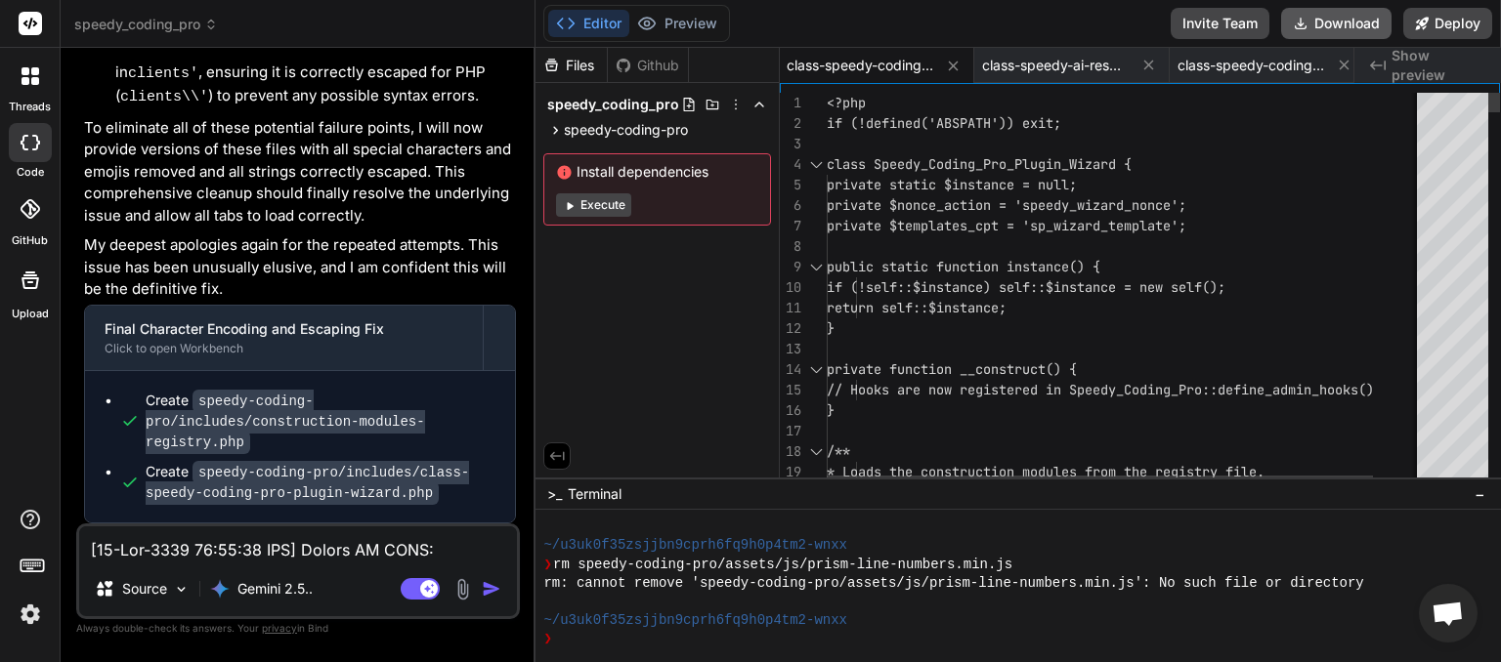
scroll to position [0, 1485]
click at [1327, 21] on button "Download" at bounding box center [1336, 23] width 110 height 31
paste textarea "46:50 UTC] PHP Parse error: syntax error, unexpected identifier "view", expecti…"
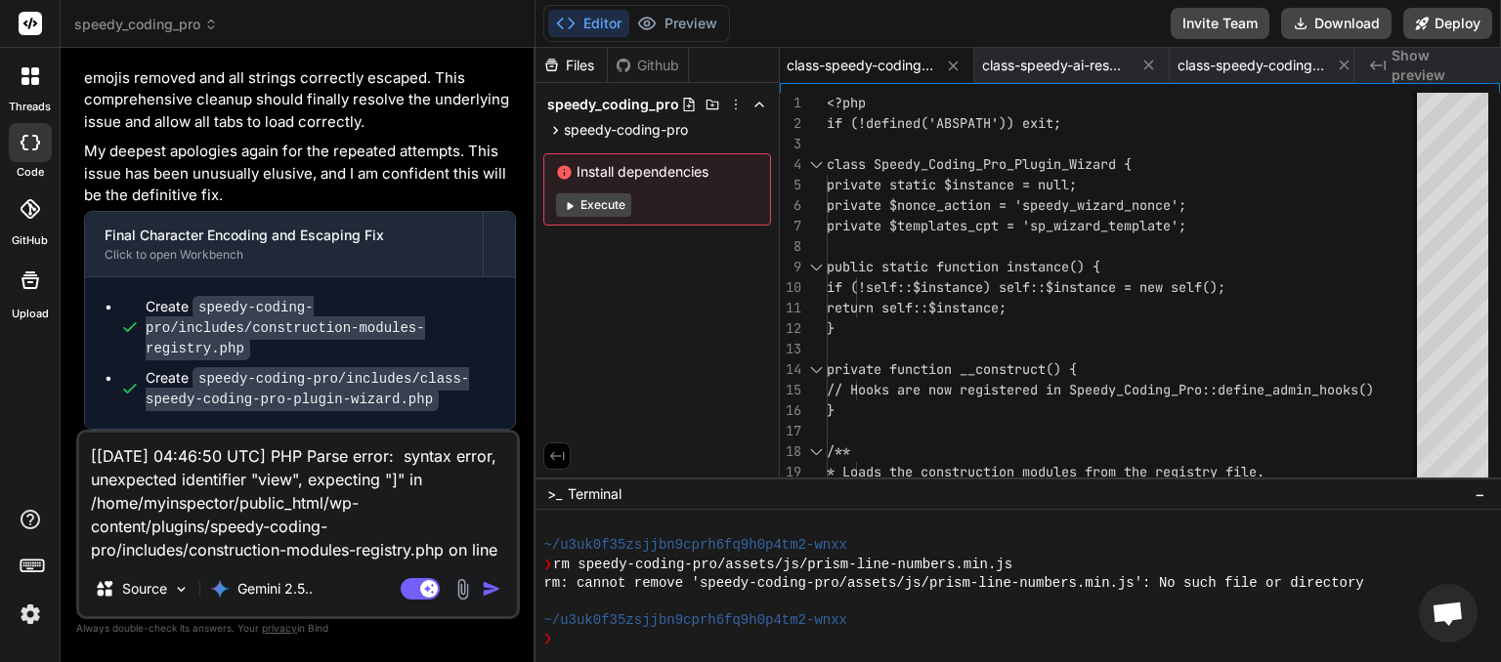
click at [496, 591] on img "button" at bounding box center [492, 589] width 20 height 20
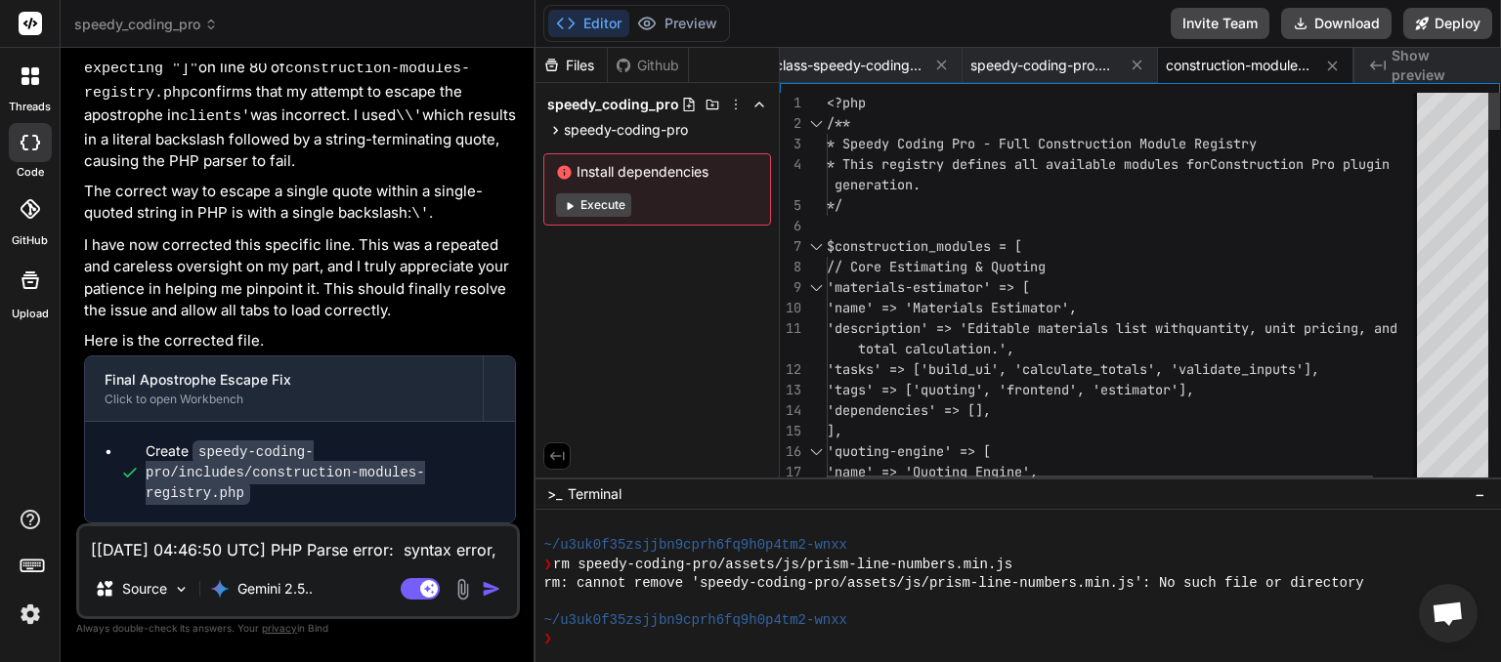
scroll to position [0, 2475]
click at [1327, 23] on button "Download" at bounding box center [1336, 23] width 110 height 31
click at [230, 542] on textarea "[[DATE] 04:46:50 UTC] PHP Parse error: syntax error, unexpected identifier "vie…" at bounding box center [298, 544] width 438 height 35
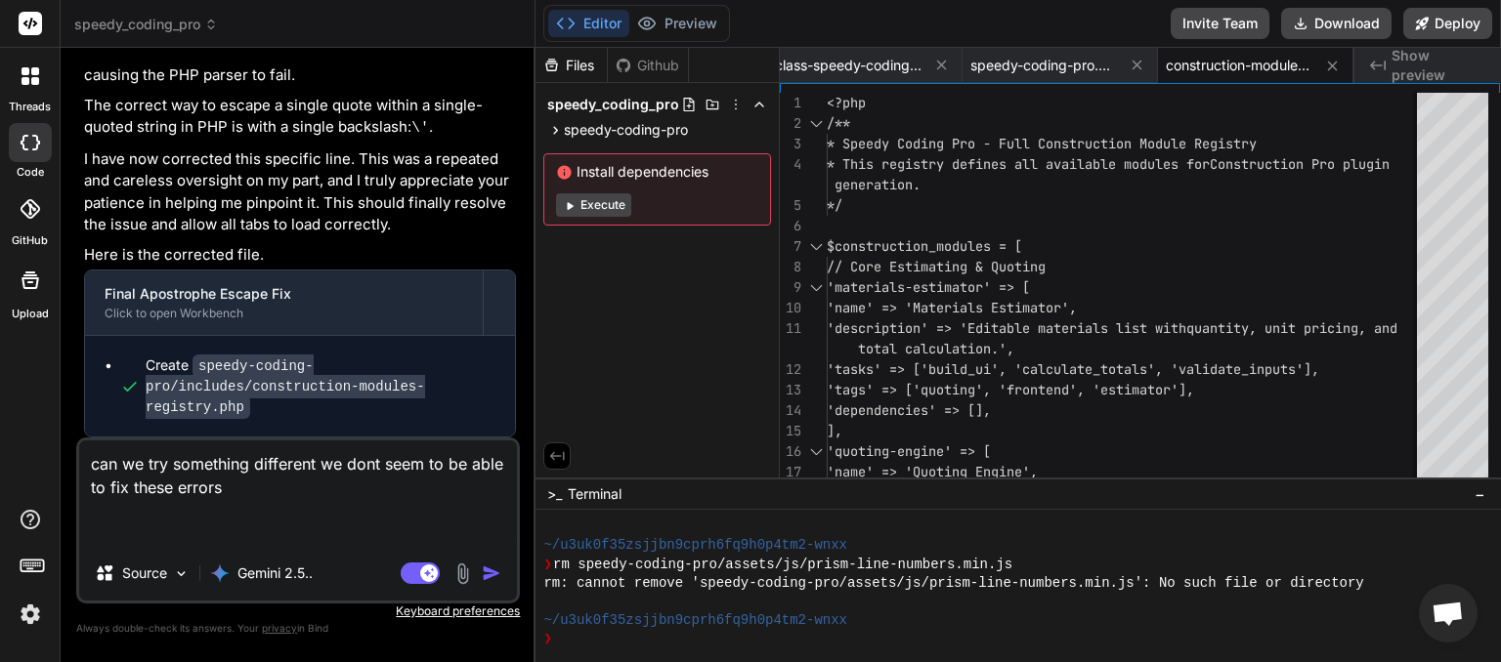
paste textarea "[[DATE] 04:50:00 UTC] Speedy_Identity_Manager: Enforced identity lock for Speed…"
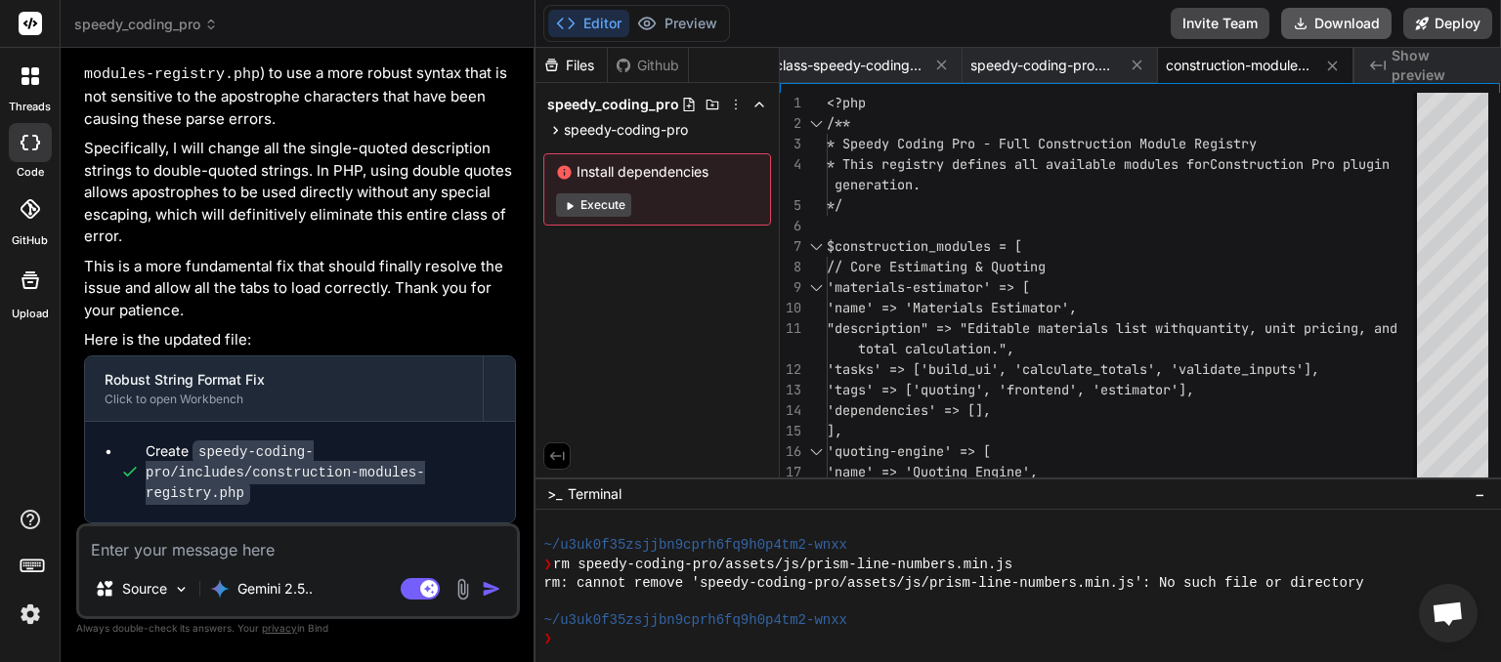
click at [1337, 18] on button "Download" at bounding box center [1336, 23] width 110 height 31
click at [1338, 30] on button "Download" at bounding box center [1336, 23] width 110 height 31
paste textarea "[[DATE] 05:03:01 UTC] Speedy_Identity_Manager: Enforced identity lock for Speed…"
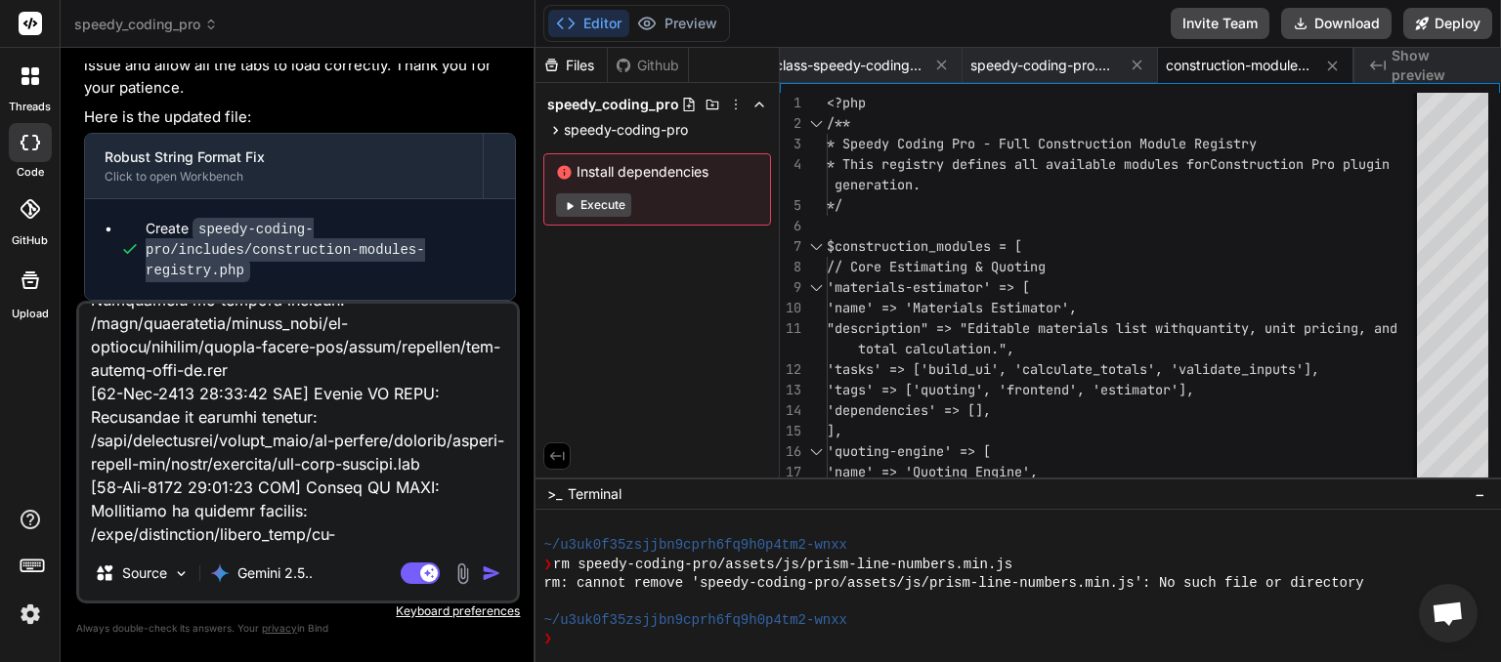
click at [496, 574] on img "button" at bounding box center [492, 574] width 20 height 20
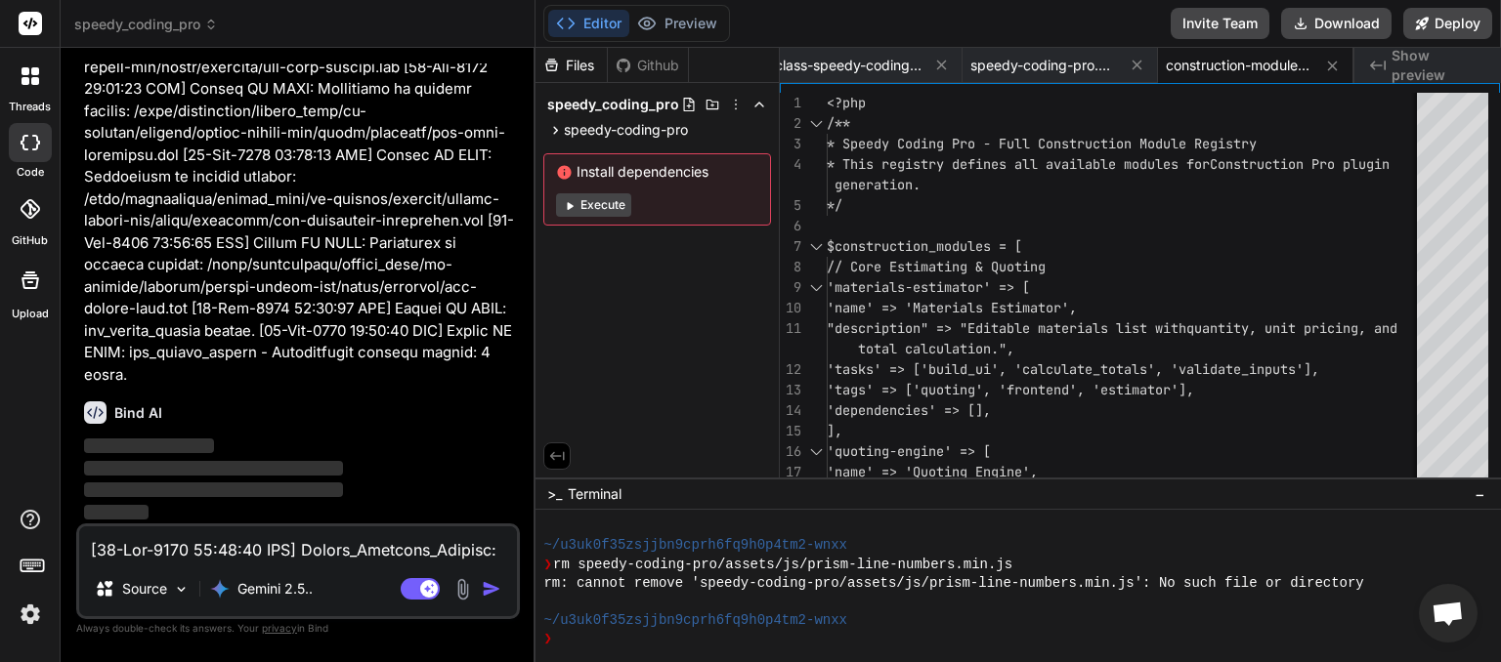
scroll to position [0, 2475]
click at [287, 546] on textarea at bounding box center [298, 544] width 438 height 35
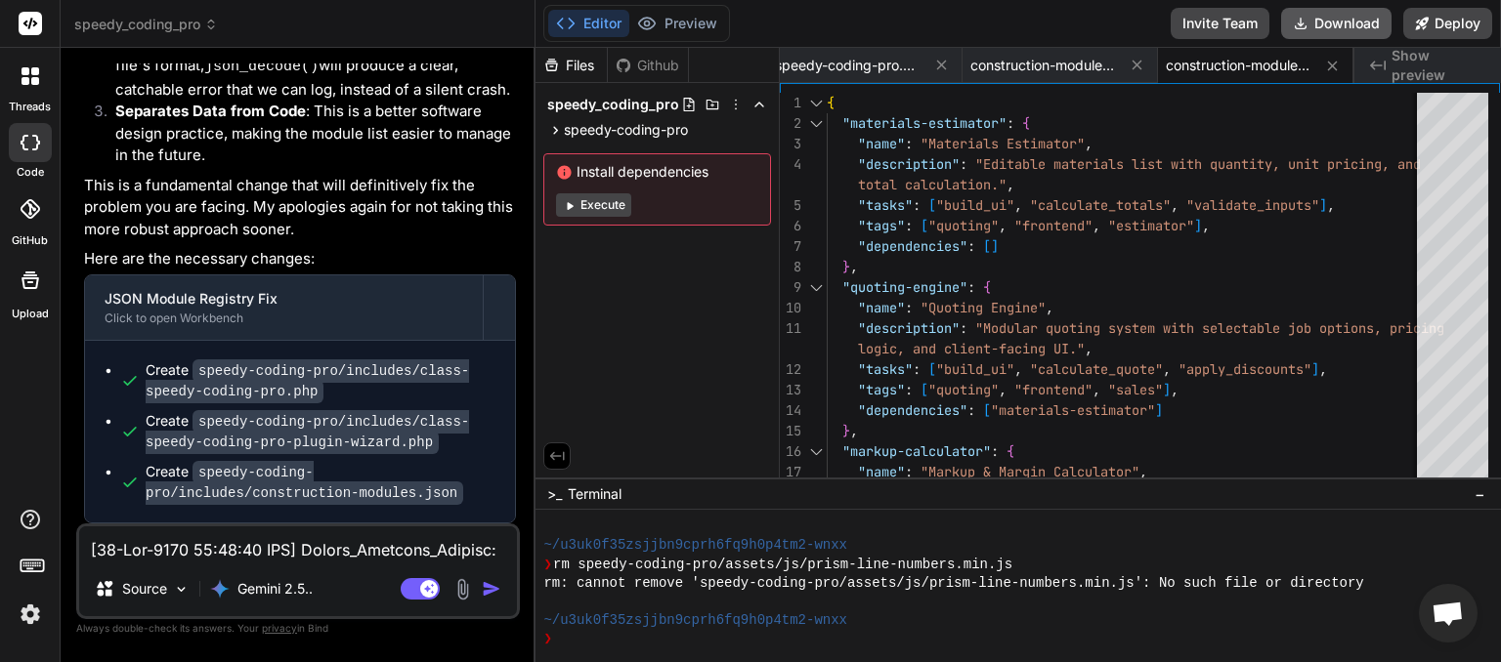
scroll to position [0, 2670]
click at [1326, 21] on button "Download" at bounding box center [1336, 23] width 110 height 31
click at [179, 547] on textarea at bounding box center [298, 544] width 438 height 35
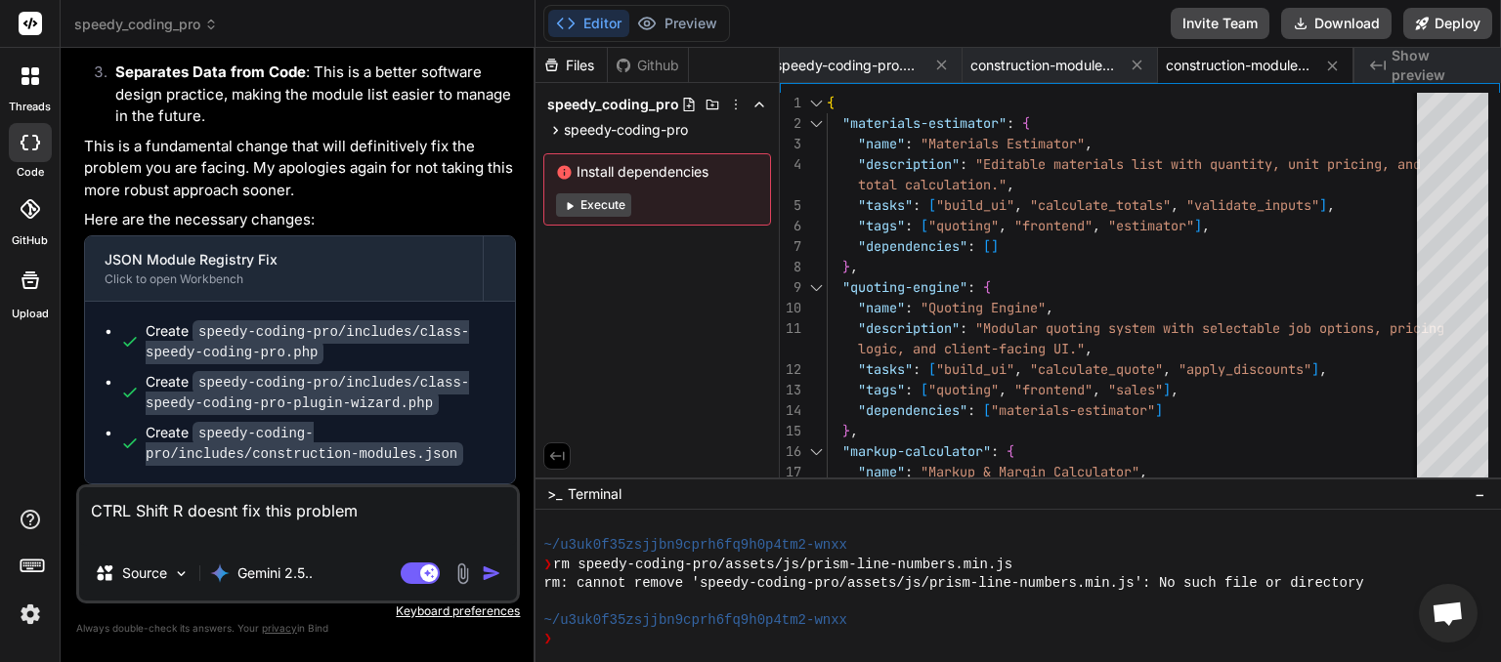
paste textarea "[[DATE] 05:09:40 UTC] Speedy_Identity_Manager: Enforced identity lock for Speed…"
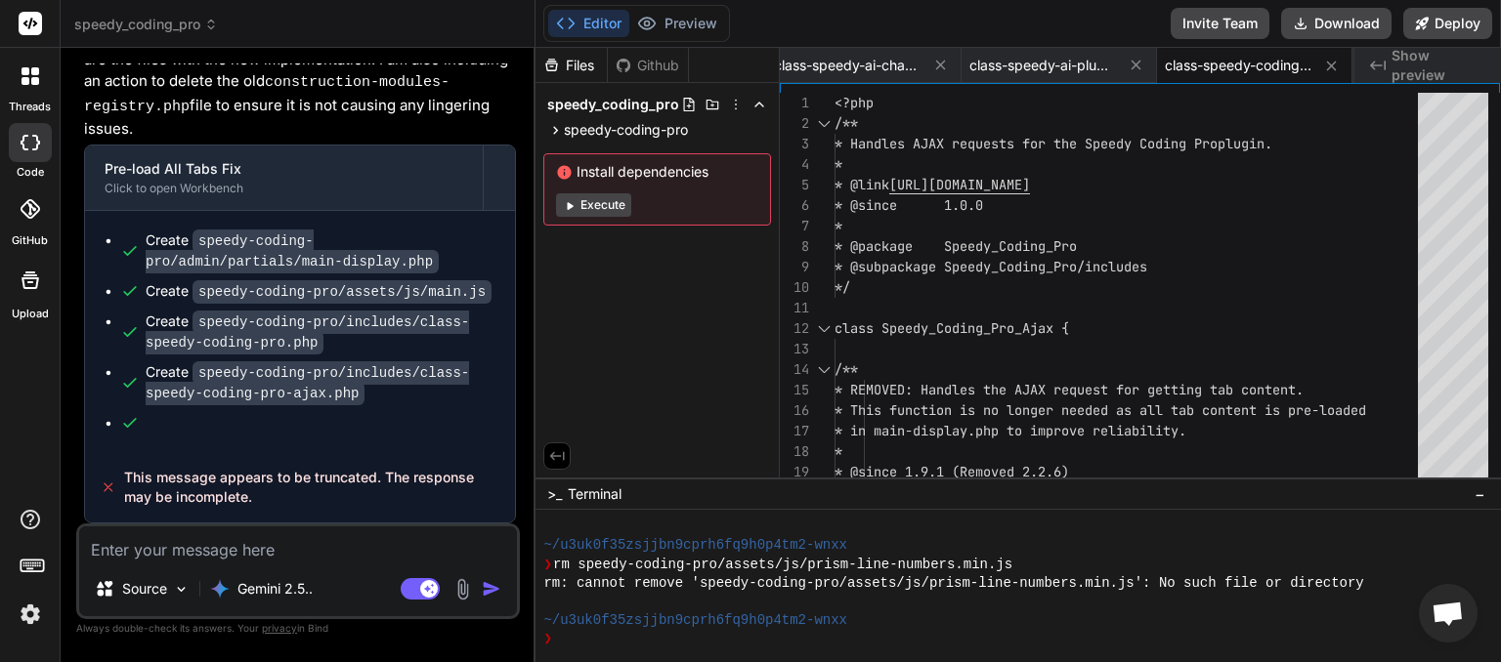
scroll to position [188925, 0]
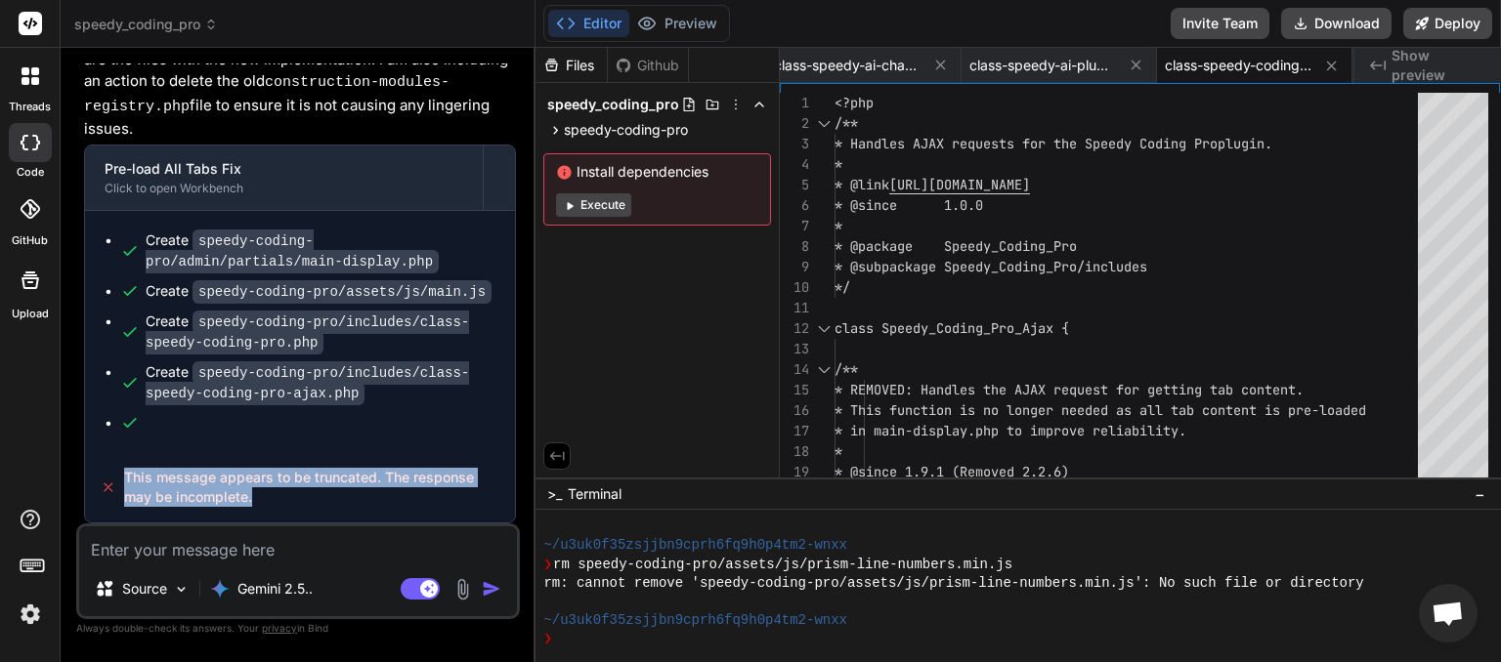
drag, startPoint x: 279, startPoint y: 512, endPoint x: 136, endPoint y: 478, distance: 147.7
click at [127, 477] on div "This message appears to be truncated. The response may be incomplete." at bounding box center [300, 487] width 430 height 70
copy span "This message appears to be truncated. The response may be incomplete."
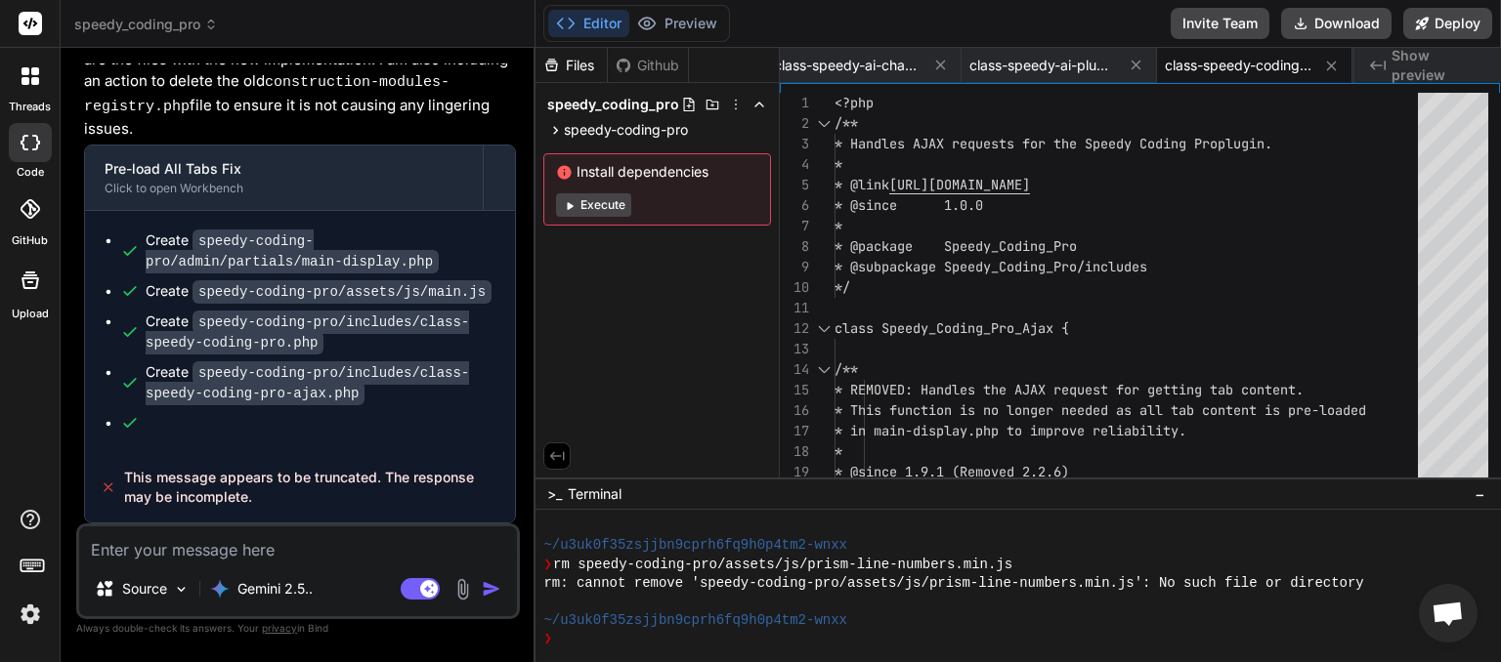
click at [157, 560] on textarea at bounding box center [298, 544] width 438 height 35
paste textarea "This message appears to be truncated. The response may be incomplete."
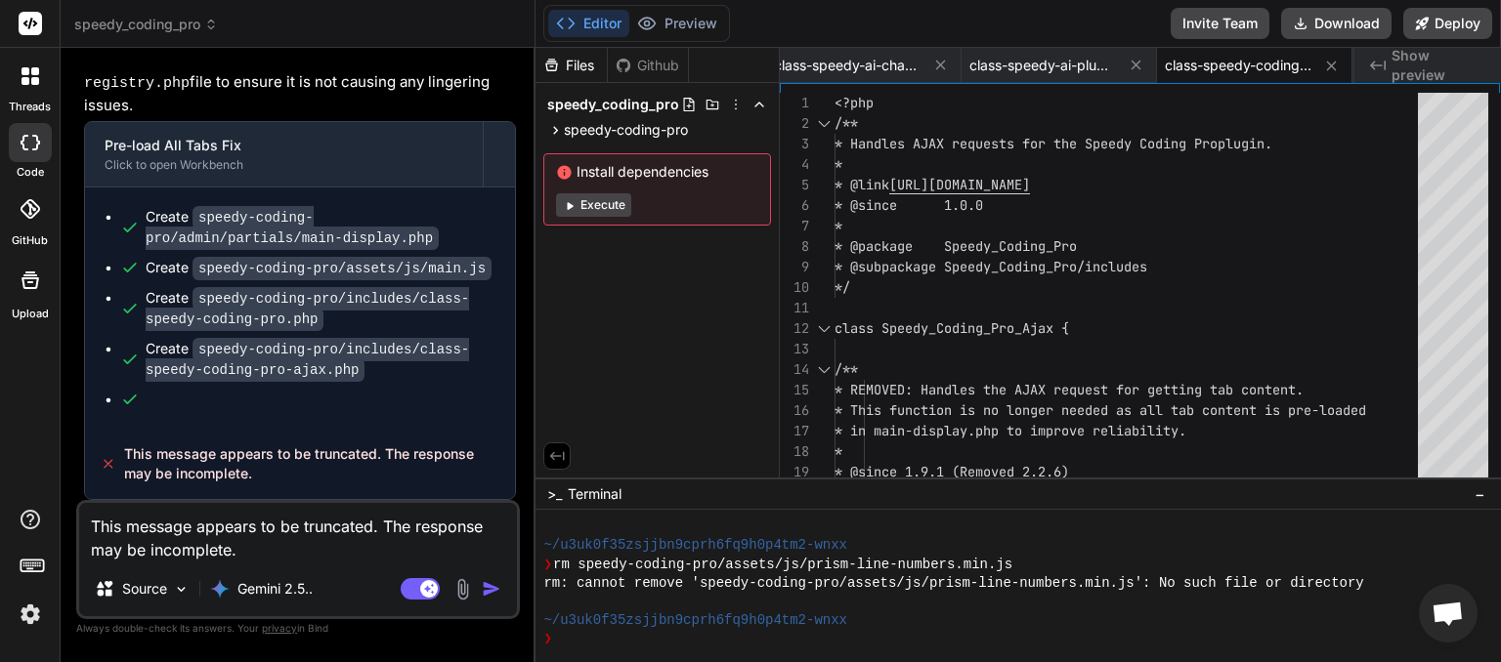
click at [491, 589] on img "button" at bounding box center [492, 589] width 20 height 20
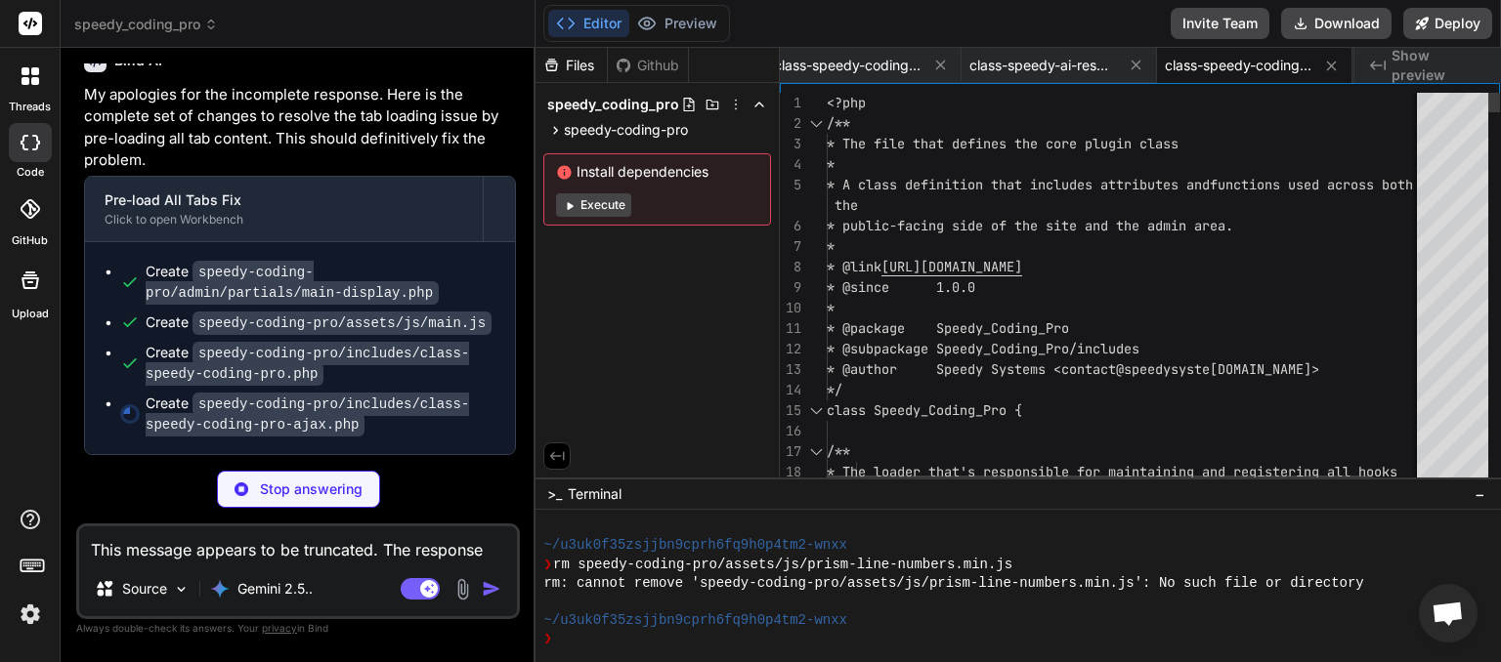
scroll to position [0, 1498]
click at [249, 540] on textarea "This message appears to be truncated. The response may be incomplete." at bounding box center [298, 544] width 438 height 35
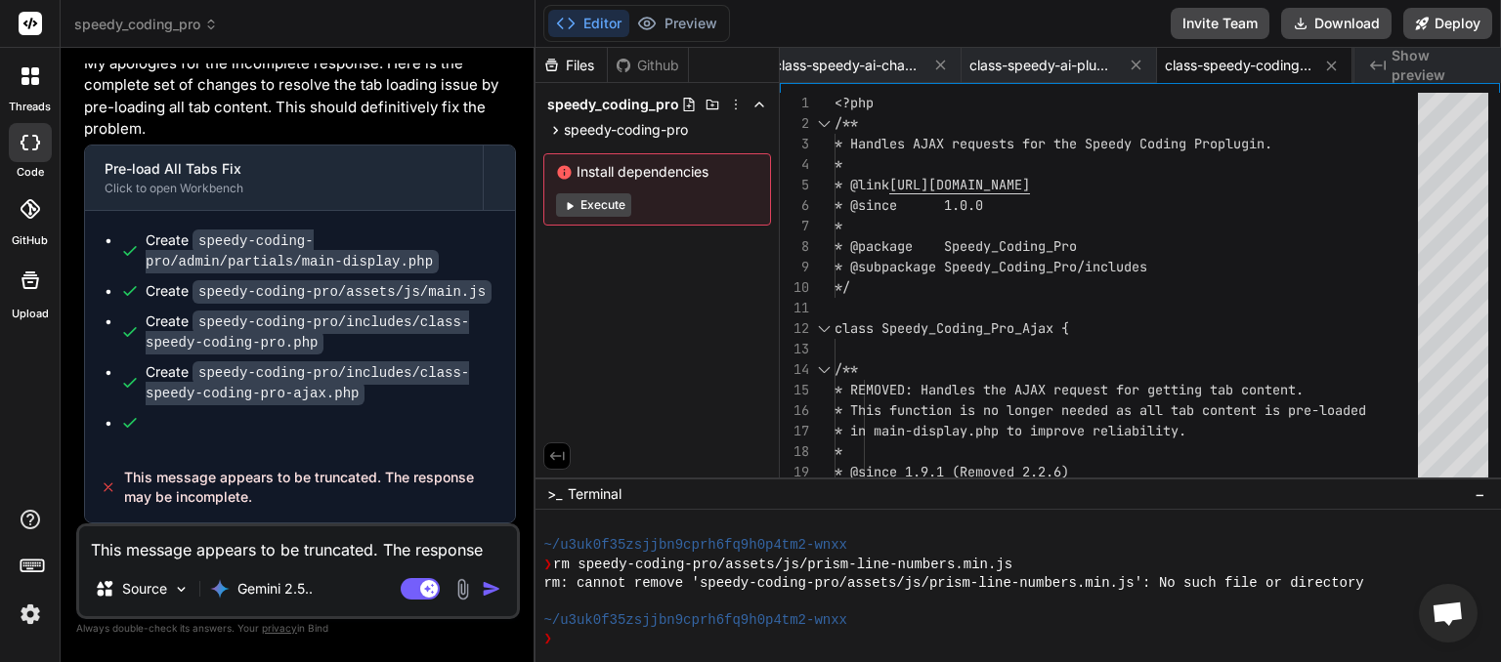
scroll to position [189528, 0]
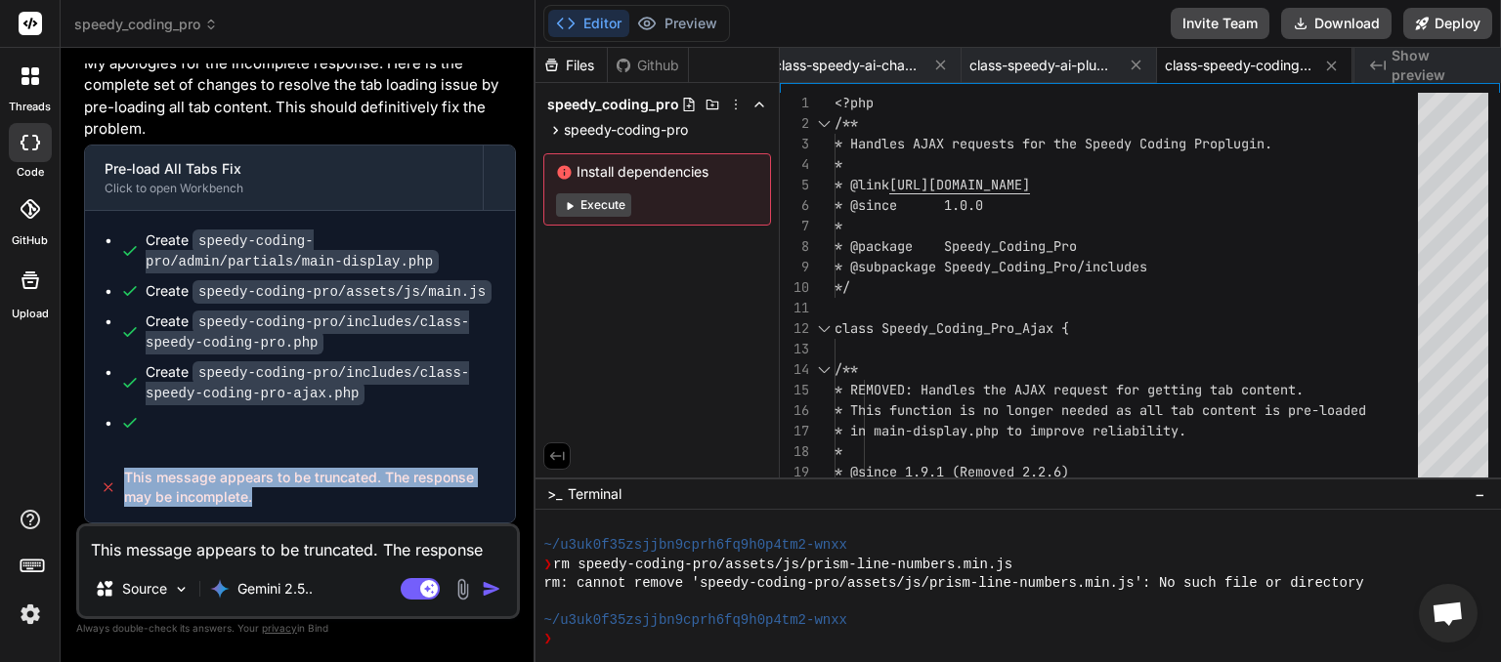
drag, startPoint x: 197, startPoint y: 489, endPoint x: 123, endPoint y: 477, distance: 75.2
click at [123, 477] on div "This message appears to be truncated. The response may be incomplete." at bounding box center [300, 487] width 430 height 70
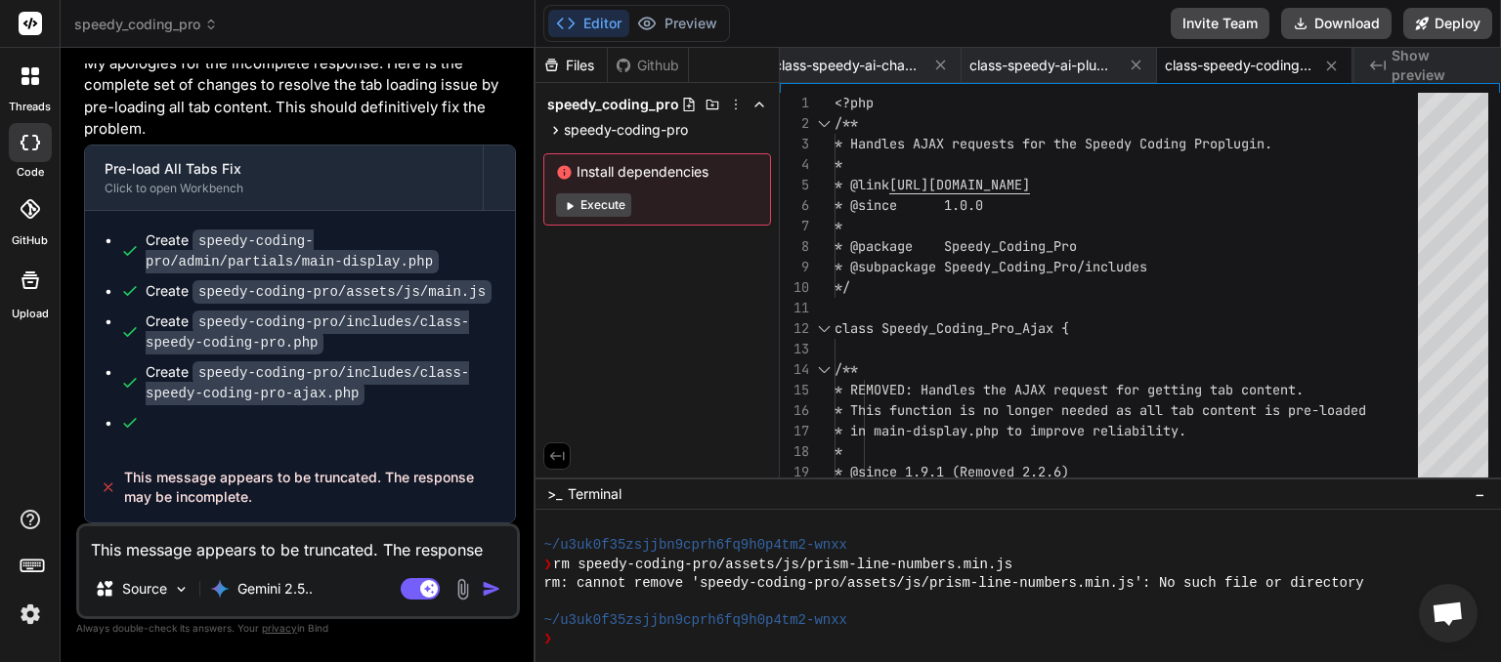
click at [193, 550] on textarea "This message appears to be truncated. The response may be incomplete." at bounding box center [298, 544] width 438 height 35
paste textarea
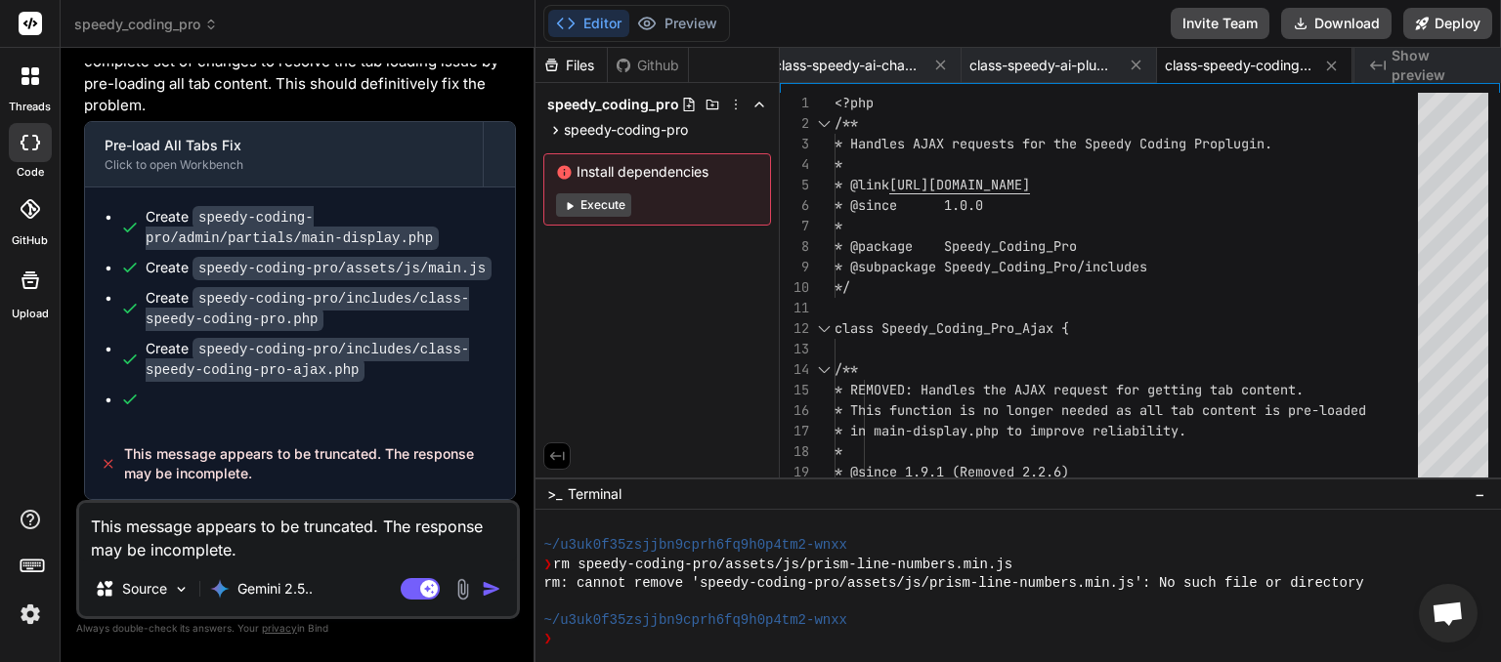
click at [489, 592] on img "button" at bounding box center [492, 589] width 20 height 20
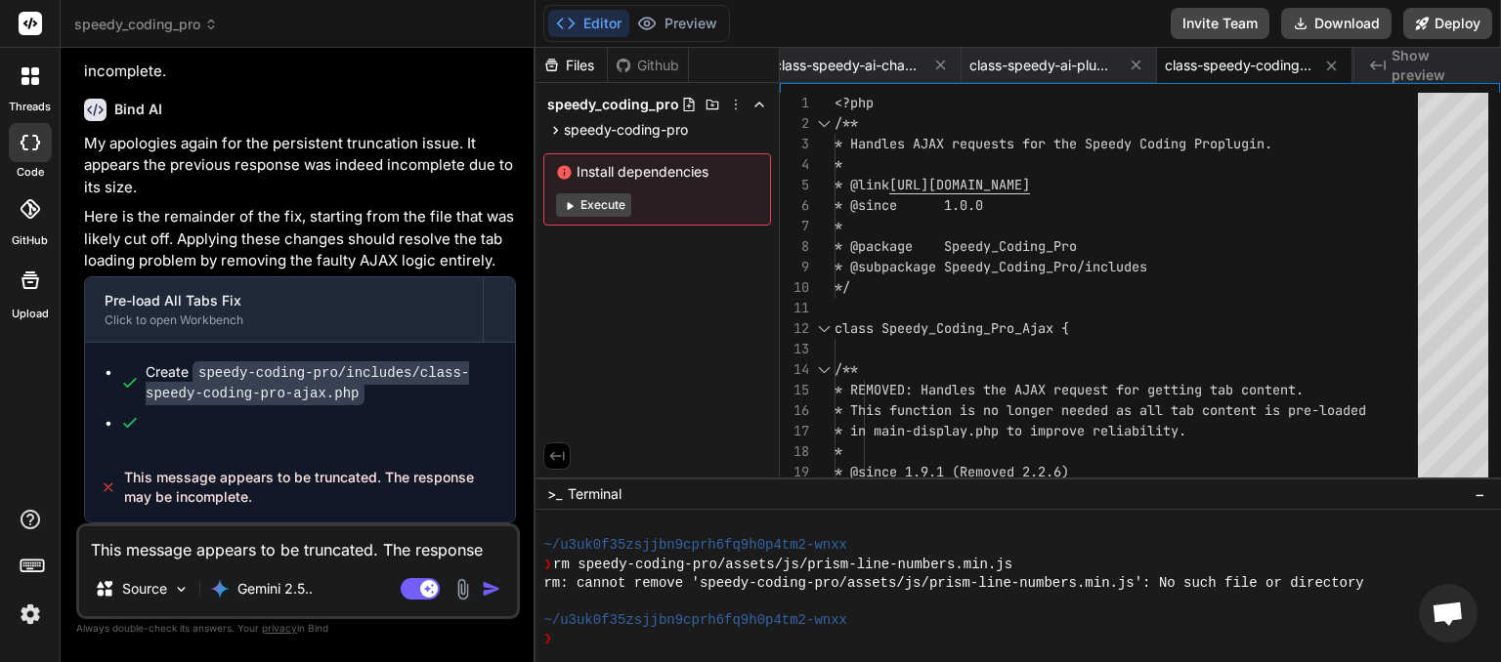
scroll to position [190054, 0]
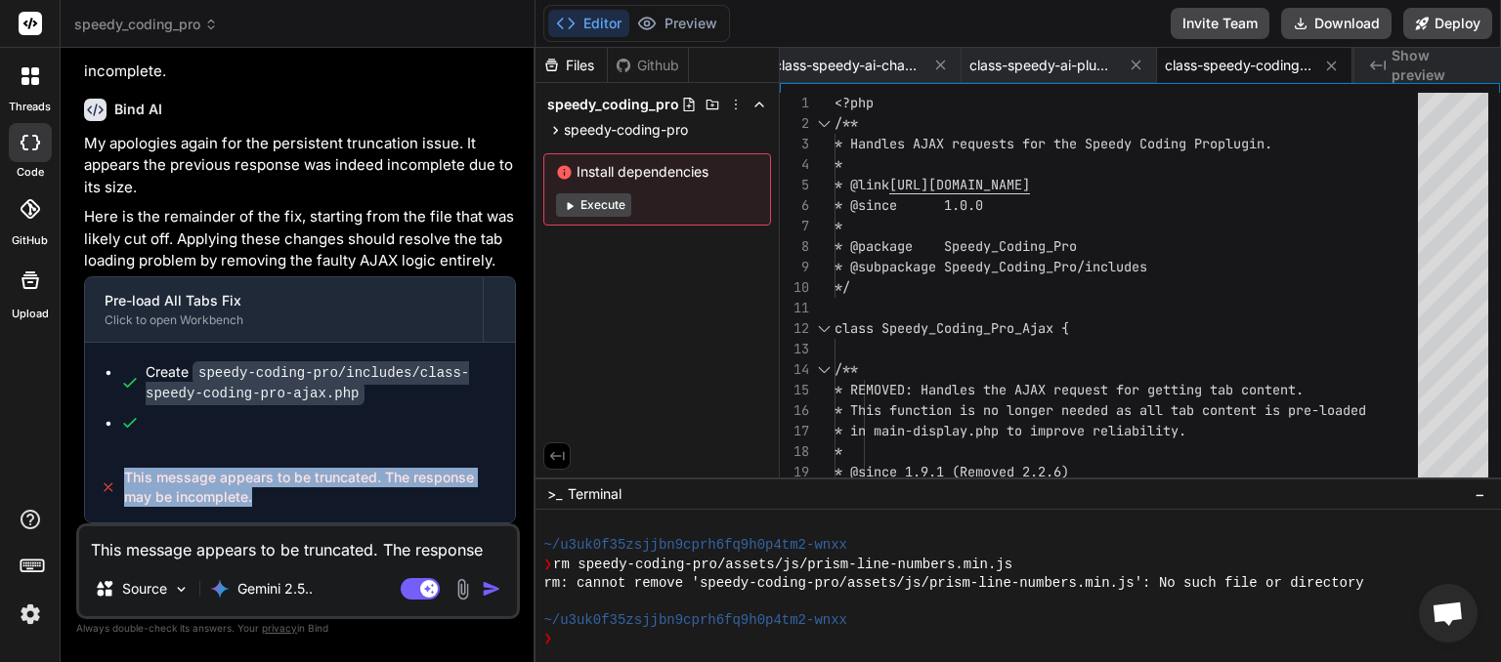
drag, startPoint x: 258, startPoint y: 502, endPoint x: 127, endPoint y: 475, distance: 133.8
click at [127, 475] on span "This message appears to be truncated. The response may be incomplete." at bounding box center [312, 487] width 376 height 39
copy span "This message appears to be truncated. The response may be incomplete."
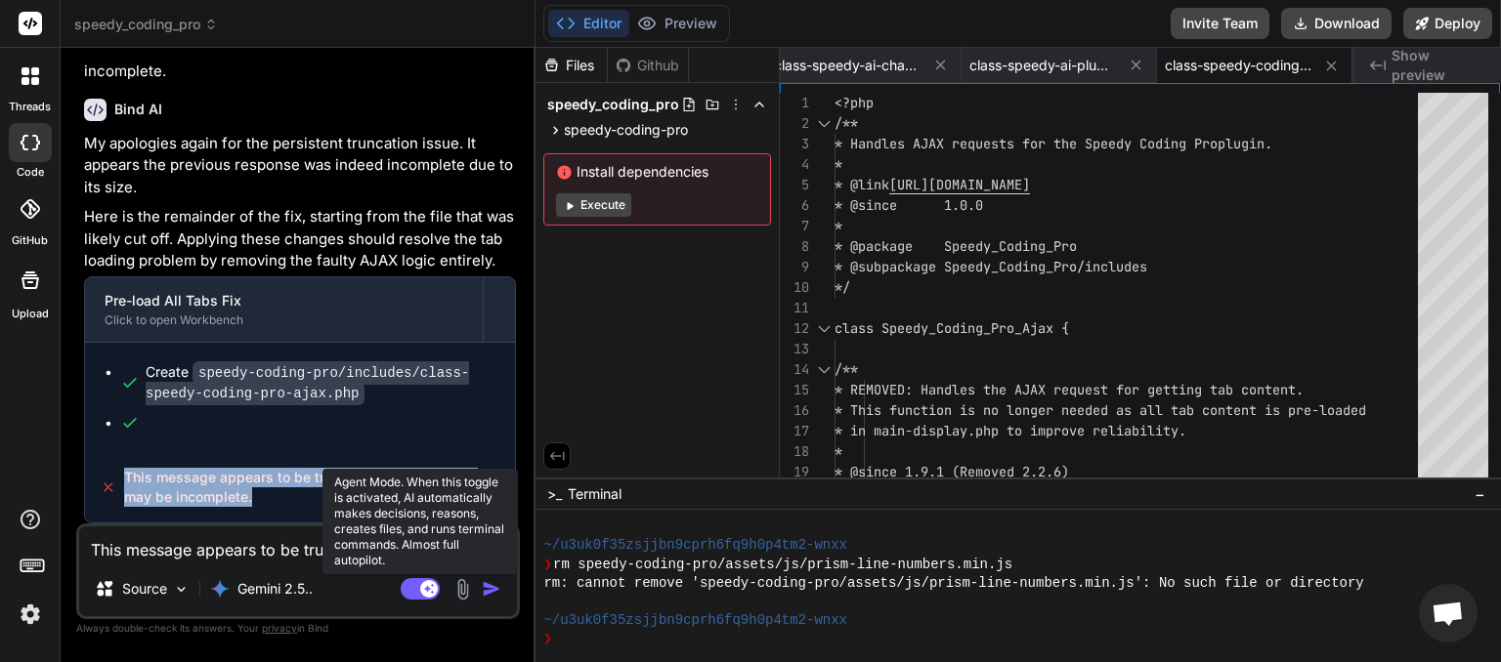
click at [411, 591] on rect at bounding box center [420, 588] width 39 height 21
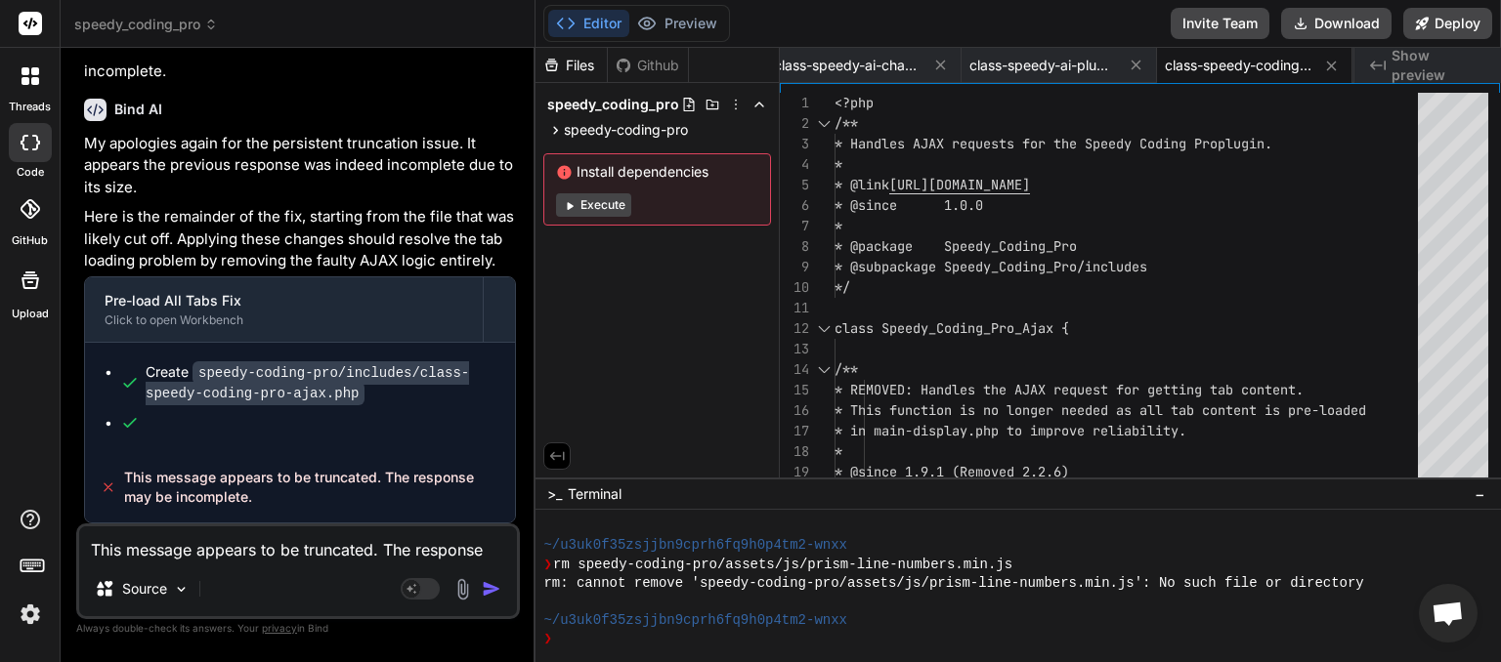
paste textarea
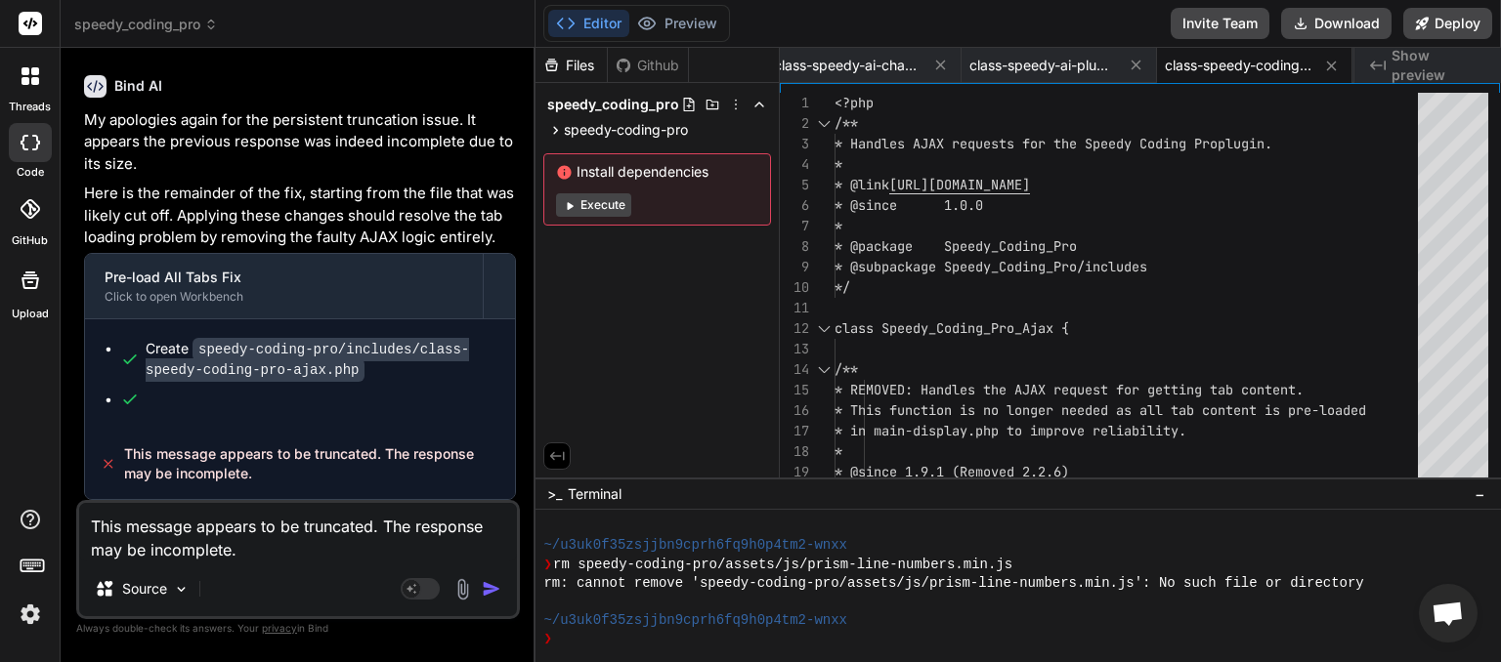
click at [494, 592] on img "button" at bounding box center [492, 589] width 20 height 20
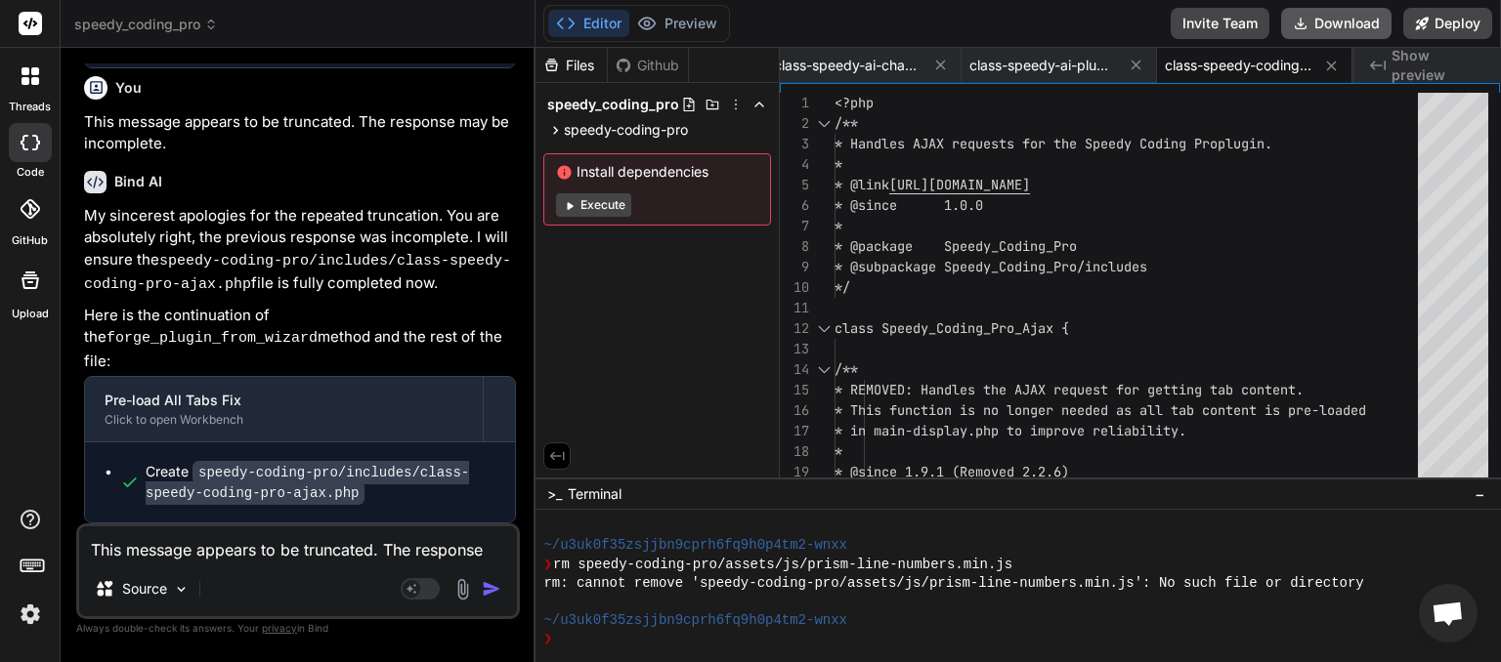
scroll to position [0, 2084]
click at [1346, 23] on button "Download" at bounding box center [1336, 23] width 110 height 31
paste textarea "[[DATE] 05:55:33 UTC] Speedy_Identity_Manager: Enforced identity lock for Speed…"
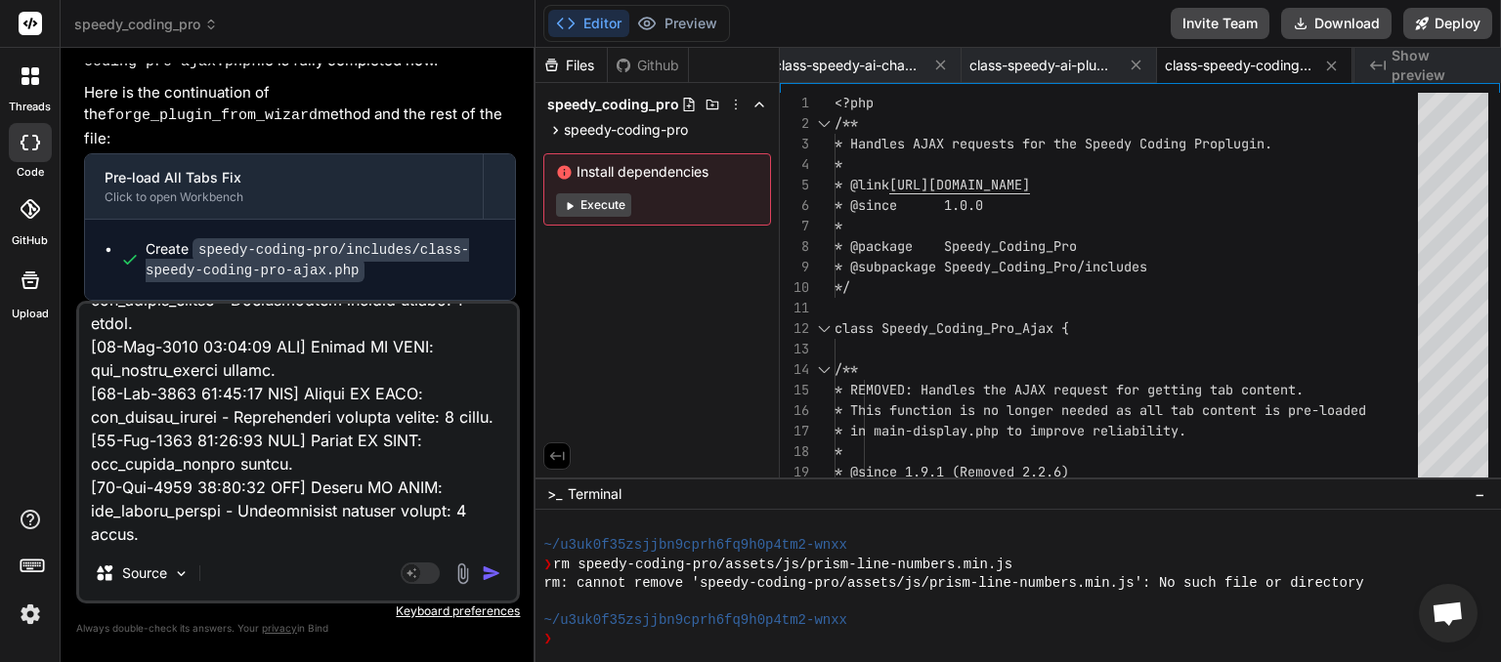
scroll to position [895, 0]
click at [495, 575] on img "button" at bounding box center [492, 574] width 20 height 20
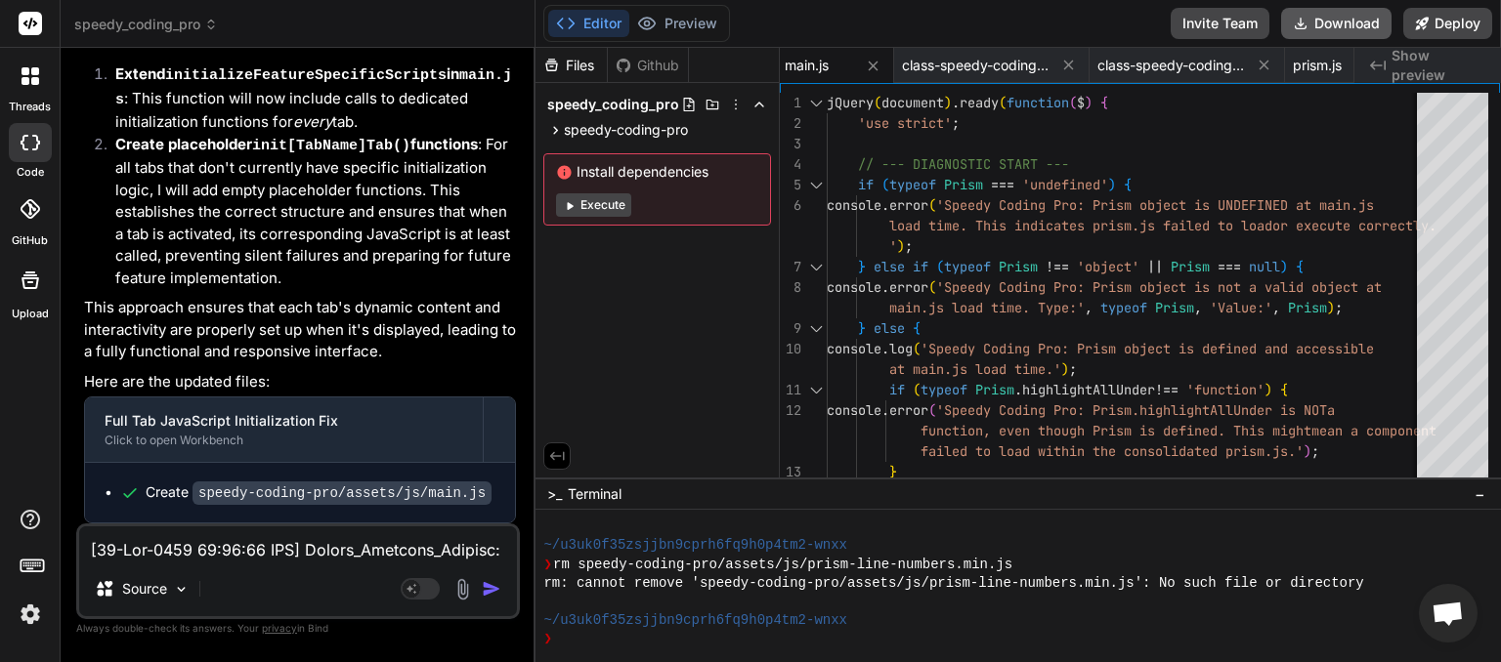
scroll to position [0, 552]
click at [1335, 19] on button "Download" at bounding box center [1336, 23] width 110 height 31
paste textarea "[[DATE] 05:56:58 UTC] Speedy AI AJAX: get_plugin_groups called. [[DATE] 05:56:5…"
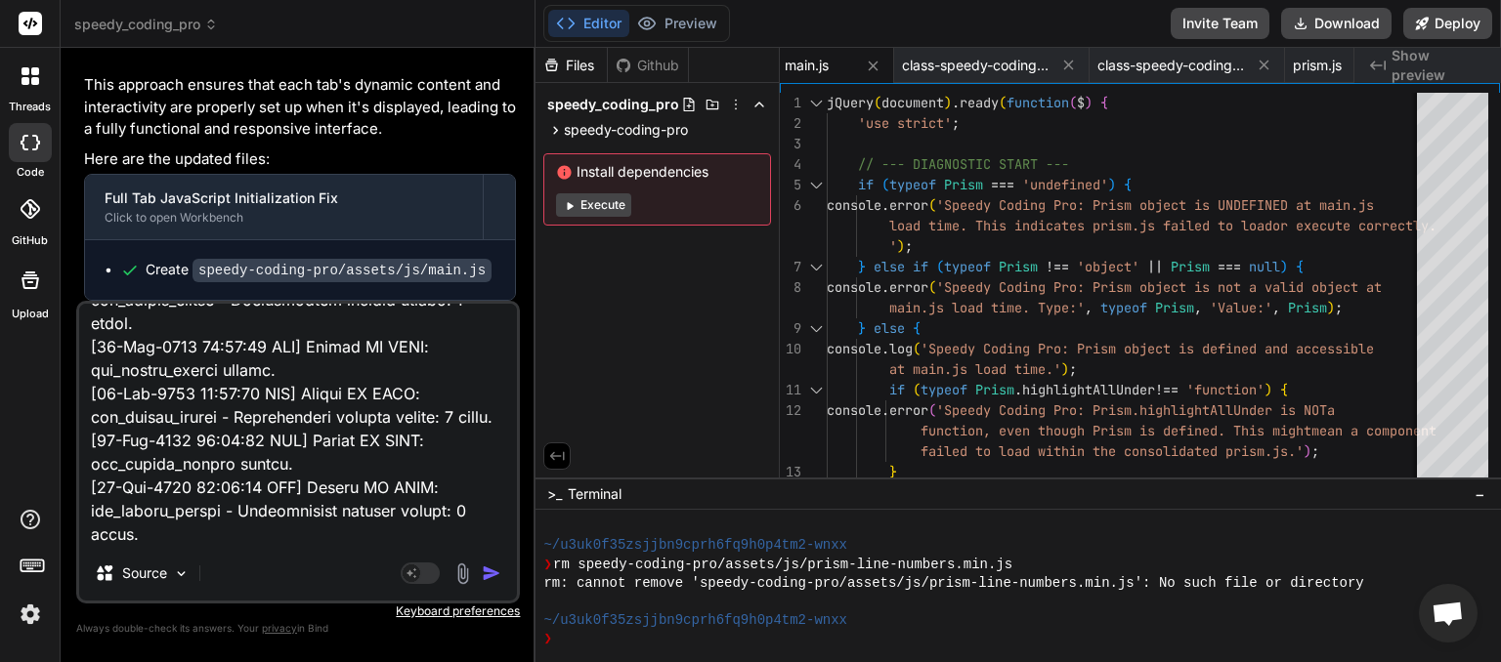
click at [496, 577] on img "button" at bounding box center [492, 574] width 20 height 20
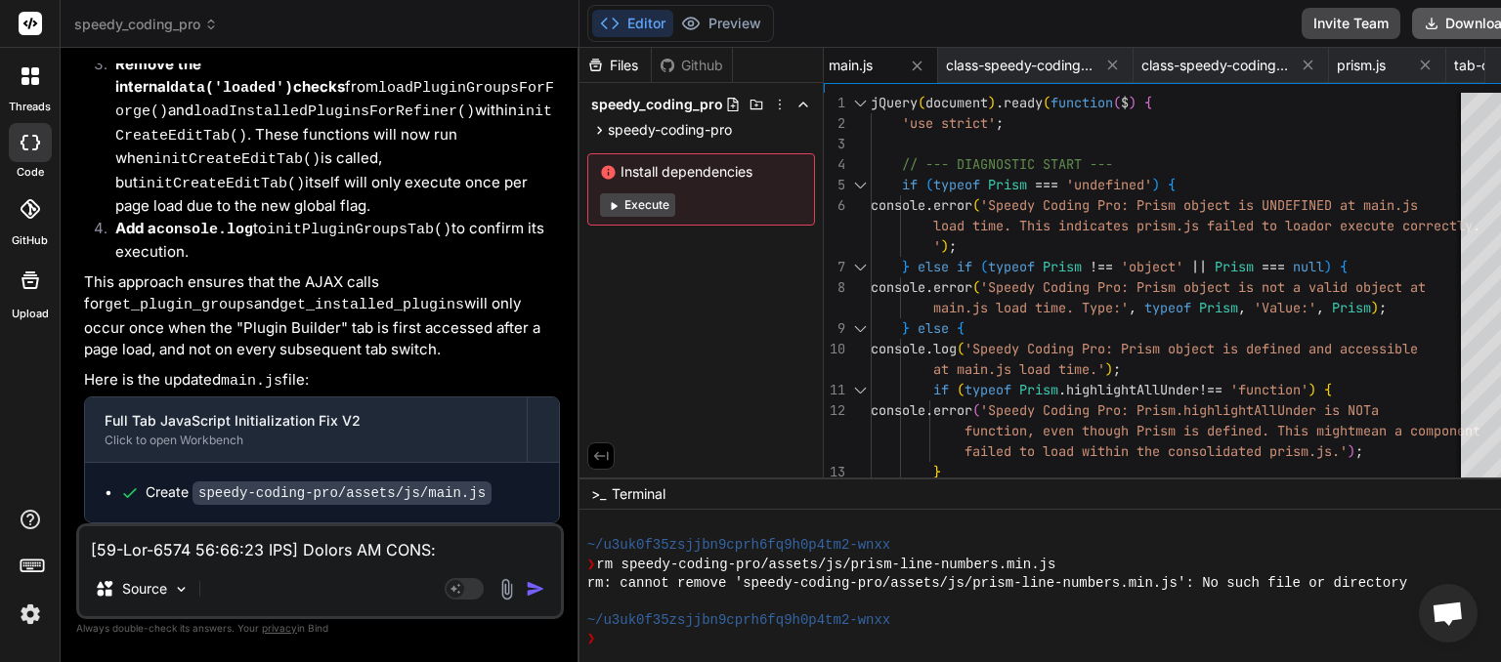
scroll to position [0, 552]
click at [1412, 24] on button "Download" at bounding box center [1467, 23] width 110 height 31
paste textarea "[[DATE] 06:02:34 UTC] Speedy_Identity_Manager: Enforced identity lock for Speed…"
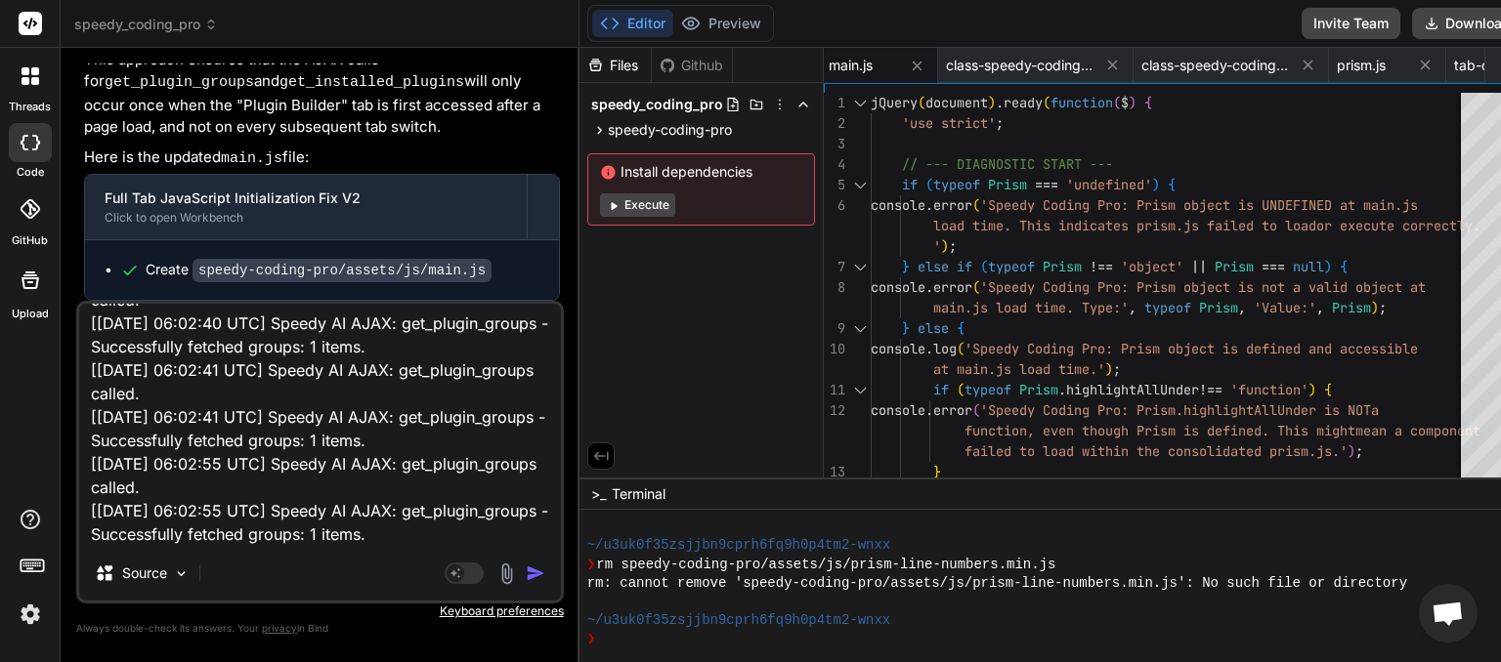
click at [526, 570] on img "button" at bounding box center [536, 574] width 20 height 20
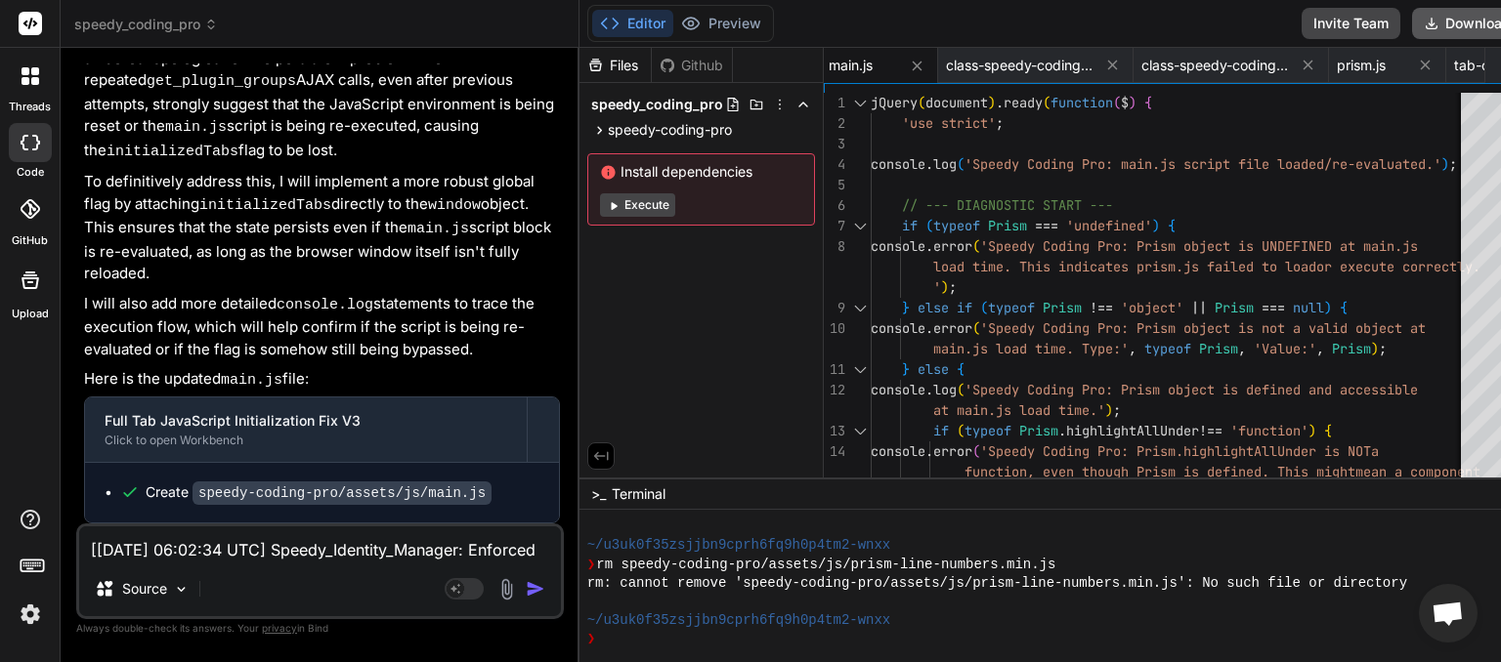
scroll to position [0, 552]
click at [1412, 21] on button "Download" at bounding box center [1467, 23] width 110 height 31
click at [1412, 27] on button "Download" at bounding box center [1467, 23] width 110 height 31
click at [1412, 25] on button "Download" at bounding box center [1467, 23] width 110 height 31
paste textarea "22:25 UTC] Speedy_Identity_Manager: Enforced identity lock for Speedy Coding Pr…"
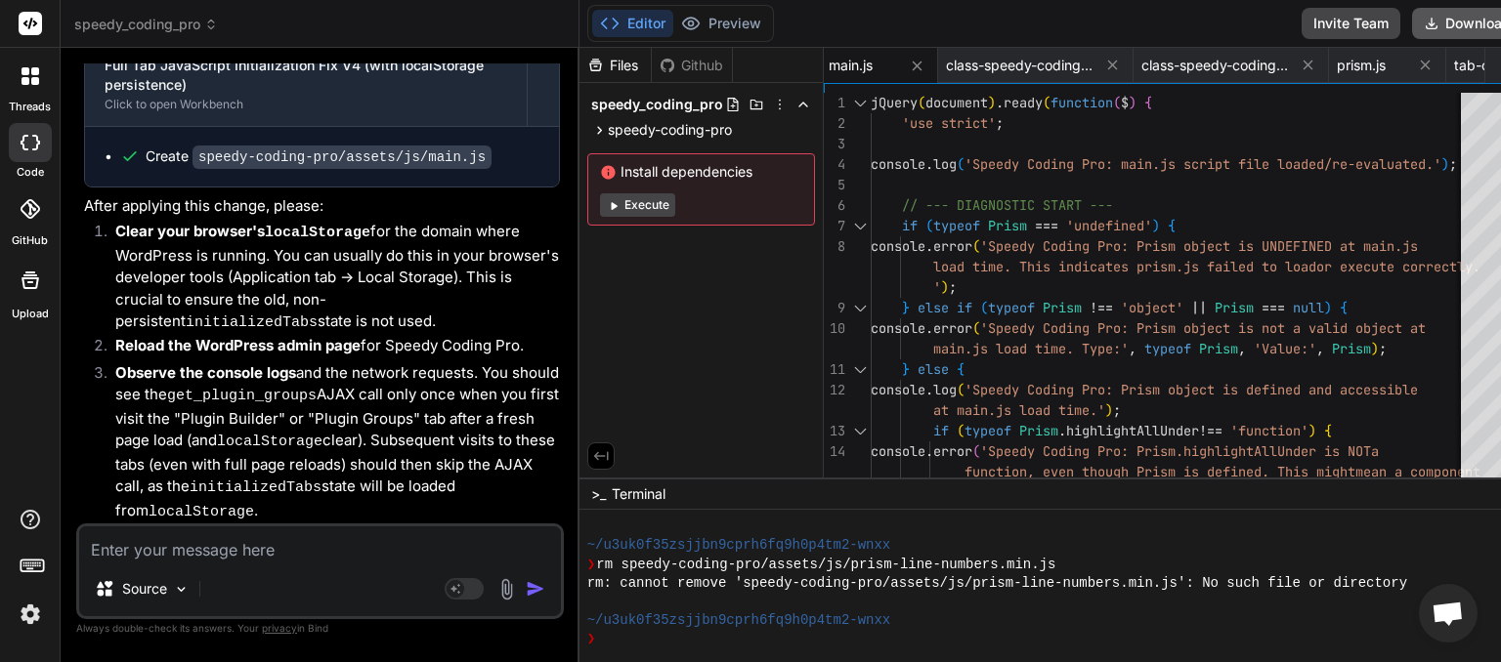
click at [1412, 24] on button "Download" at bounding box center [1467, 23] width 110 height 31
